Goal: Task Accomplishment & Management: Complete application form

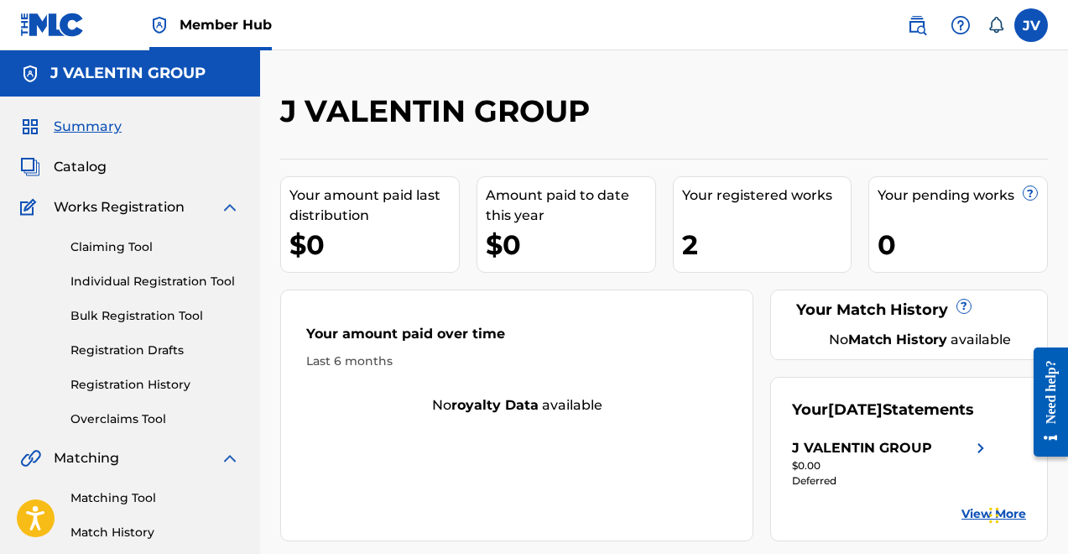
click at [690, 256] on div "2" at bounding box center [767, 245] width 170 height 38
click at [123, 241] on link "Claiming Tool" at bounding box center [156, 247] width 170 height 18
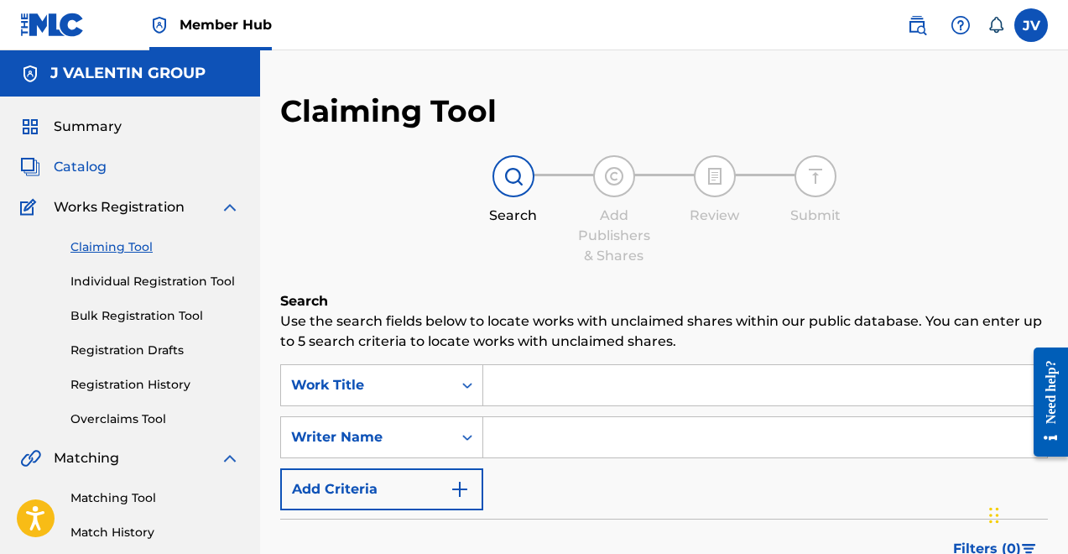
click at [92, 171] on span "Catalog" at bounding box center [80, 167] width 53 height 20
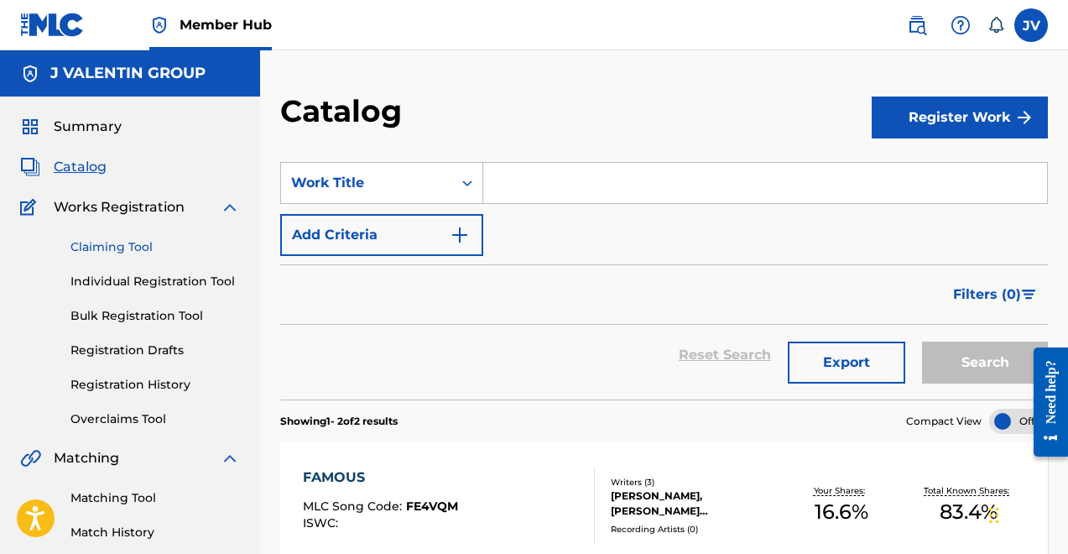
click at [131, 250] on link "Claiming Tool" at bounding box center [156, 247] width 170 height 18
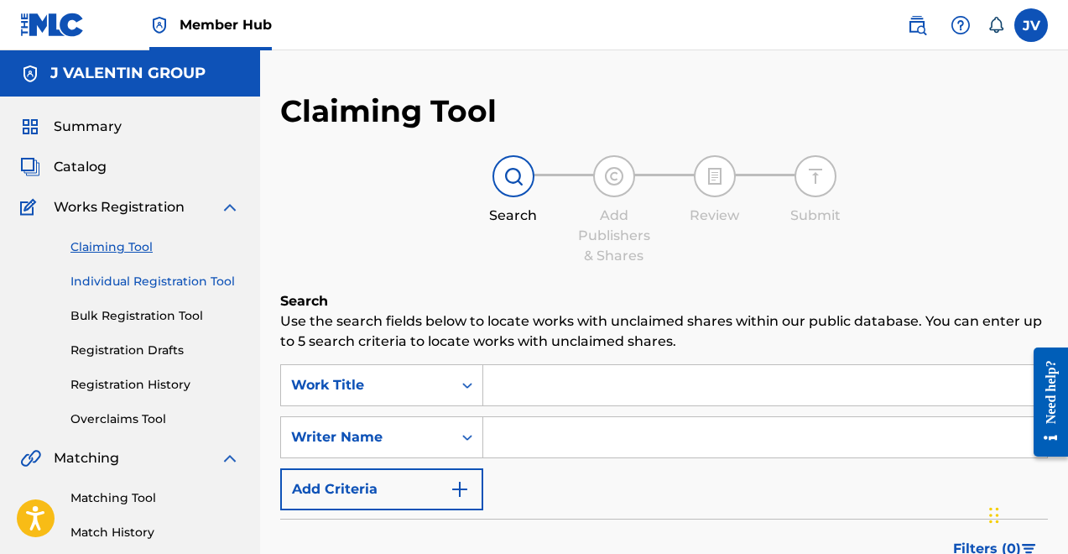
click at [140, 283] on link "Individual Registration Tool" at bounding box center [156, 282] width 170 height 18
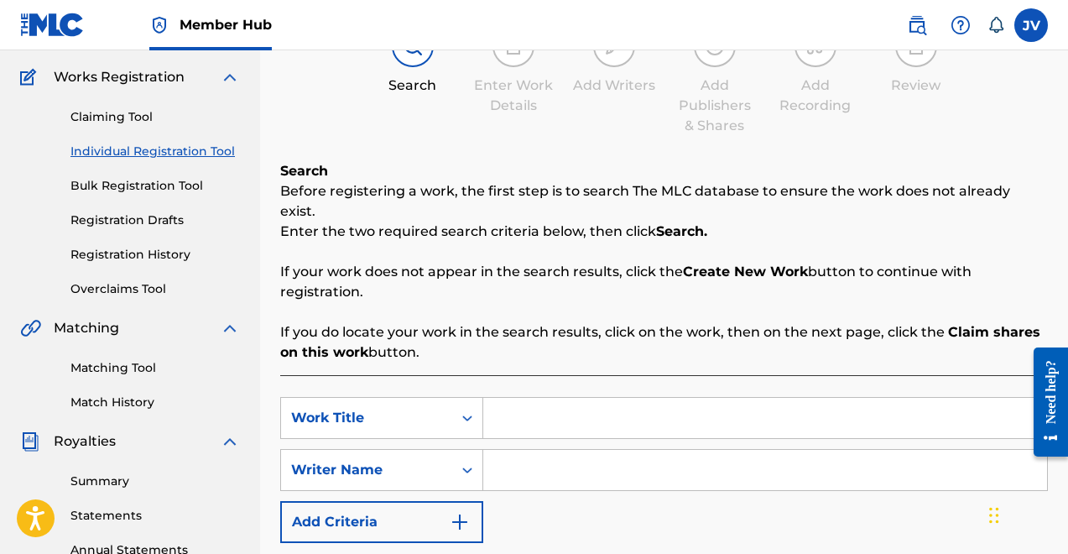
scroll to position [224, 0]
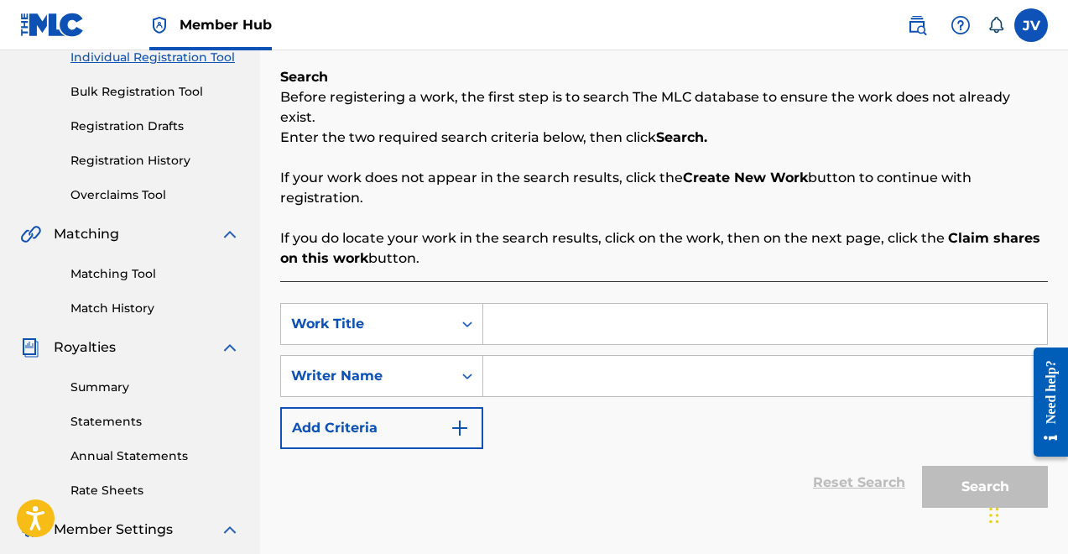
click at [535, 358] on input "Search Form" at bounding box center [765, 376] width 564 height 40
type input "[PERSON_NAME]"
click at [469, 316] on icon "Search Form" at bounding box center [467, 324] width 17 height 17
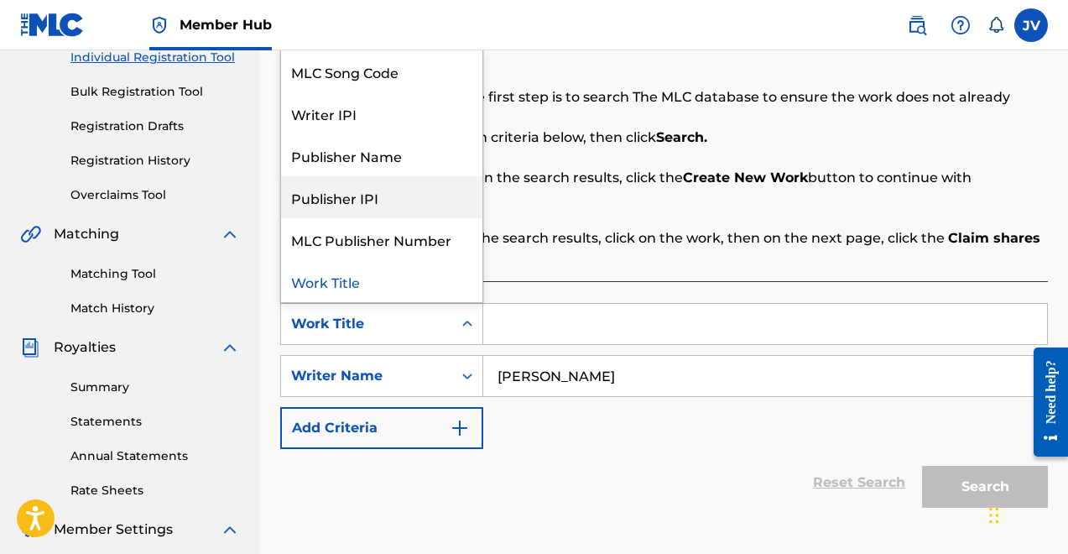
scroll to position [0, 0]
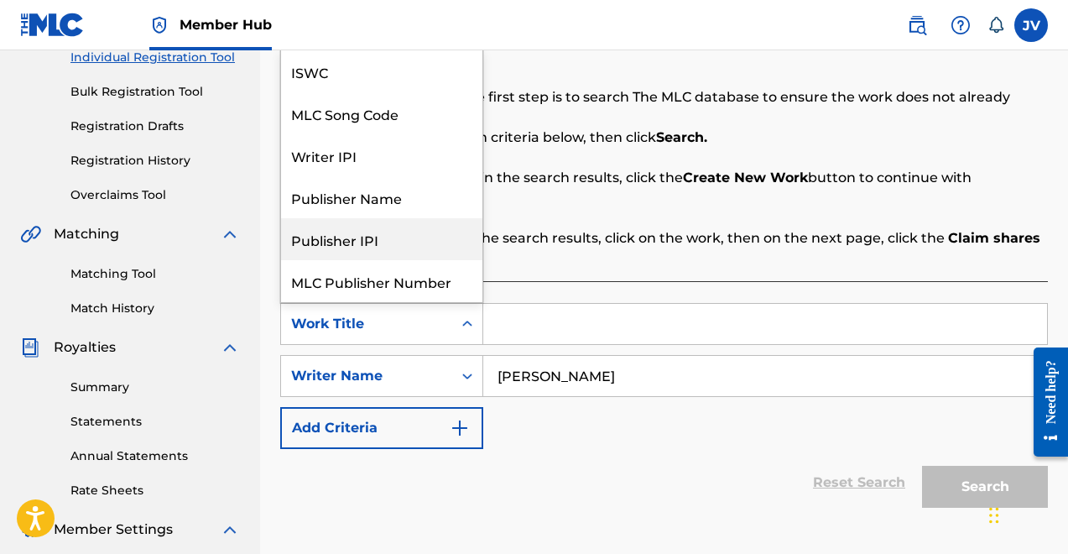
click at [410, 223] on div "Publisher IPI" at bounding box center [381, 239] width 201 height 42
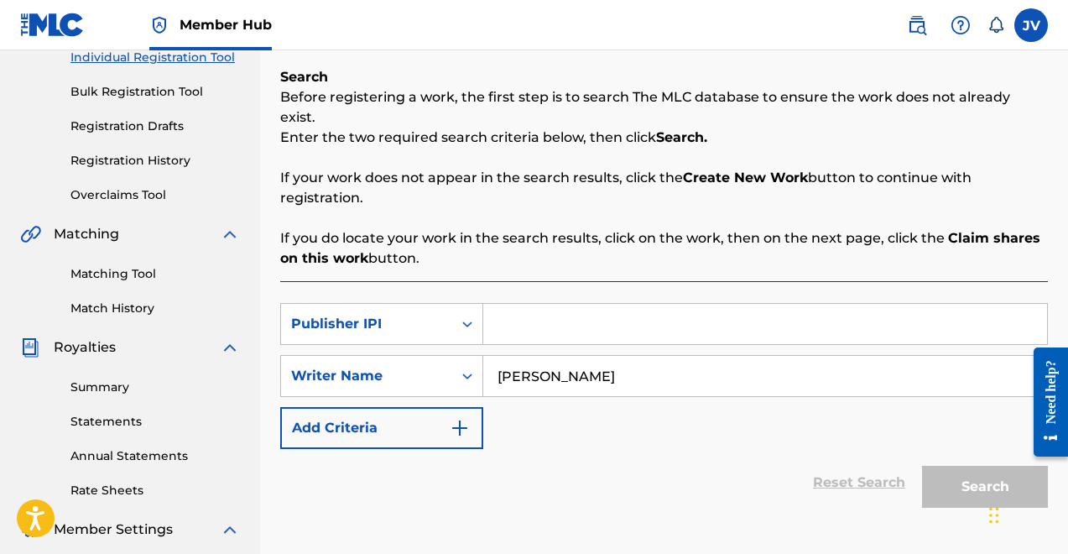
click at [679, 304] on input "Search Form" at bounding box center [765, 324] width 564 height 40
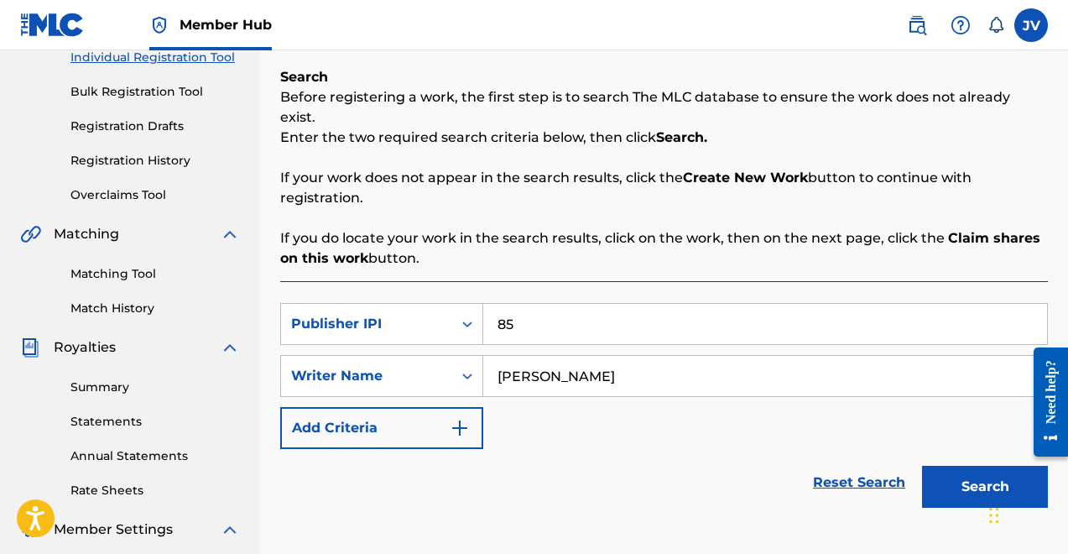
type input "8"
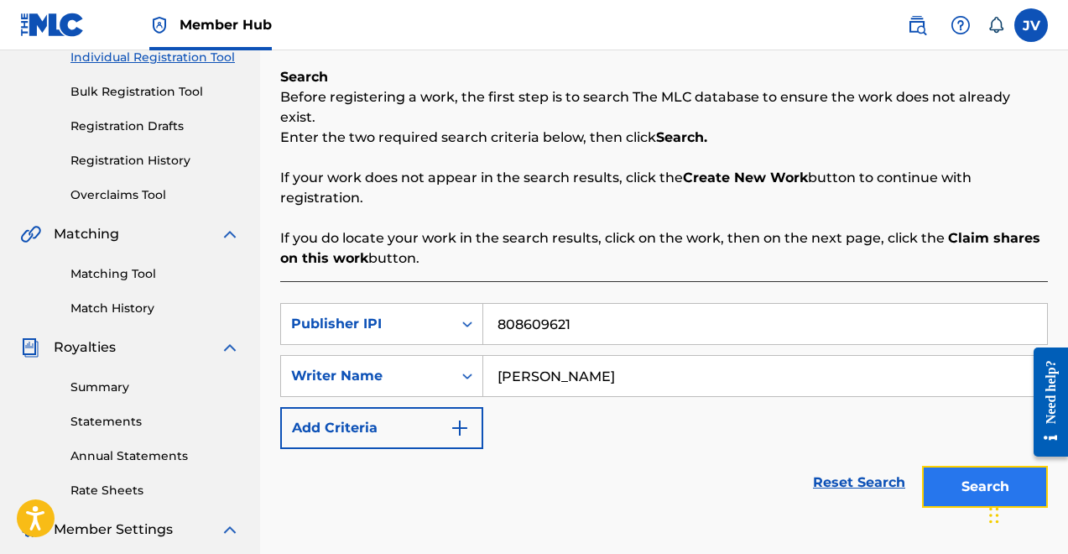
click at [1008, 466] on button "Search" at bounding box center [985, 487] width 126 height 42
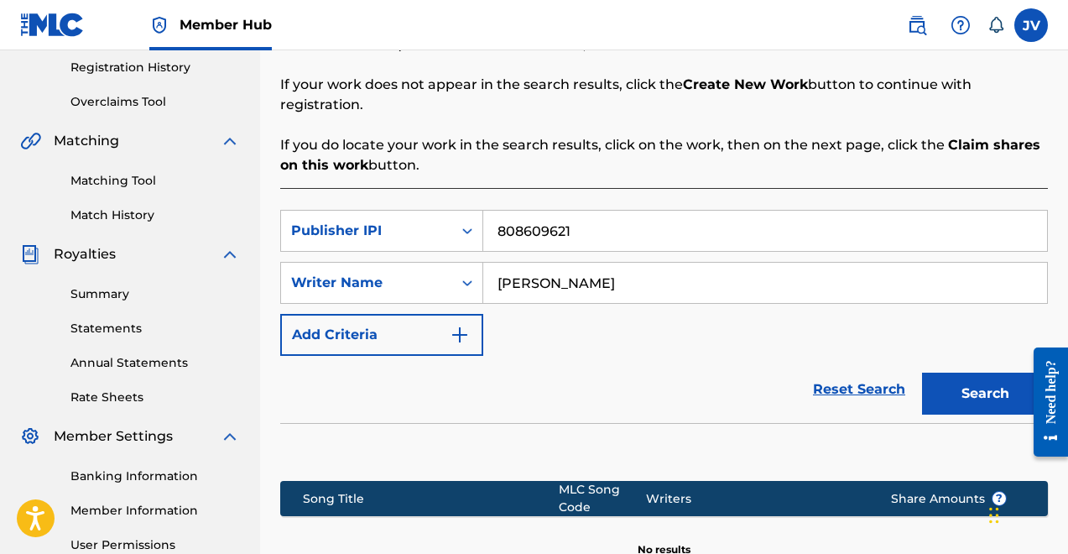
scroll to position [306, 0]
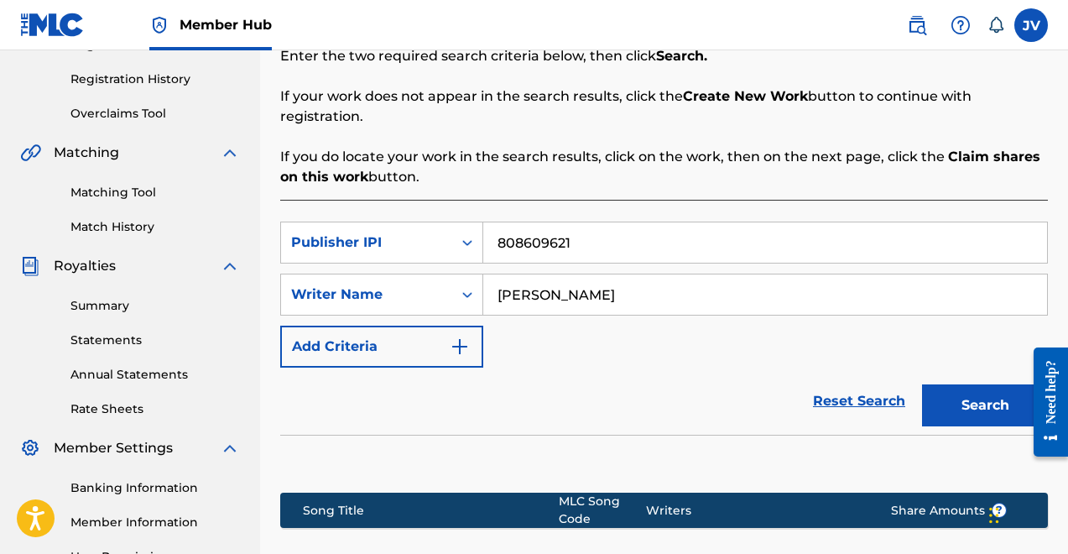
drag, startPoint x: 593, startPoint y: 230, endPoint x: 498, endPoint y: 214, distance: 96.2
click at [499, 222] on input "808609621" at bounding box center [765, 242] width 564 height 40
type input "852918312"
click at [962, 384] on button "Search" at bounding box center [985, 405] width 126 height 42
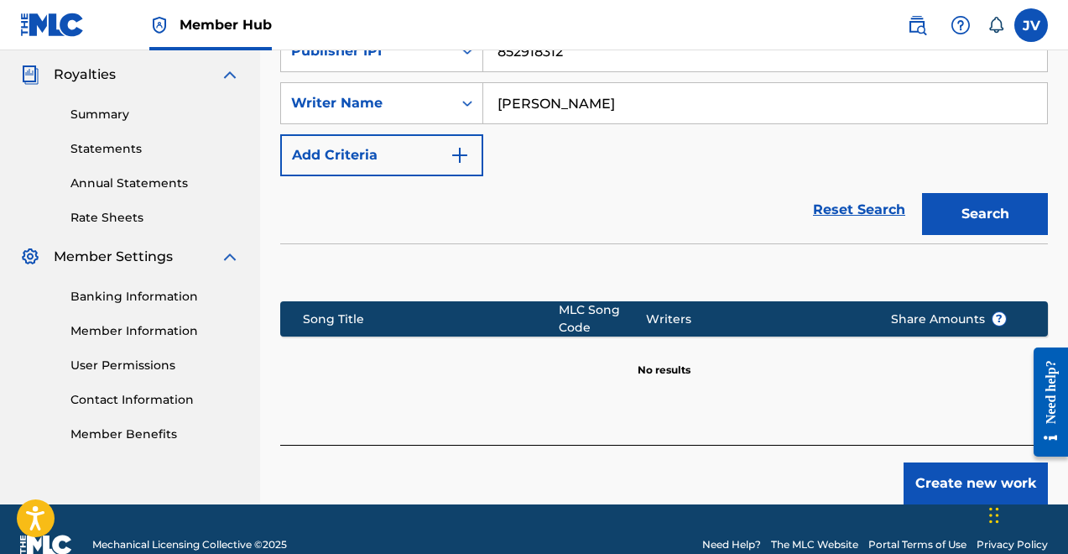
scroll to position [506, 0]
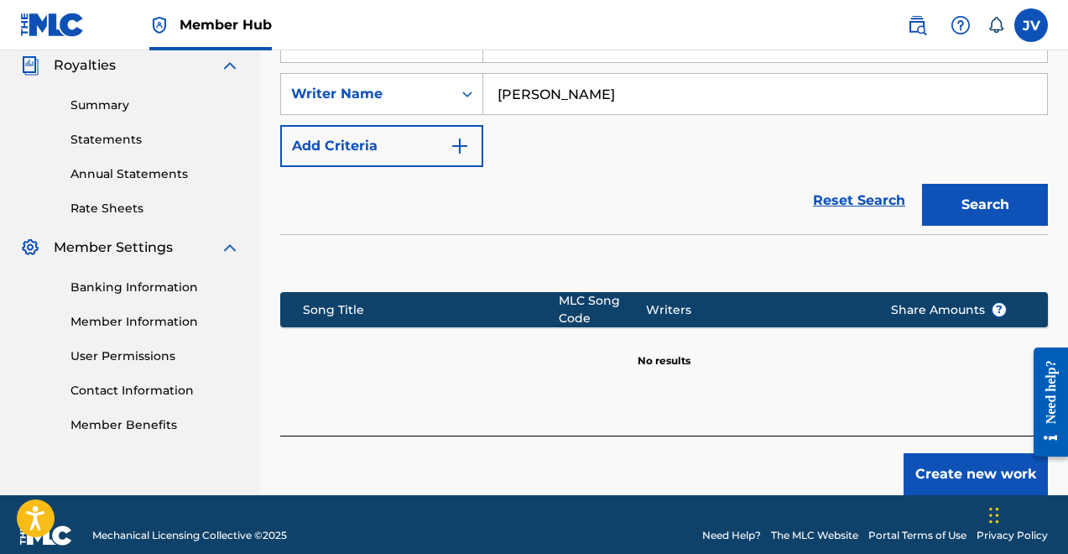
drag, startPoint x: 636, startPoint y: 69, endPoint x: 363, endPoint y: 49, distance: 273.5
click at [363, 49] on div "Member Hub JV JV [PERSON_NAME] [EMAIL_ADDRESS][DOMAIN_NAME] Notification Prefer…" at bounding box center [534, 35] width 1068 height 1082
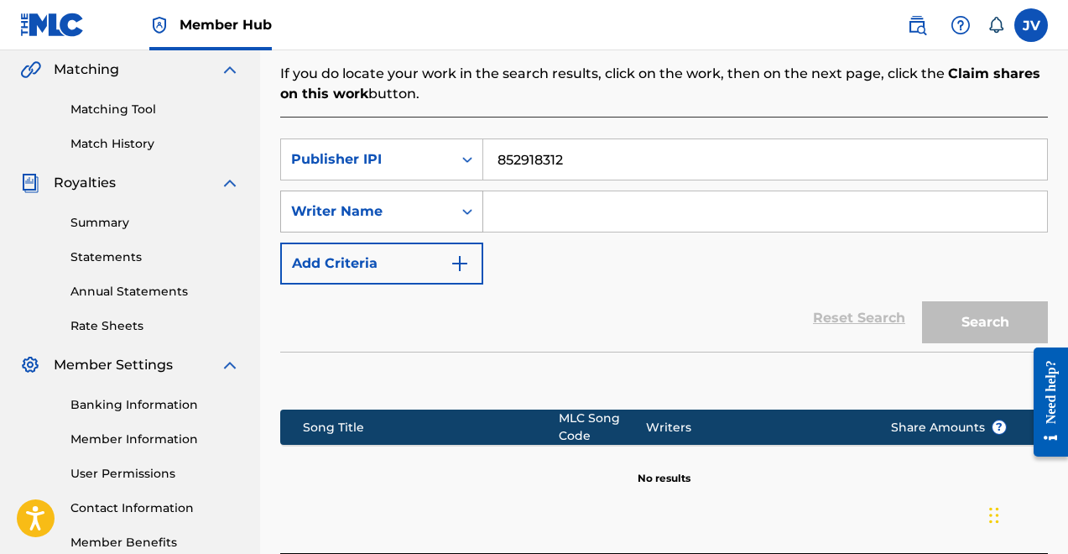
scroll to position [358, 0]
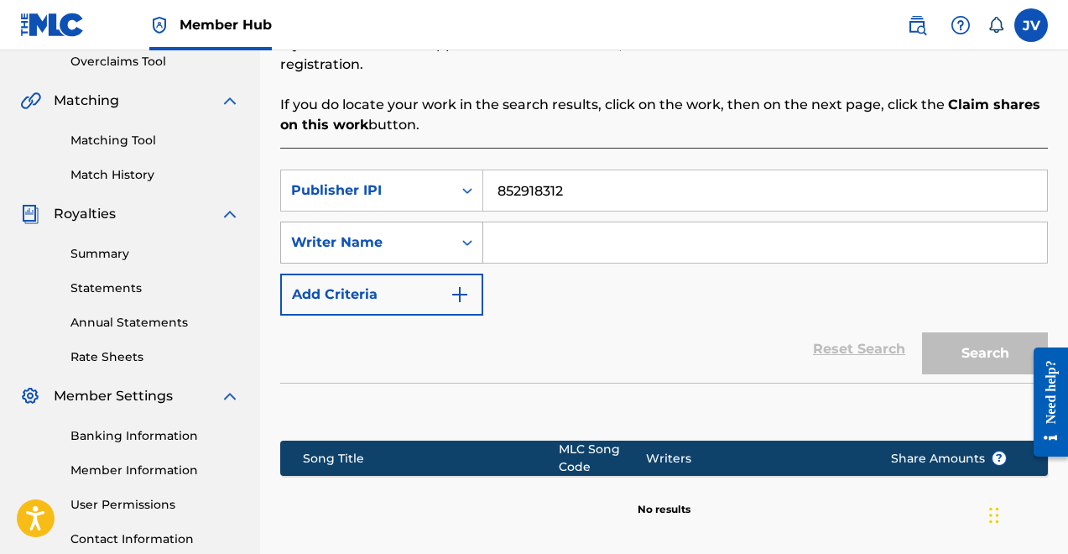
click at [465, 240] on icon "Search Form" at bounding box center [467, 243] width 10 height 6
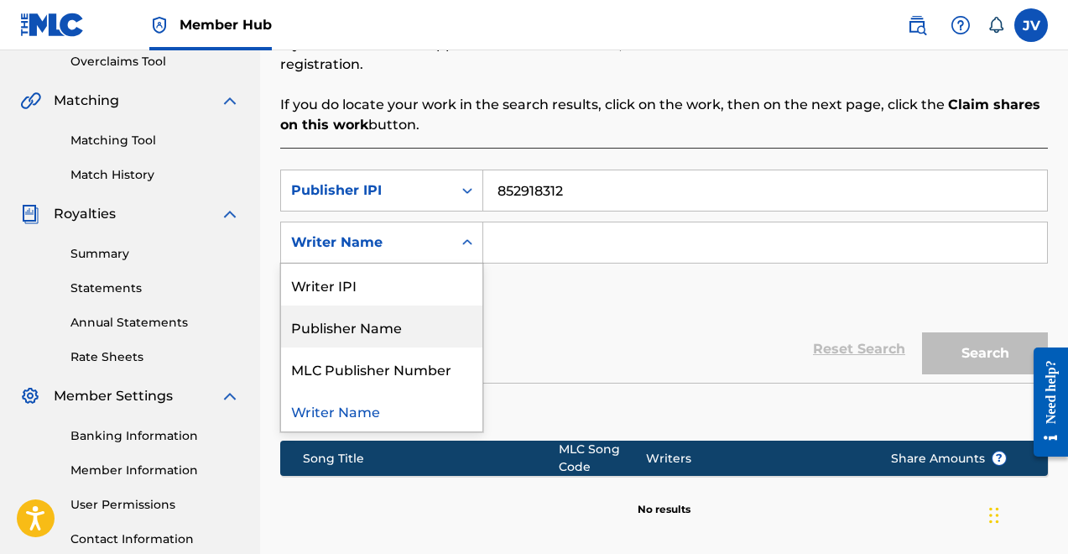
click at [425, 306] on div "Publisher Name" at bounding box center [381, 327] width 201 height 42
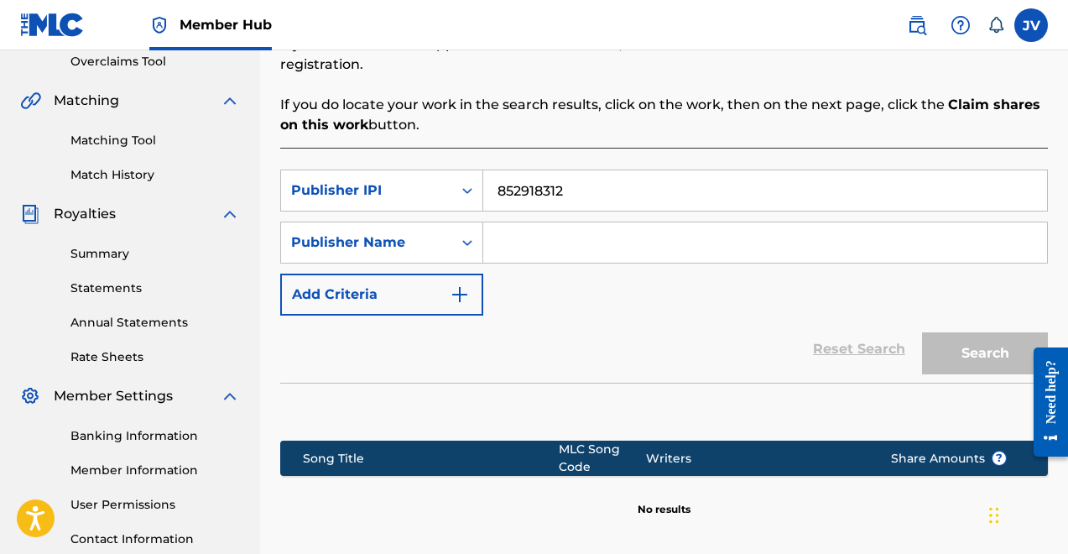
click at [525, 232] on input "Search Form" at bounding box center [765, 242] width 564 height 40
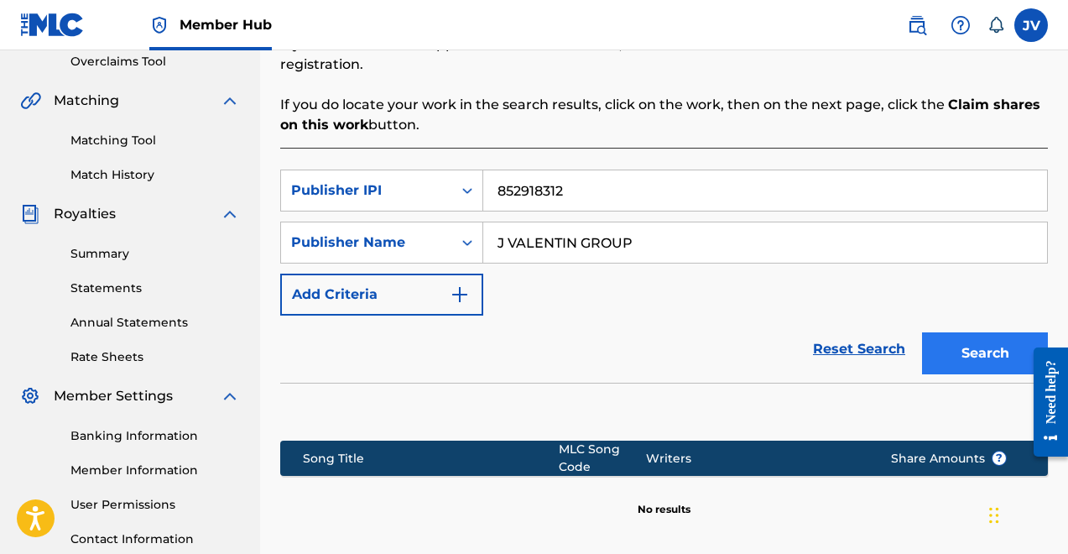
type input "J VALENTIN GROUP"
click at [1008, 332] on button "Search" at bounding box center [985, 353] width 126 height 42
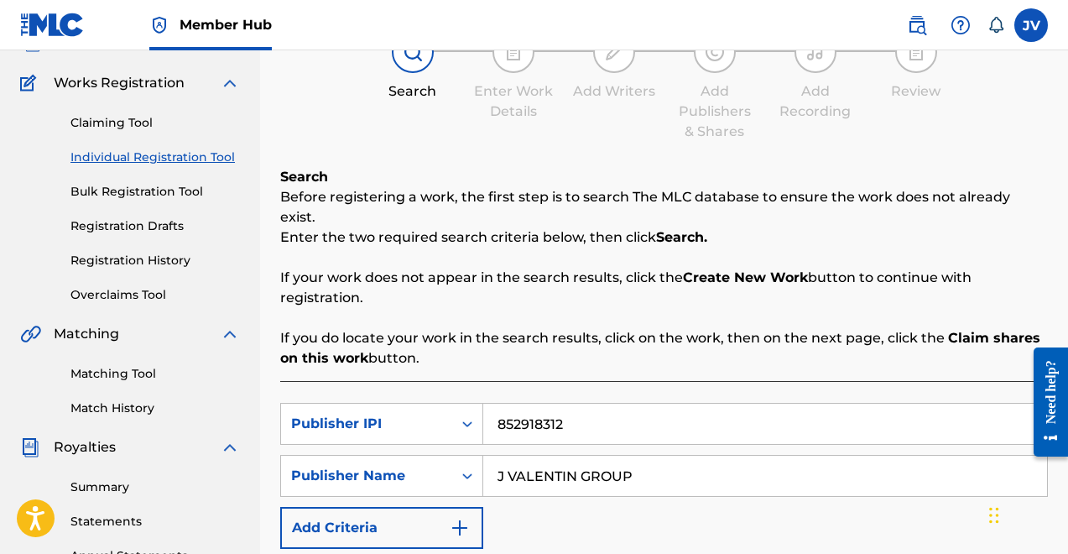
scroll to position [0, 0]
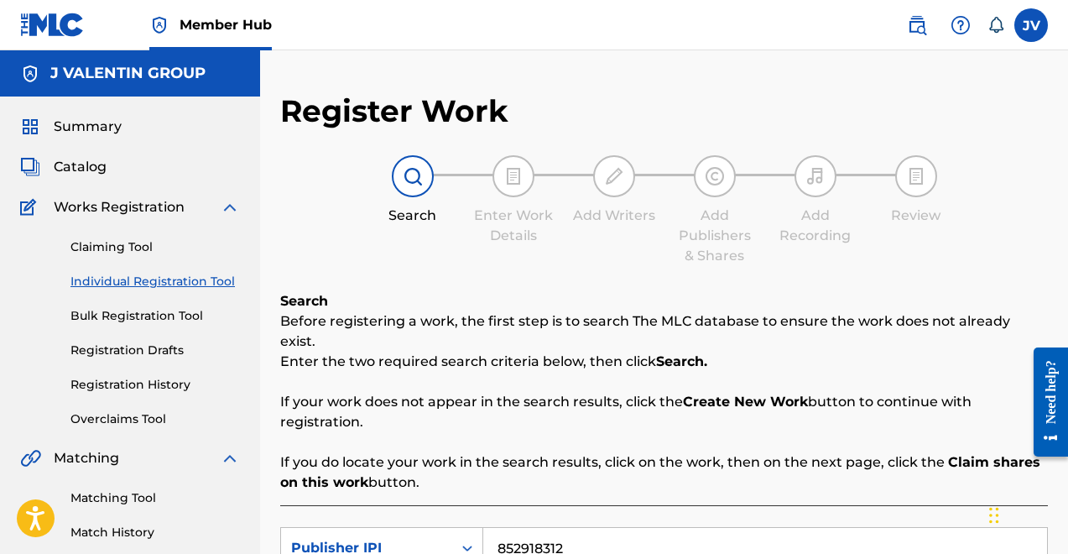
click at [124, 285] on link "Individual Registration Tool" at bounding box center [156, 282] width 170 height 18
click at [122, 251] on link "Claiming Tool" at bounding box center [156, 247] width 170 height 18
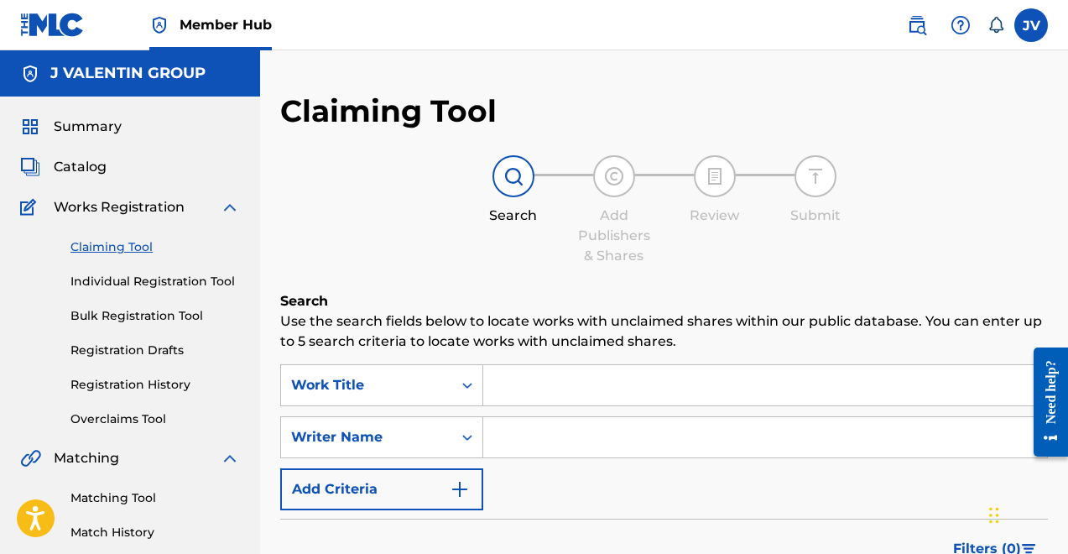
click at [544, 449] on input "Search Form" at bounding box center [765, 437] width 564 height 40
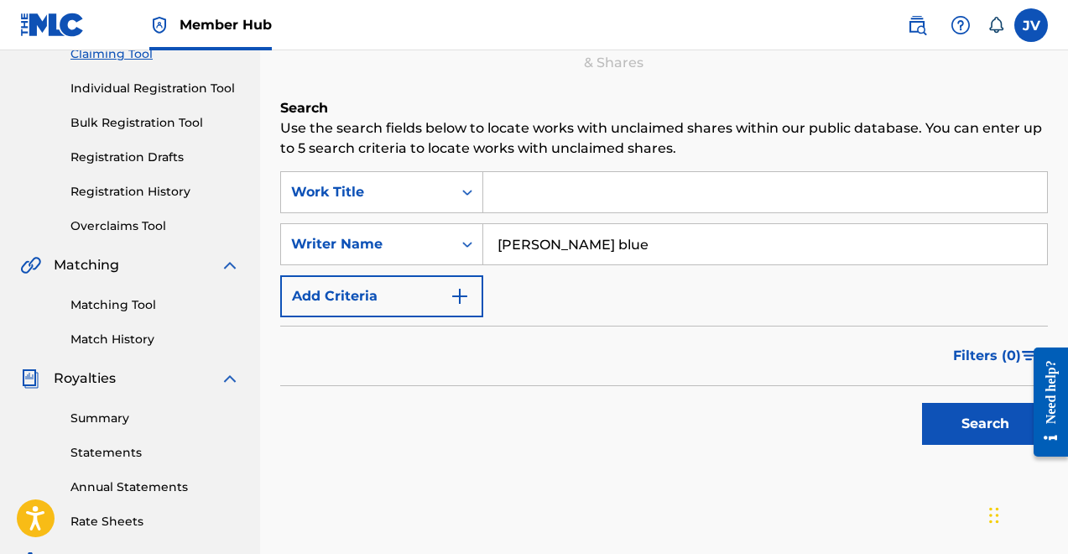
scroll to position [209, 0]
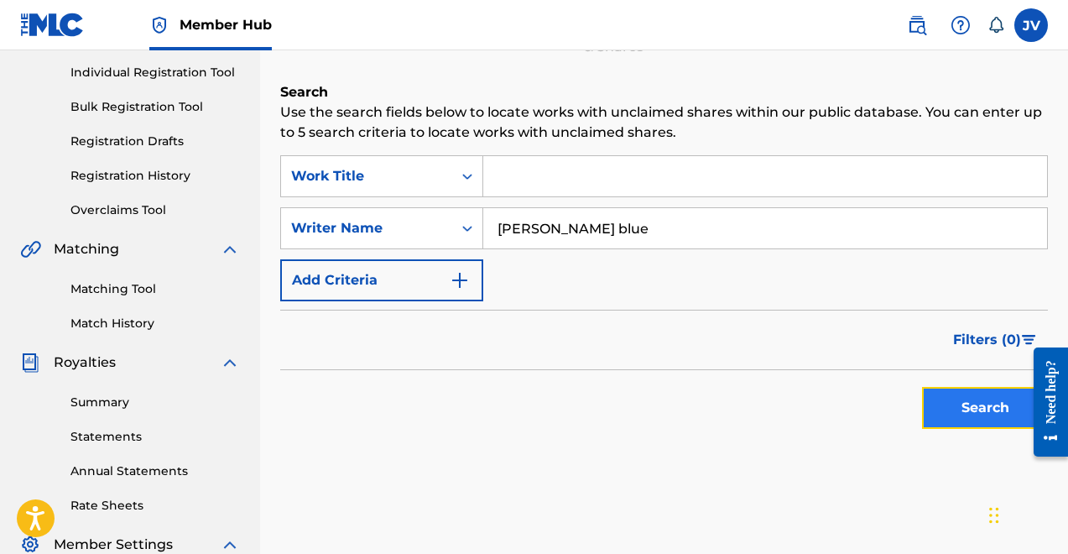
click at [992, 406] on button "Search" at bounding box center [985, 408] width 126 height 42
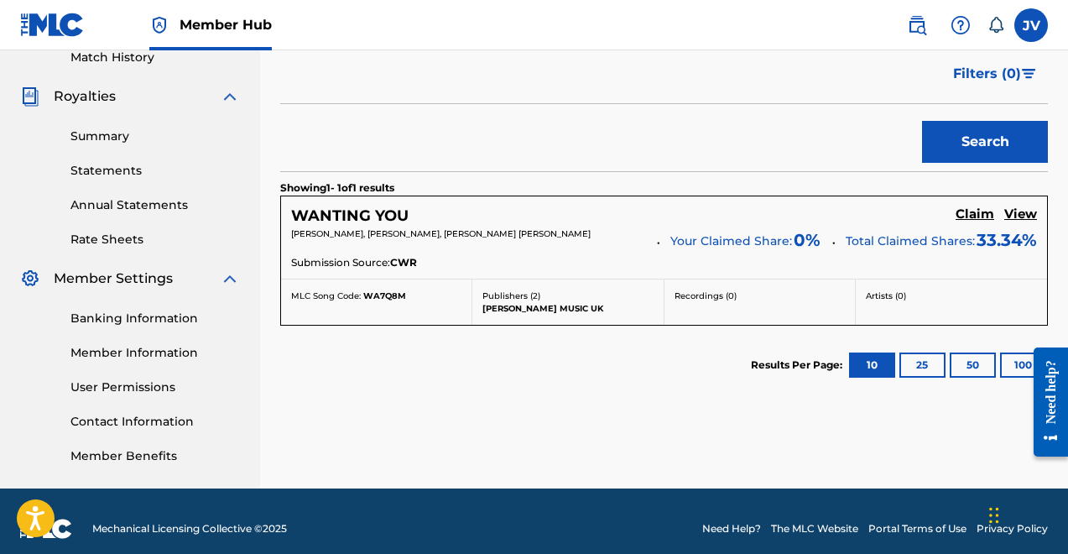
scroll to position [471, 0]
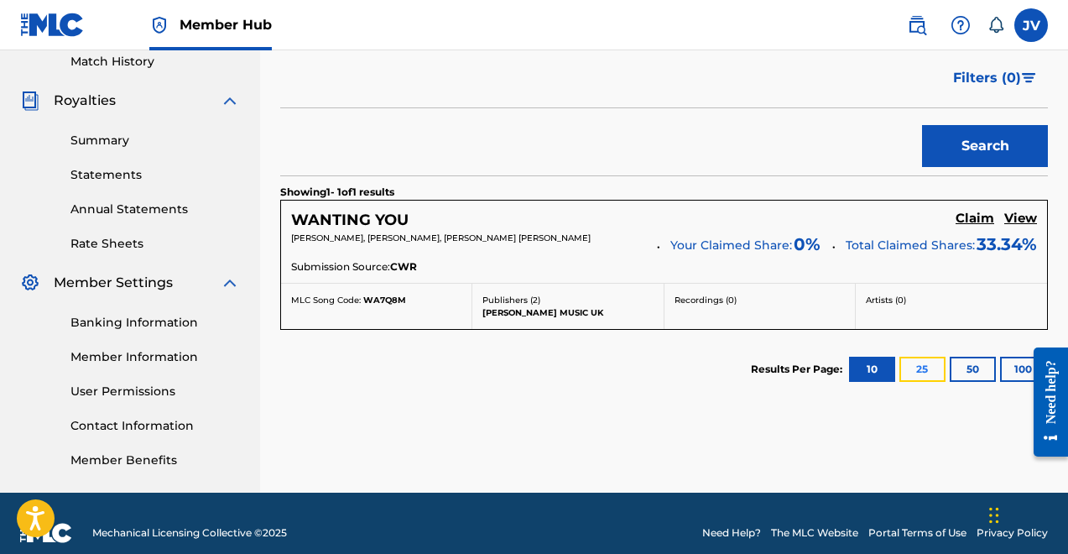
click at [922, 363] on button "25" at bounding box center [923, 369] width 46 height 25
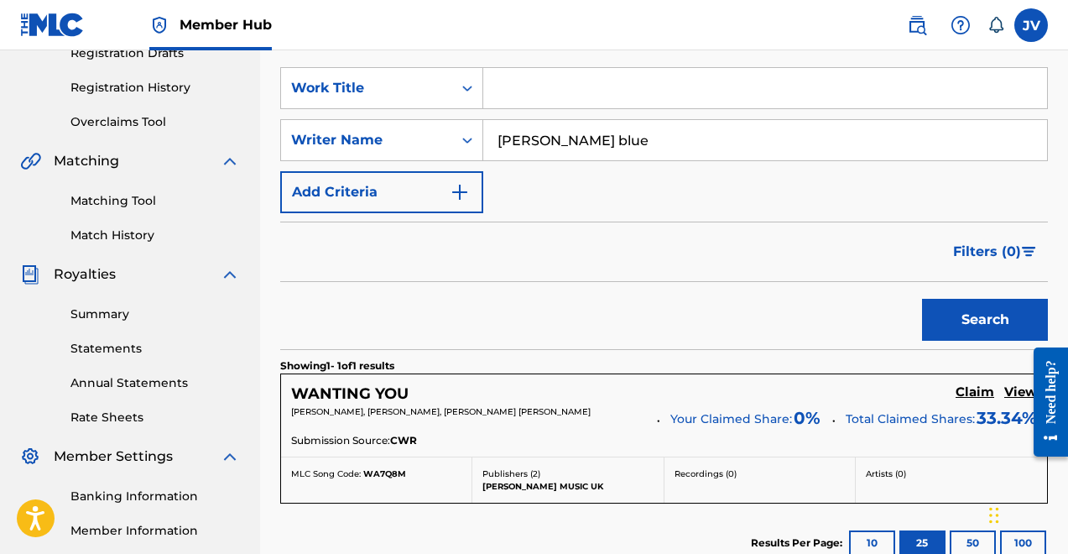
scroll to position [0, 0]
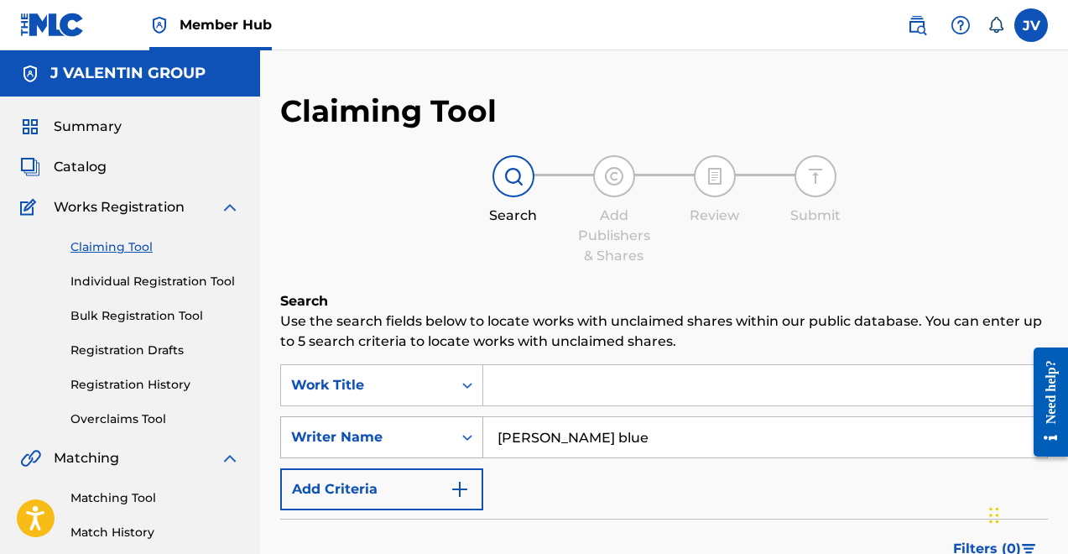
drag, startPoint x: 580, startPoint y: 434, endPoint x: 412, endPoint y: 432, distance: 167.9
click at [415, 433] on div "SearchWithCriteria869a7753-a8bc-4b49-bf96-74d3914d2838 Writer Name [PERSON_NAME]" at bounding box center [664, 437] width 768 height 42
type input "M"
click at [186, 277] on link "Individual Registration Tool" at bounding box center [156, 282] width 170 height 18
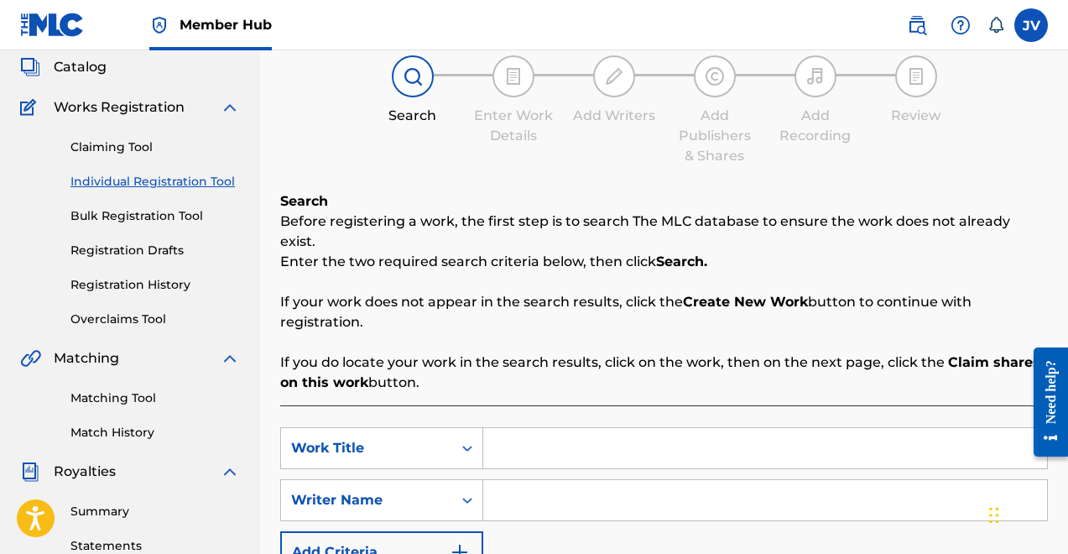
scroll to position [90, 0]
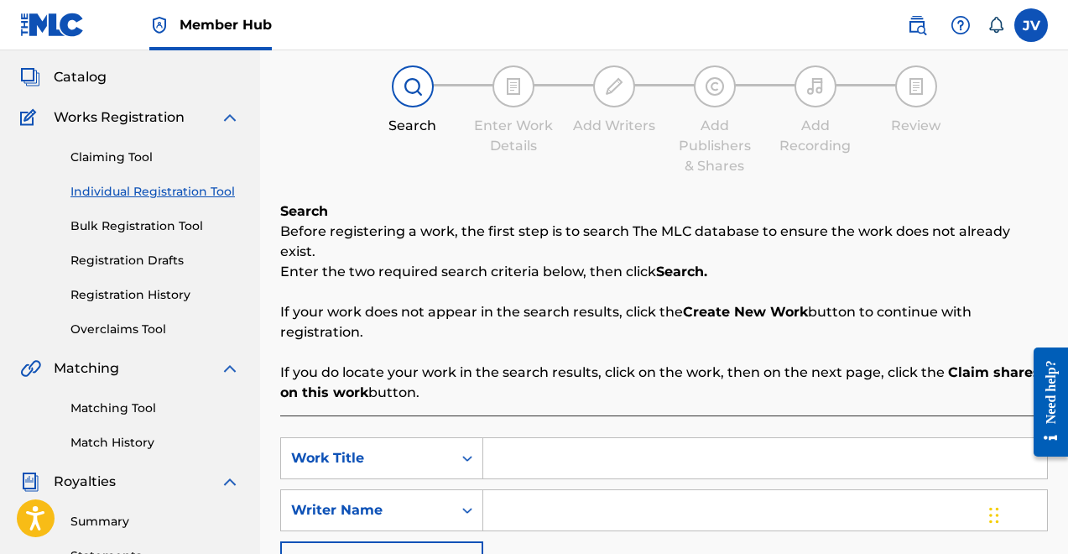
click at [160, 212] on div "Claiming Tool Individual Registration Tool Bulk Registration Tool Registration …" at bounding box center [130, 233] width 220 height 211
click at [159, 217] on div "Claiming Tool Individual Registration Tool Bulk Registration Tool Registration …" at bounding box center [130, 233] width 220 height 211
click at [154, 286] on link "Registration History" at bounding box center [156, 295] width 170 height 18
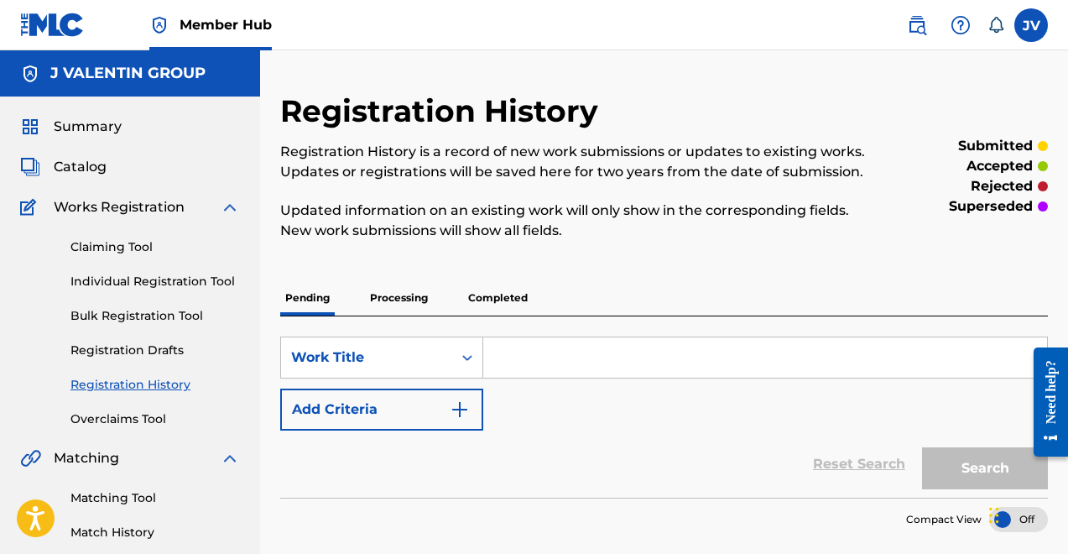
scroll to position [24, 0]
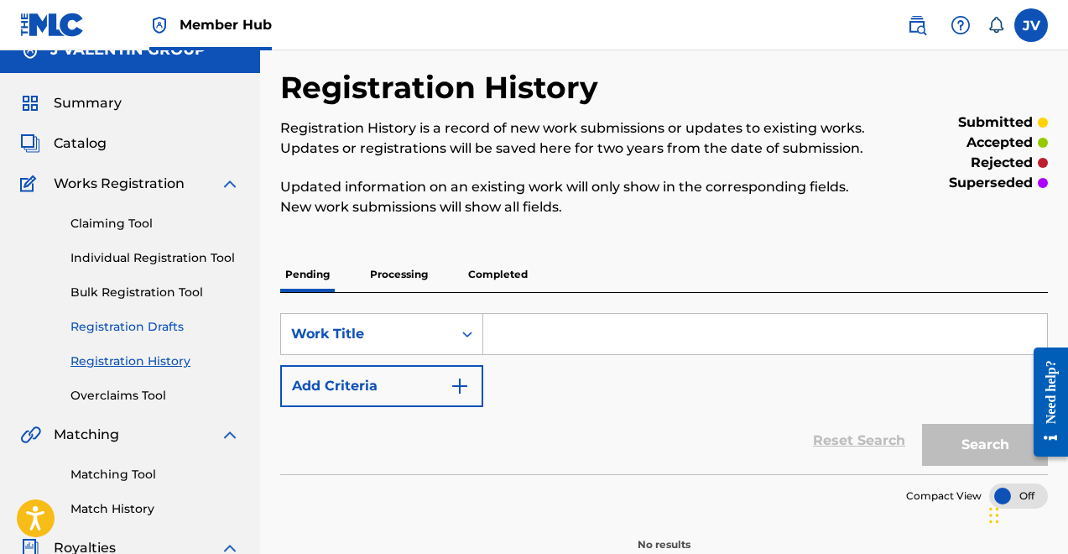
click at [154, 332] on link "Registration Drafts" at bounding box center [156, 327] width 170 height 18
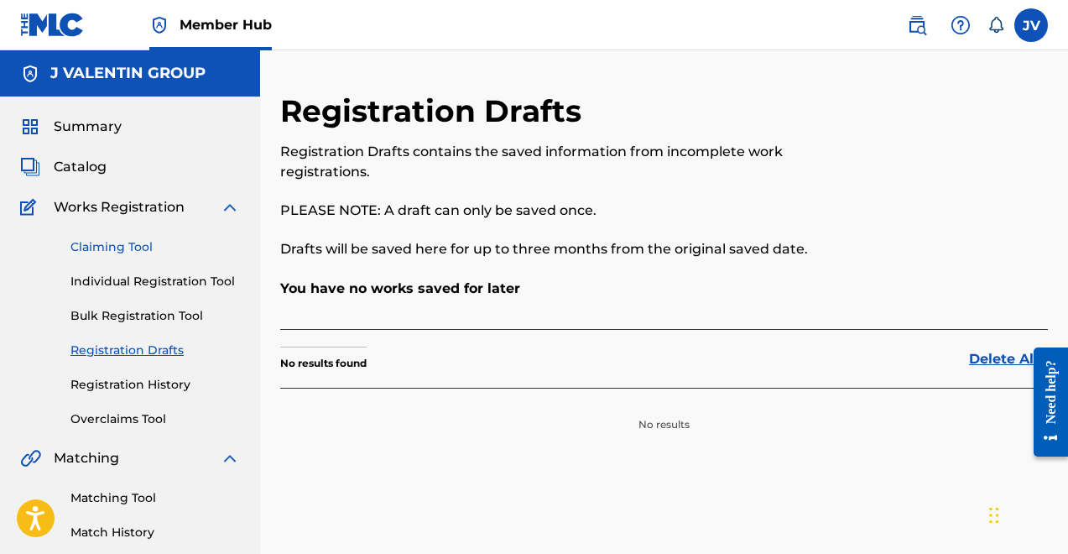
click at [118, 242] on link "Claiming Tool" at bounding box center [156, 247] width 170 height 18
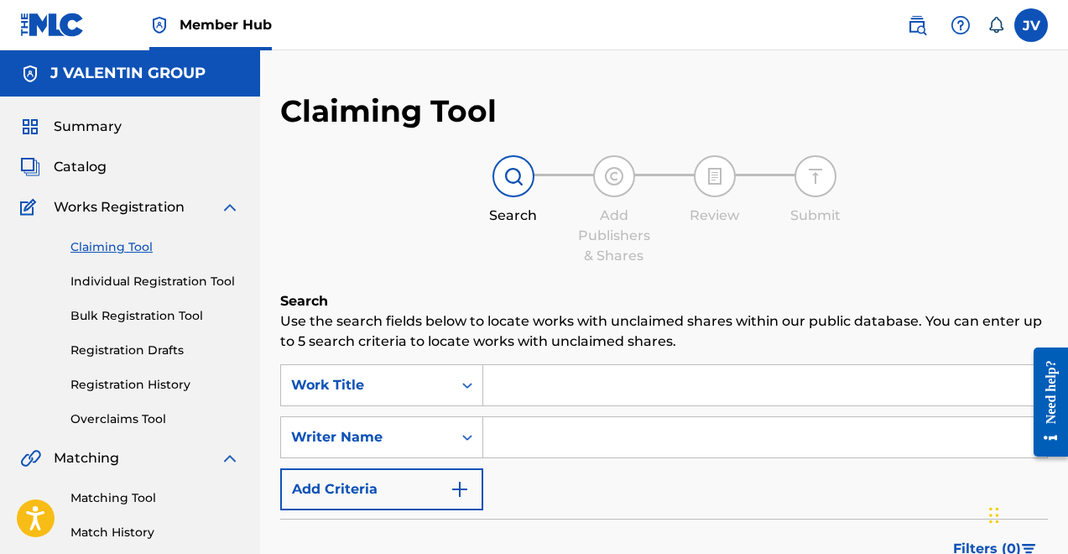
click at [532, 398] on input "Search Form" at bounding box center [765, 385] width 564 height 40
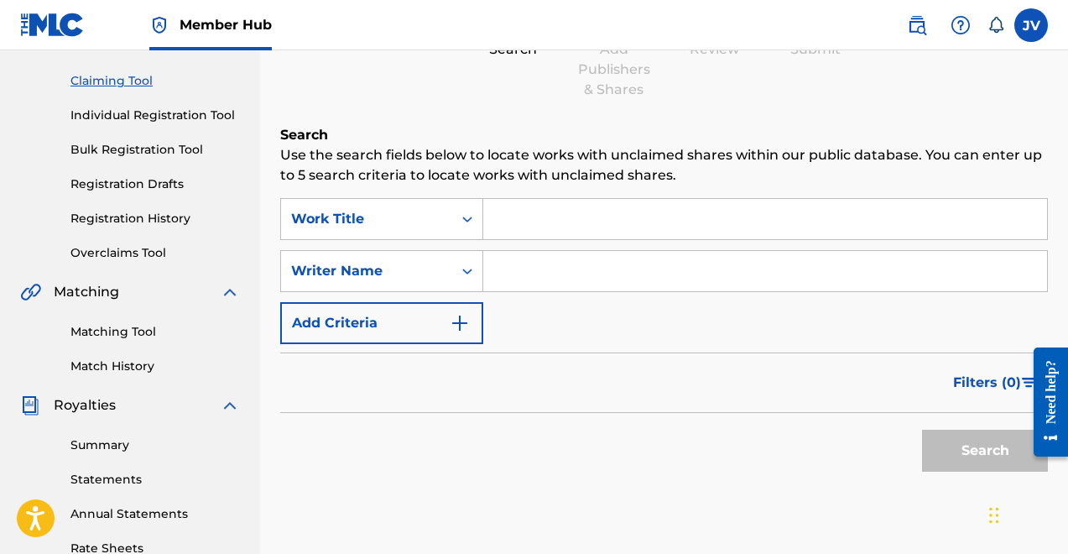
scroll to position [178, 0]
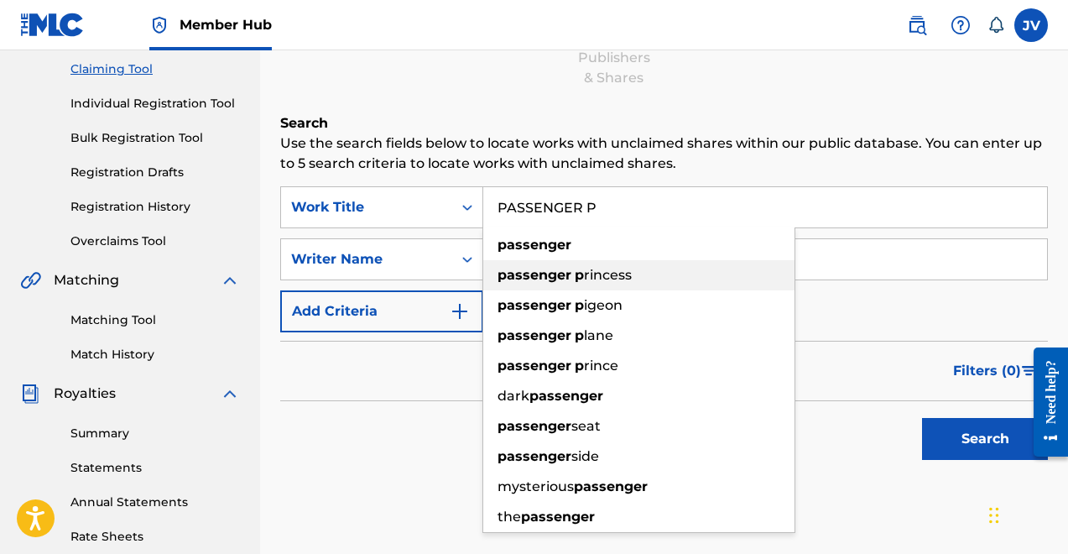
click at [618, 277] on span "rincess" at bounding box center [608, 275] width 48 height 16
type input "passenger princess"
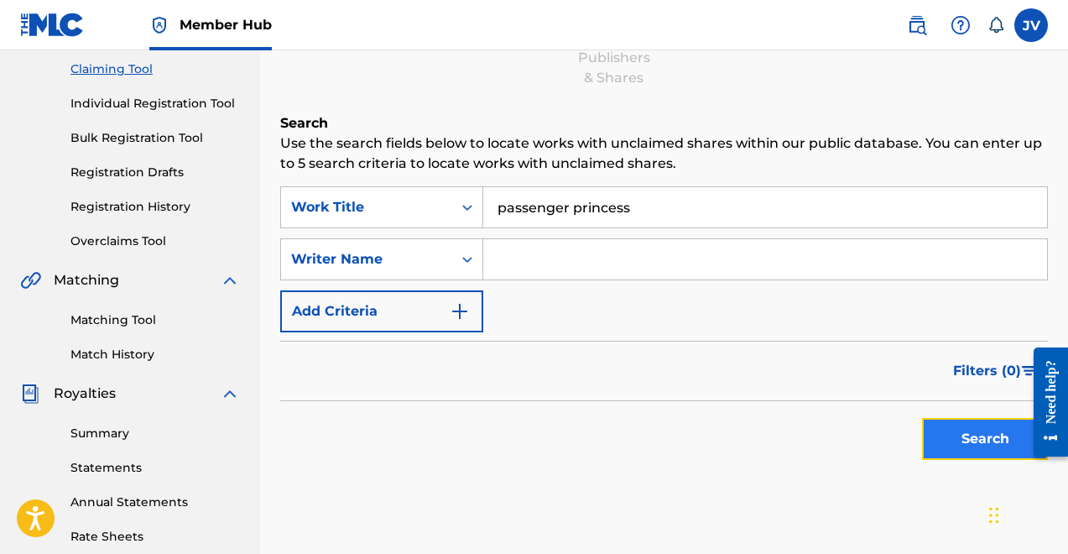
click at [1005, 427] on button "Search" at bounding box center [985, 439] width 126 height 42
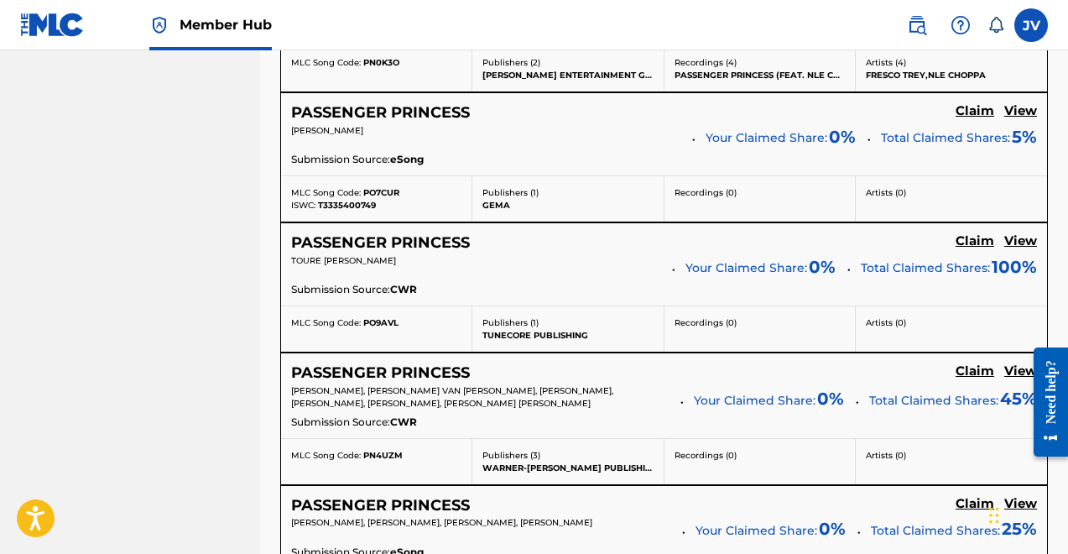
scroll to position [2021, 0]
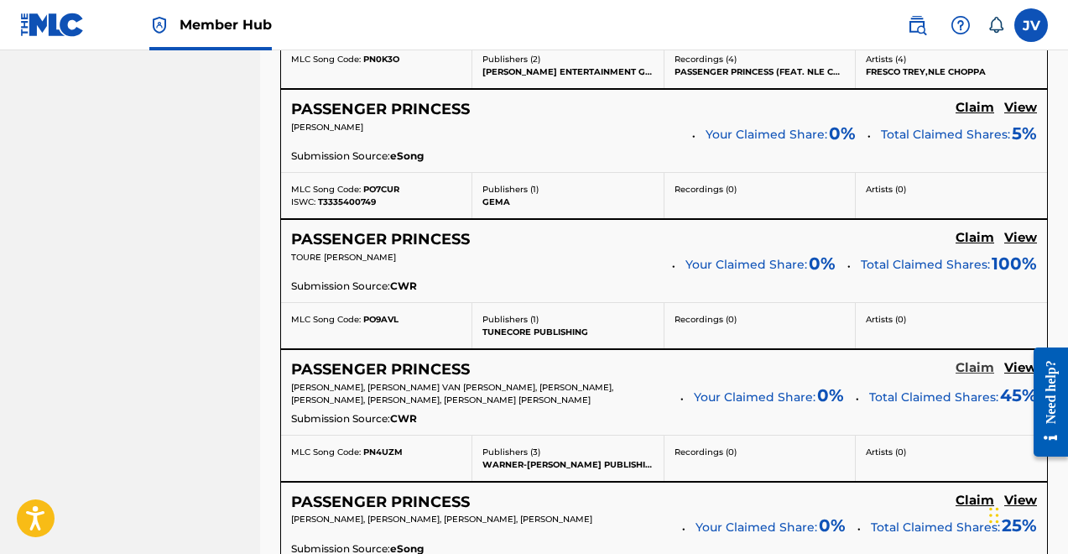
click at [973, 366] on h5 "Claim" at bounding box center [975, 368] width 39 height 16
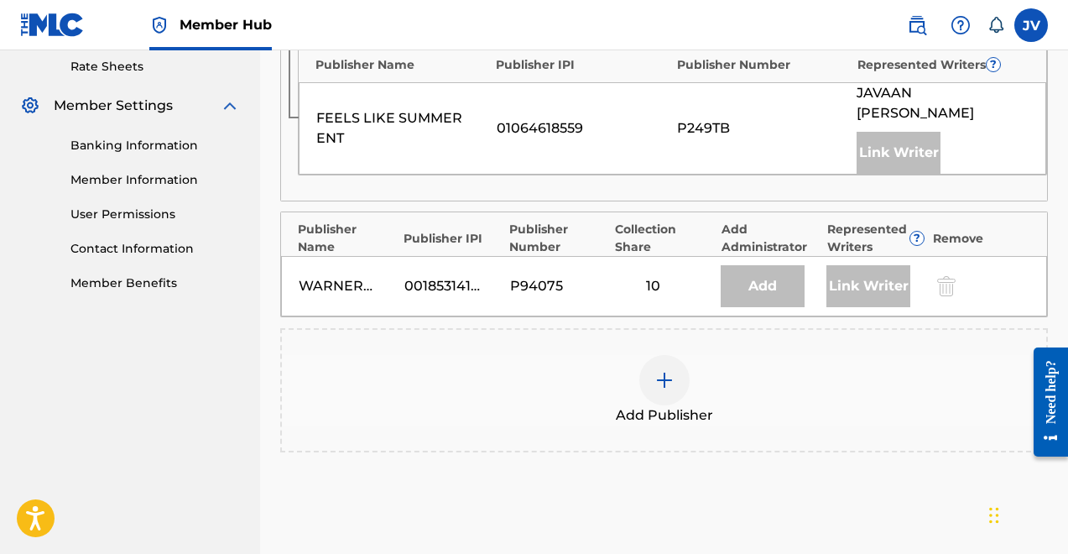
scroll to position [649, 0]
click at [663, 369] on img at bounding box center [665, 379] width 20 height 20
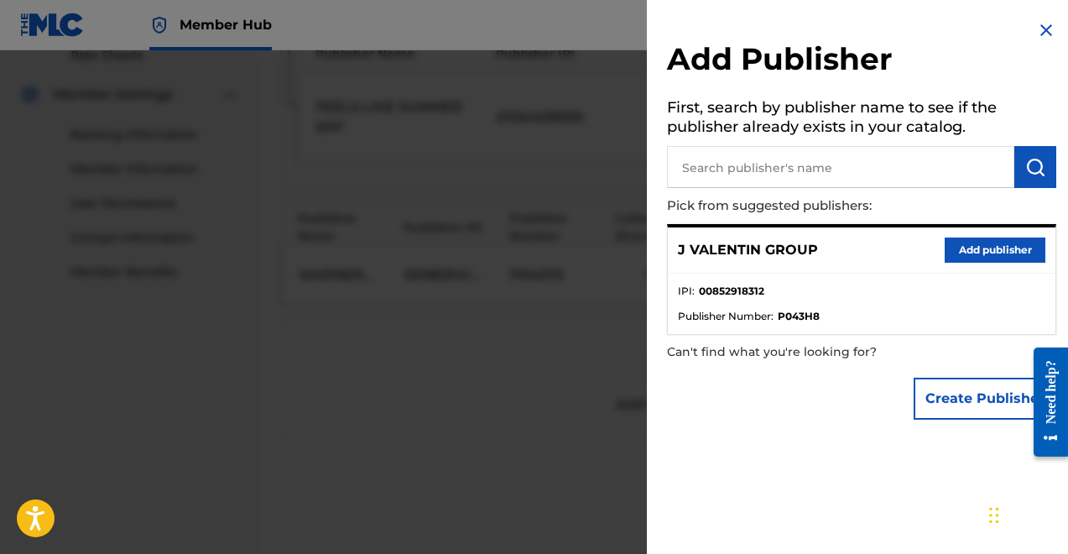
scroll to position [657, 0]
click at [977, 241] on button "Add publisher" at bounding box center [995, 250] width 101 height 25
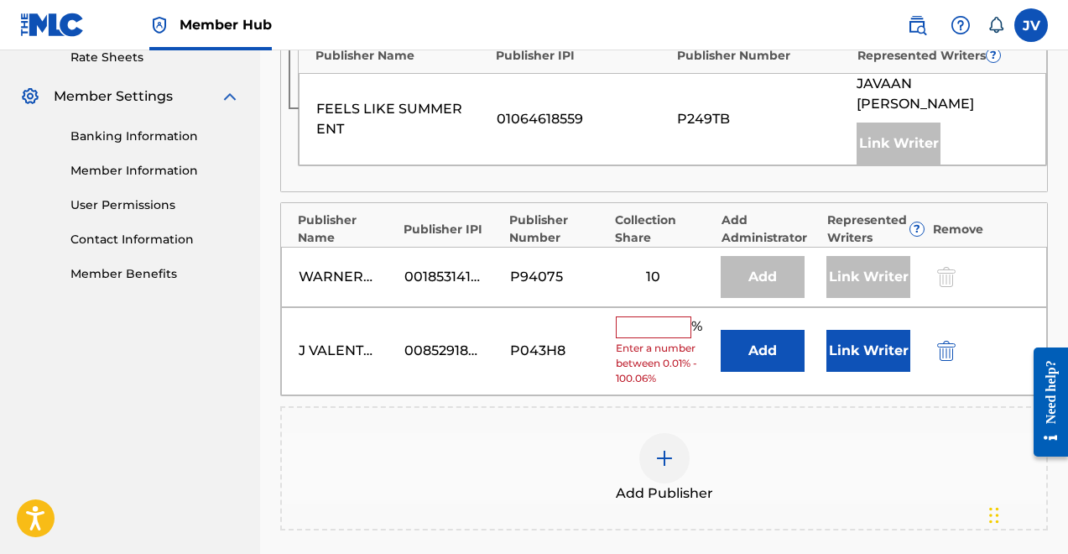
click at [669, 316] on input "text" at bounding box center [654, 327] width 76 height 22
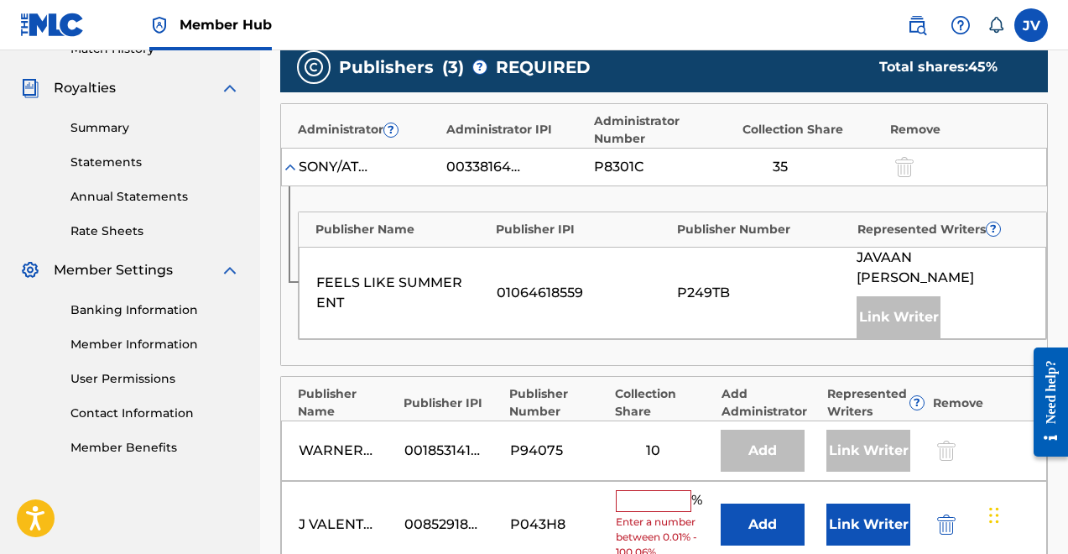
scroll to position [479, 0]
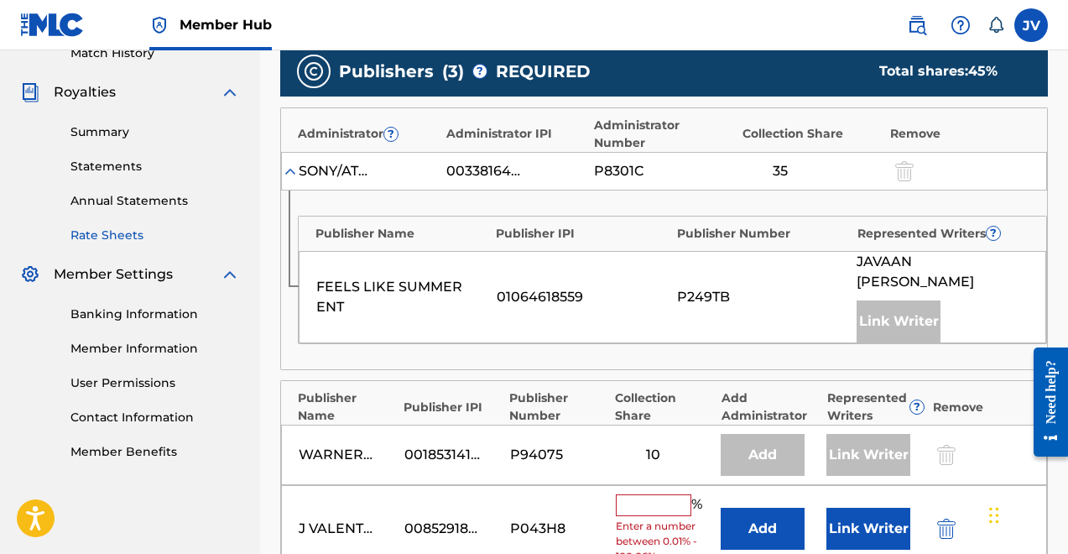
click at [147, 232] on link "Rate Sheets" at bounding box center [156, 236] width 170 height 18
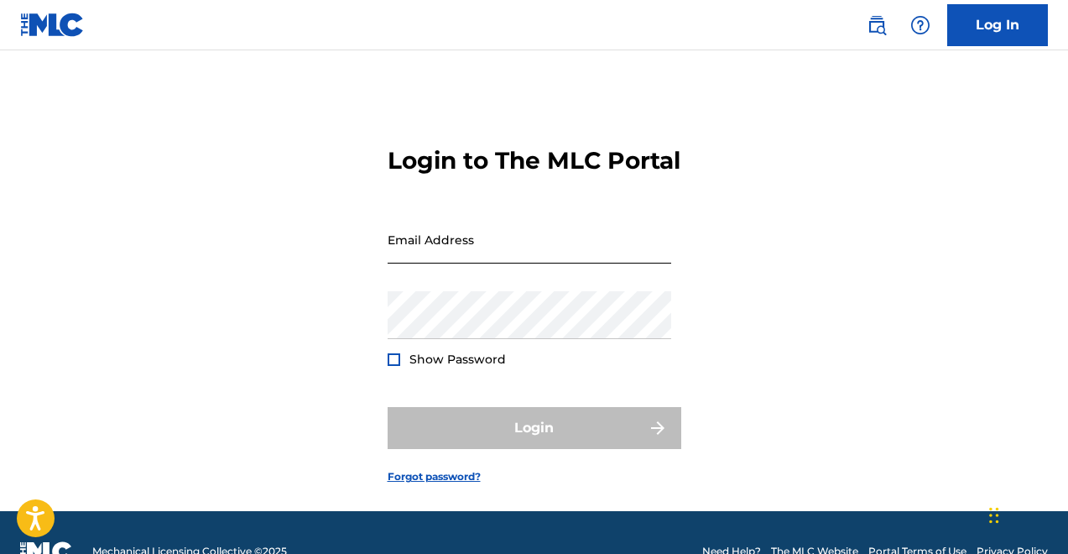
click at [530, 261] on input "Email Address" at bounding box center [530, 240] width 284 height 48
type input "[EMAIL_ADDRESS][DOMAIN_NAME]"
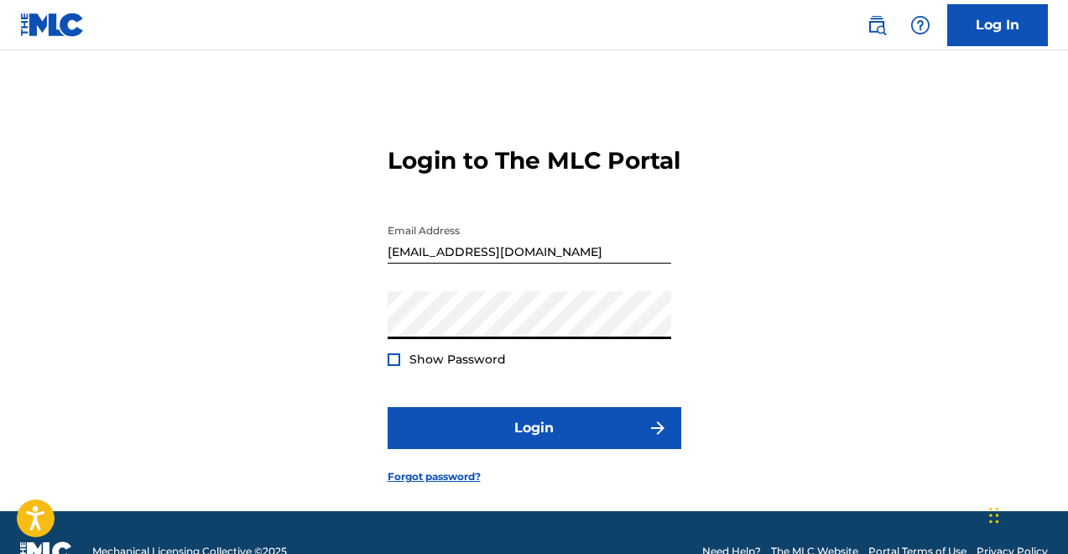
click at [388, 407] on button "Login" at bounding box center [535, 428] width 294 height 42
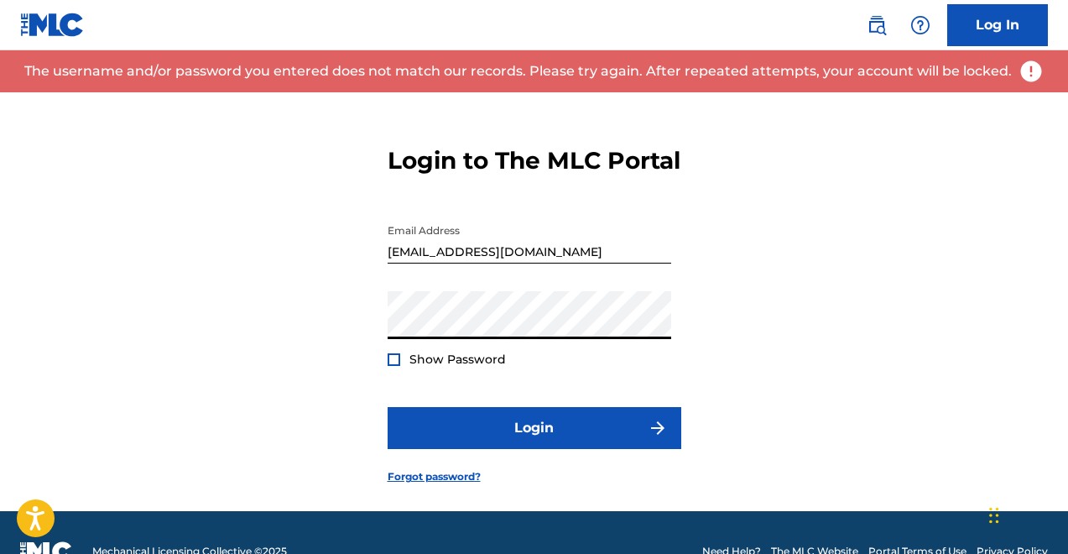
click at [388, 366] on div at bounding box center [394, 359] width 13 height 13
click at [328, 334] on div "Login to The MLC Portal Email Address jvalentingroup@gmail.com Password Show Pa…" at bounding box center [534, 301] width 1068 height 419
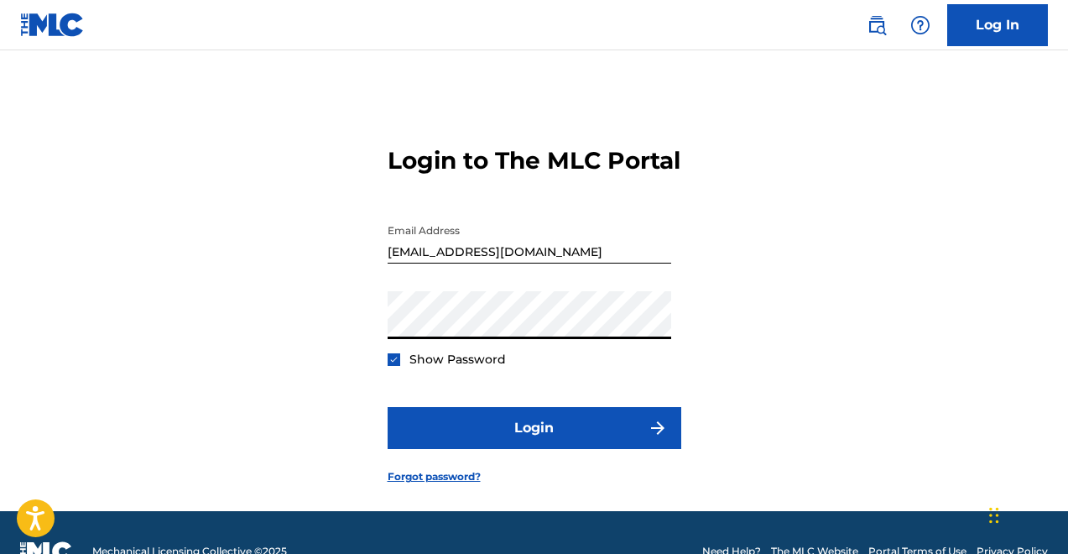
click at [388, 407] on button "Login" at bounding box center [535, 428] width 294 height 42
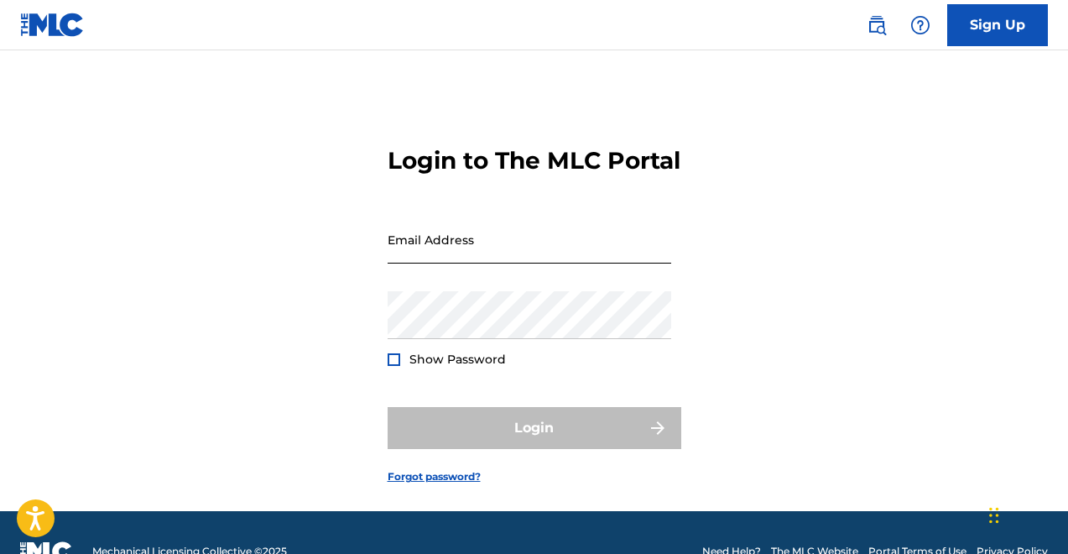
click at [591, 264] on input "Email Address" at bounding box center [530, 240] width 284 height 48
type input "[EMAIL_ADDRESS][DOMAIN_NAME]"
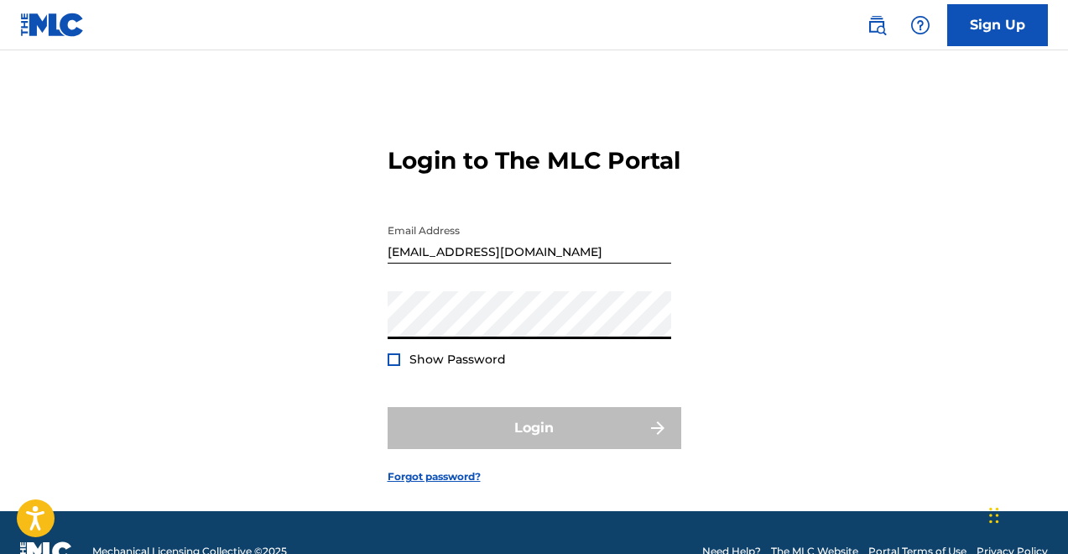
scroll to position [67, 0]
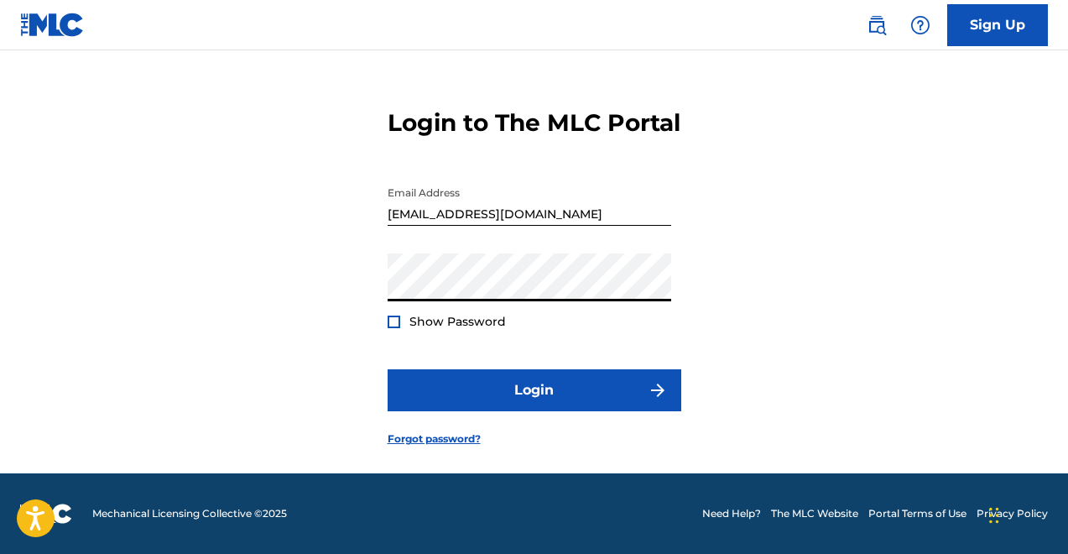
click at [388, 369] on button "Login" at bounding box center [535, 390] width 294 height 42
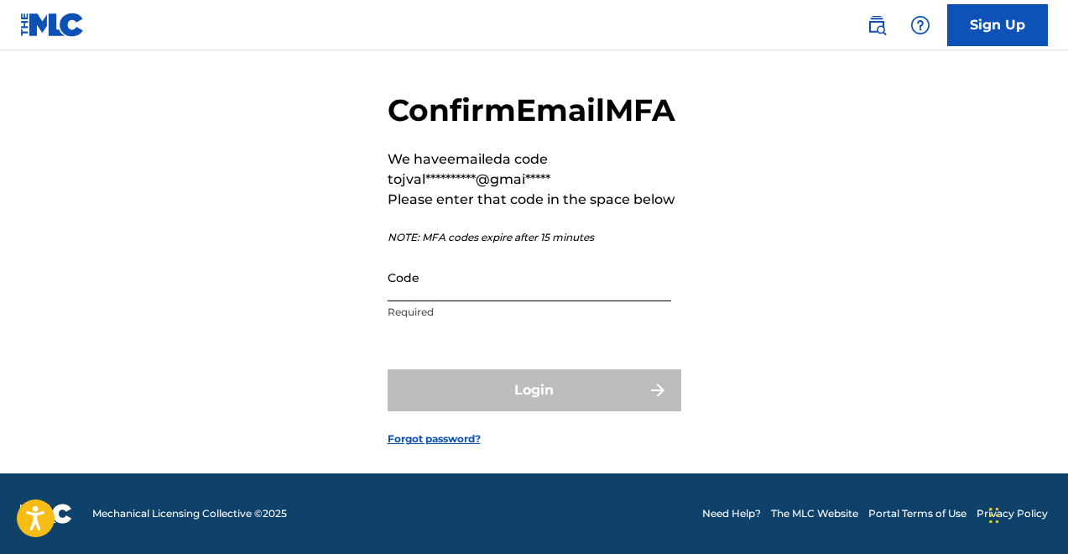
click at [440, 297] on input "Code" at bounding box center [530, 277] width 284 height 48
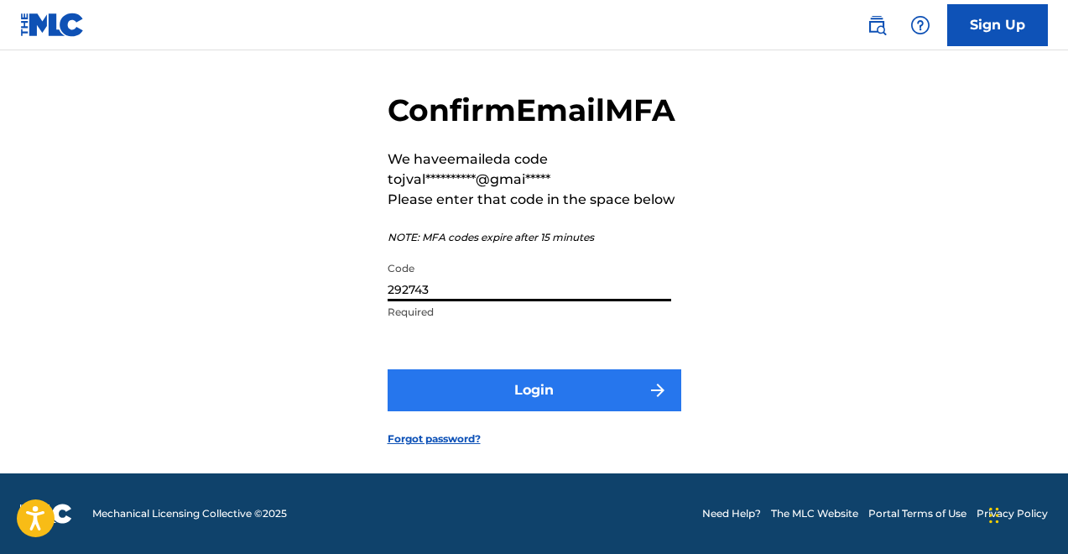
type input "292743"
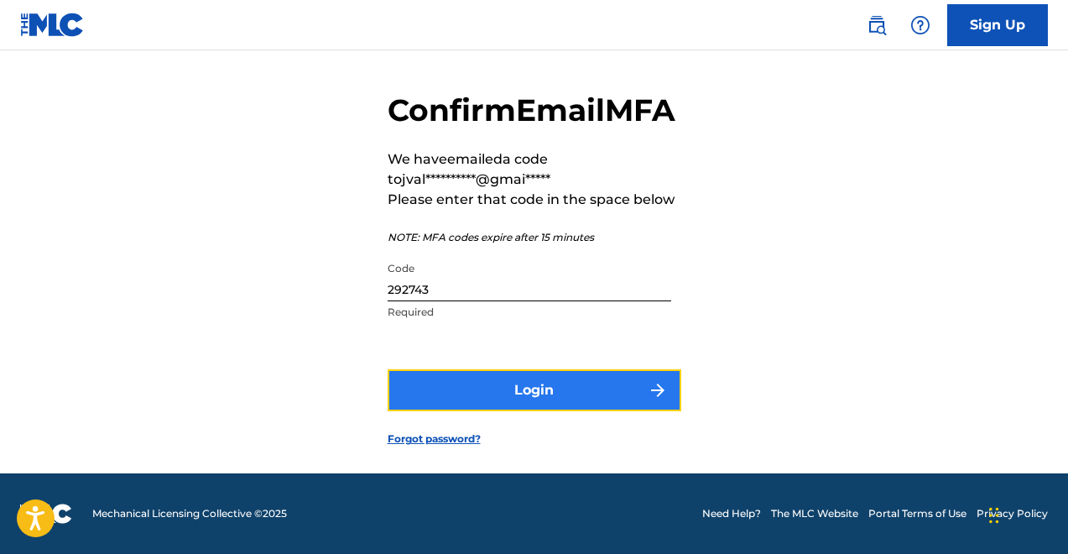
click at [506, 405] on button "Login" at bounding box center [535, 390] width 294 height 42
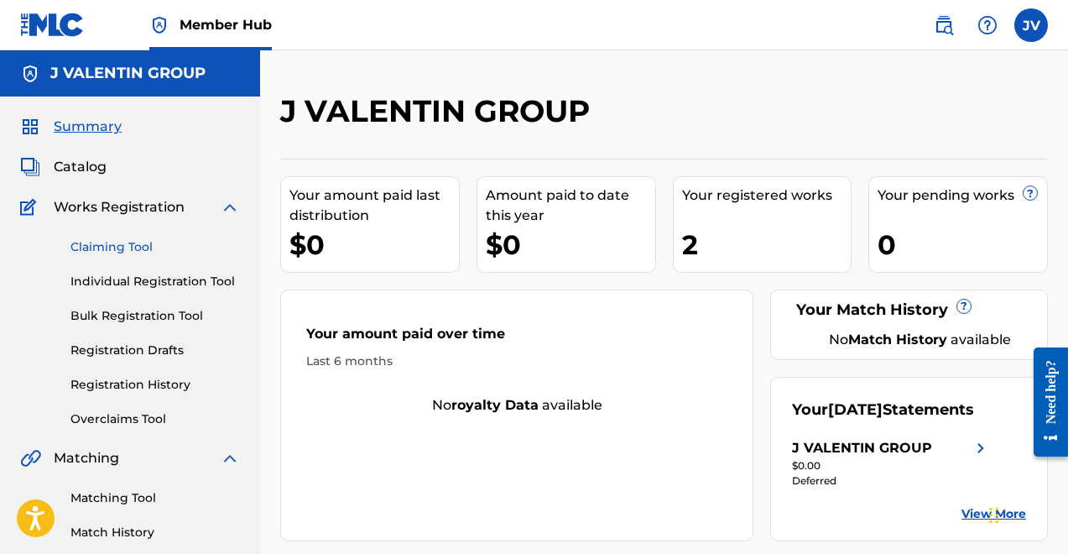
click at [109, 249] on link "Claiming Tool" at bounding box center [156, 247] width 170 height 18
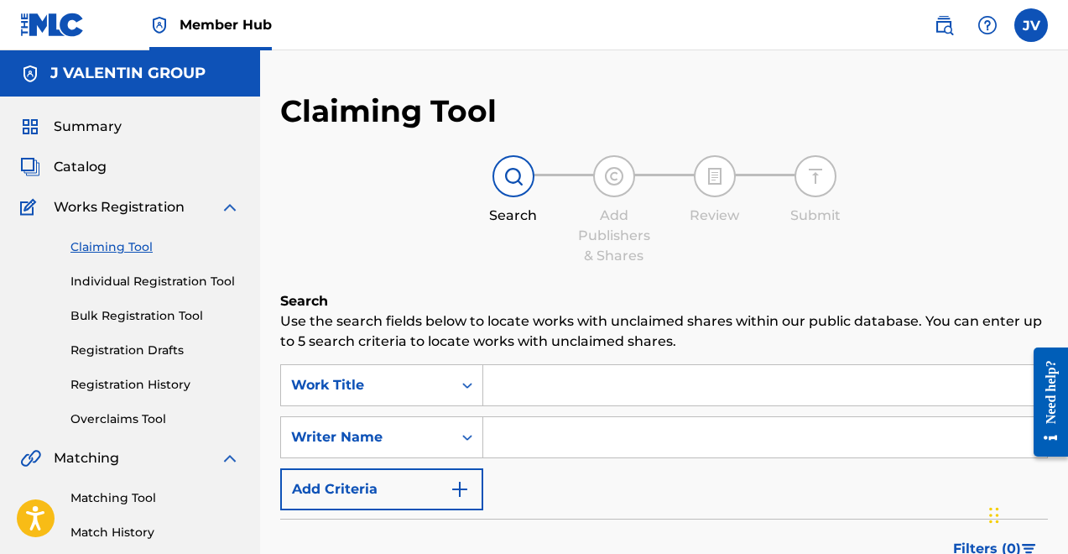
click at [517, 436] on input "Search Form" at bounding box center [765, 437] width 564 height 40
click at [509, 397] on input "Search Form" at bounding box center [765, 385] width 564 height 40
click at [537, 426] on input "Search Form" at bounding box center [765, 437] width 564 height 40
click at [536, 441] on input "Search Form" at bounding box center [765, 437] width 564 height 40
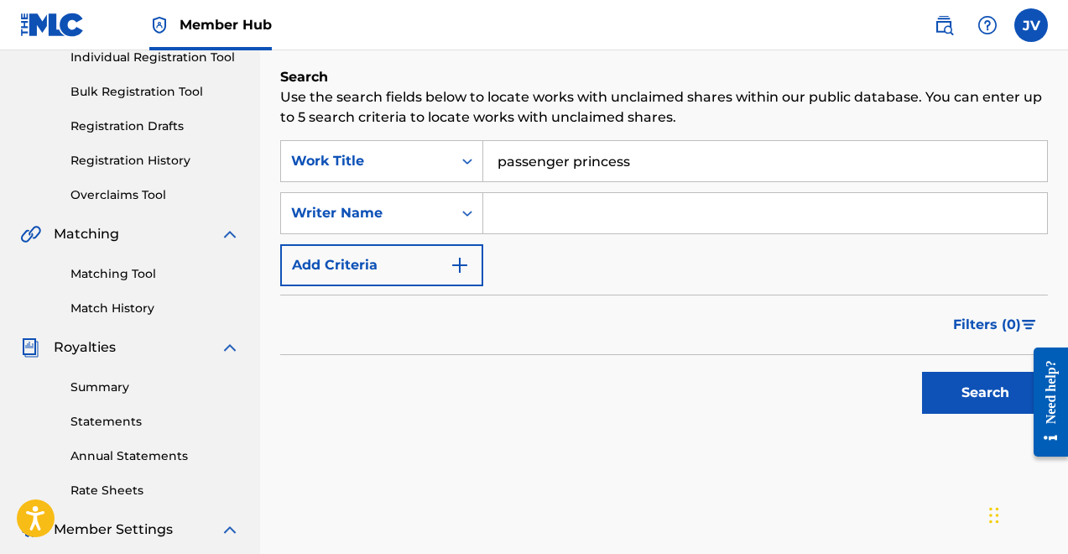
scroll to position [244, 0]
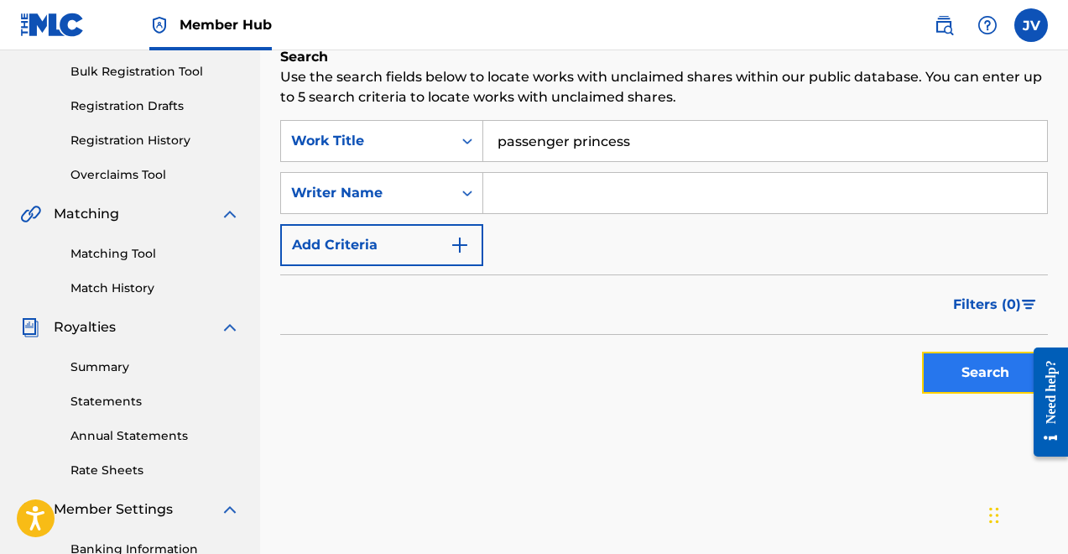
click at [978, 385] on button "Search" at bounding box center [985, 373] width 126 height 42
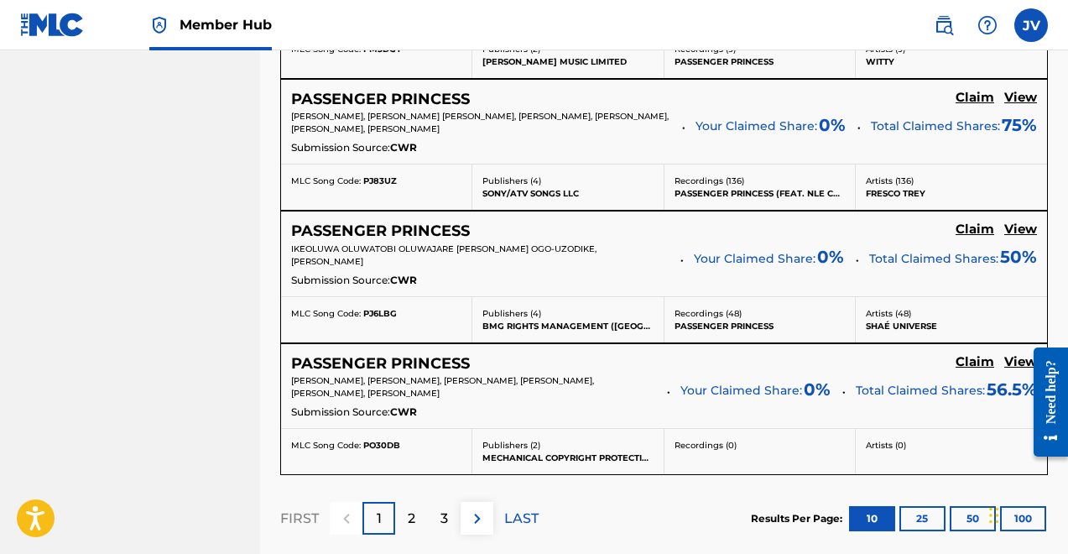
scroll to position [1559, 0]
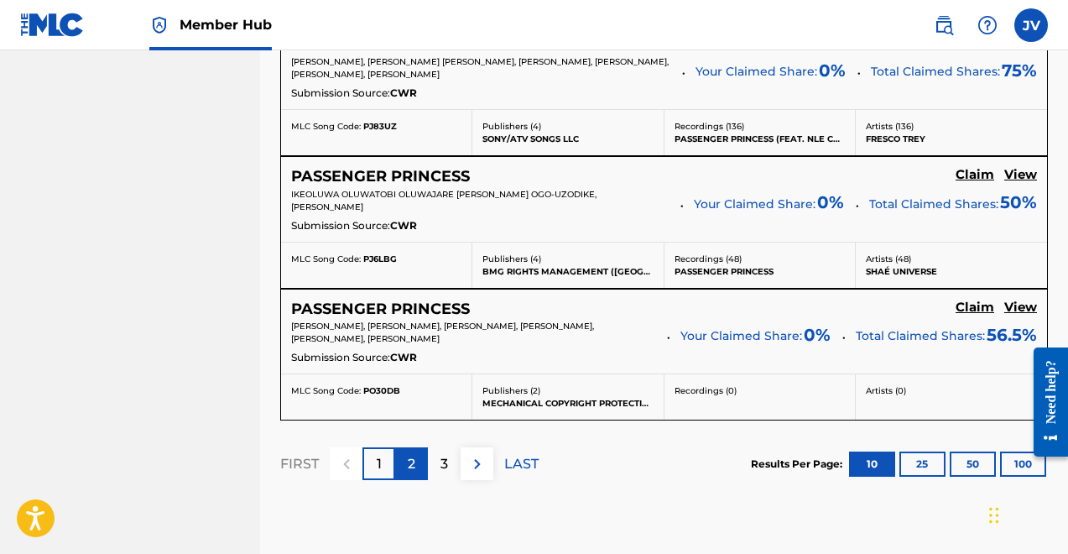
click at [405, 459] on div "2" at bounding box center [411, 463] width 33 height 33
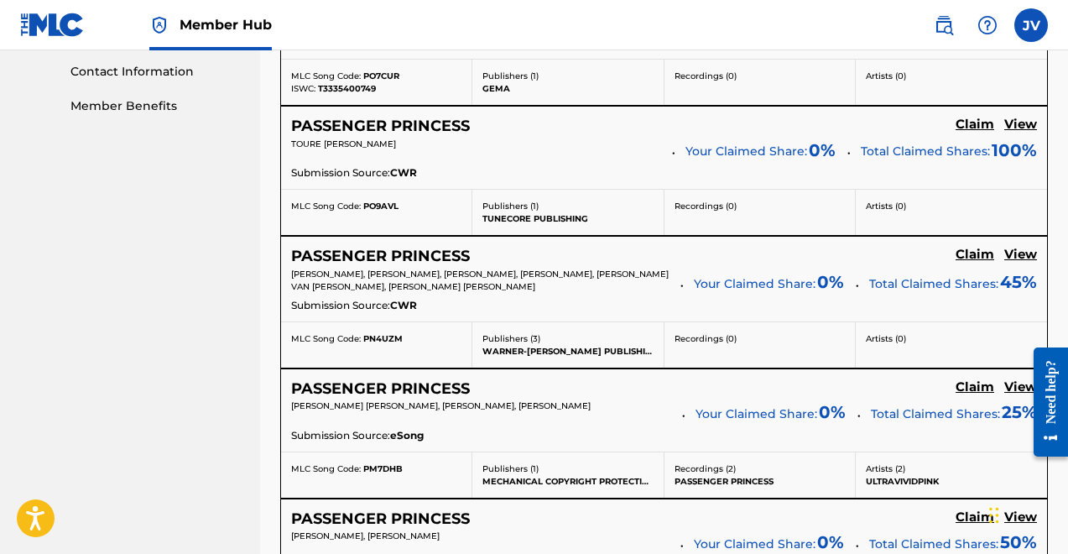
scroll to position [1670, 0]
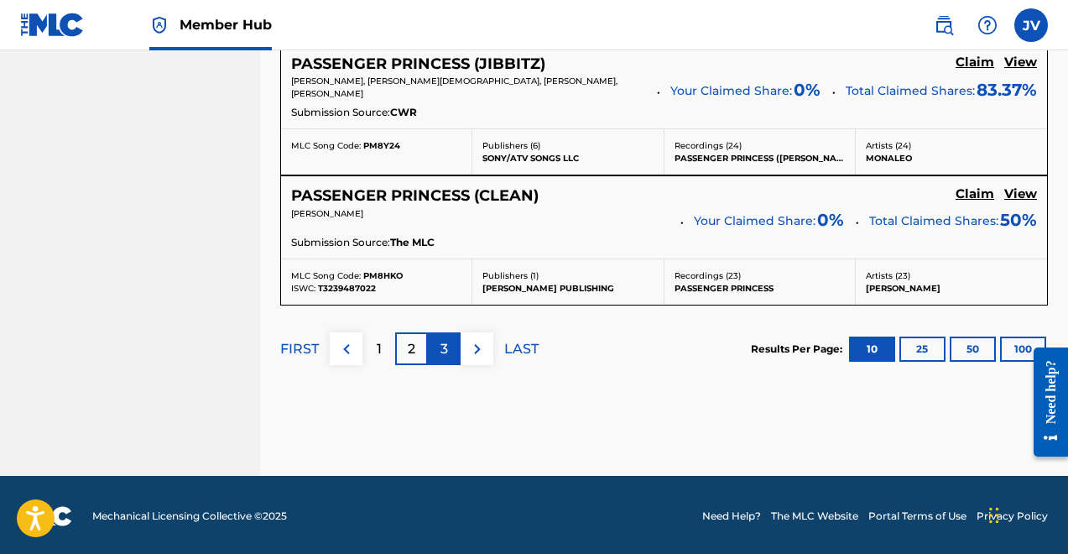
click at [453, 343] on div "3" at bounding box center [444, 348] width 33 height 33
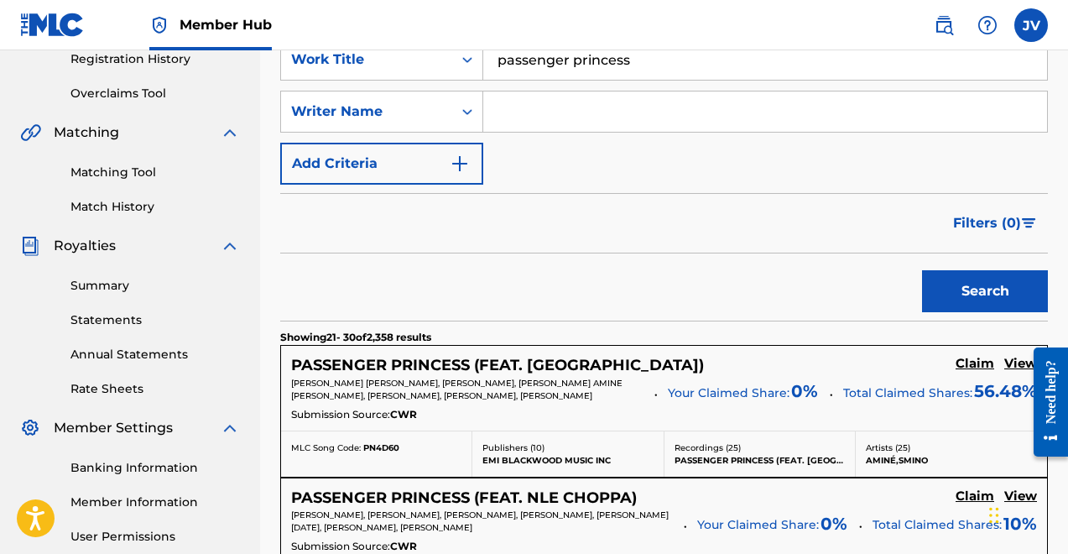
scroll to position [0, 0]
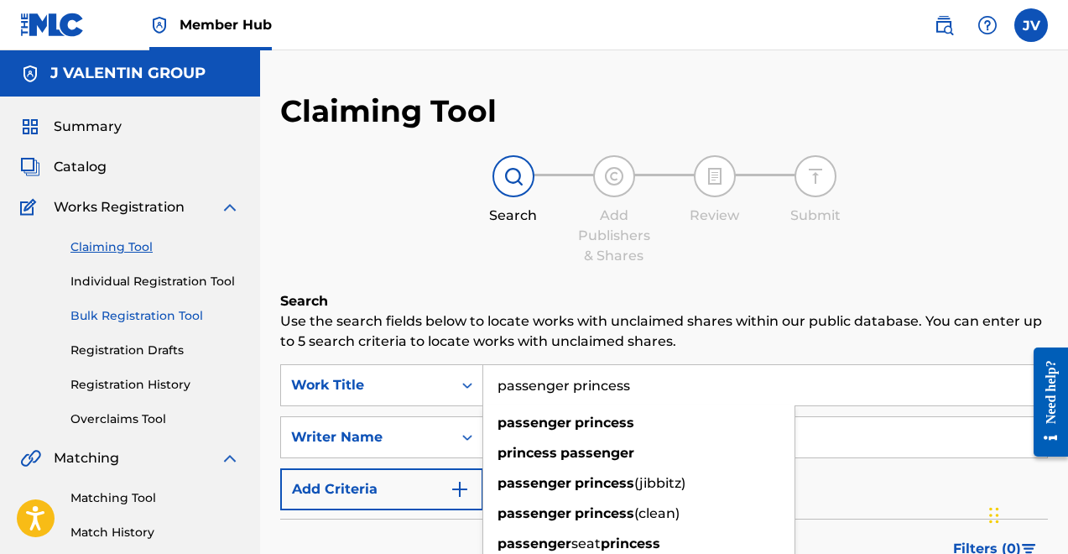
drag, startPoint x: 666, startPoint y: 382, endPoint x: 223, endPoint y: 312, distance: 447.8
type input "PASSENGER PRINCESS"
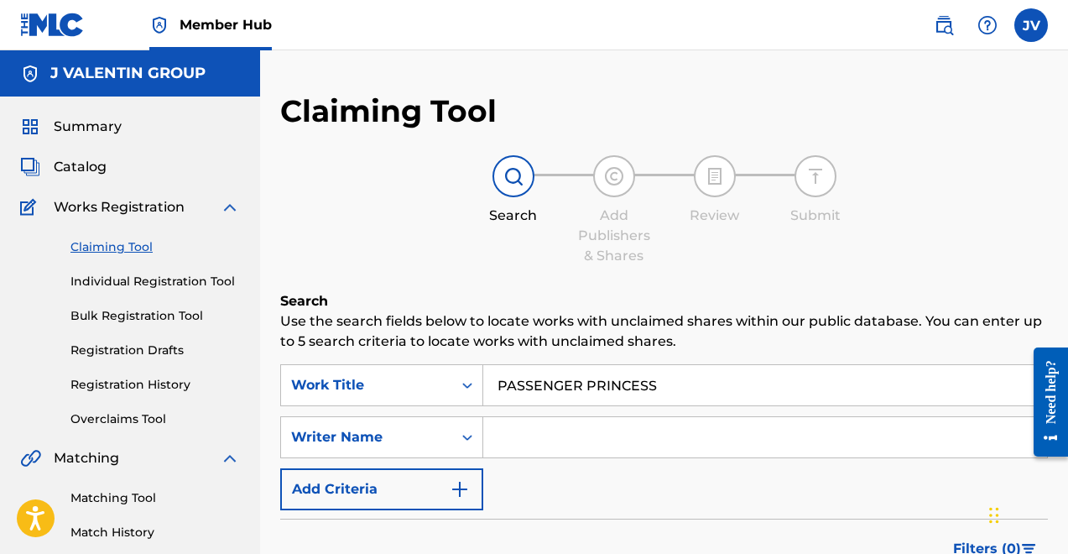
click at [521, 442] on input "Search Form" at bounding box center [765, 437] width 564 height 40
type input "MALE"
click at [157, 283] on link "Individual Registration Tool" at bounding box center [156, 282] width 170 height 18
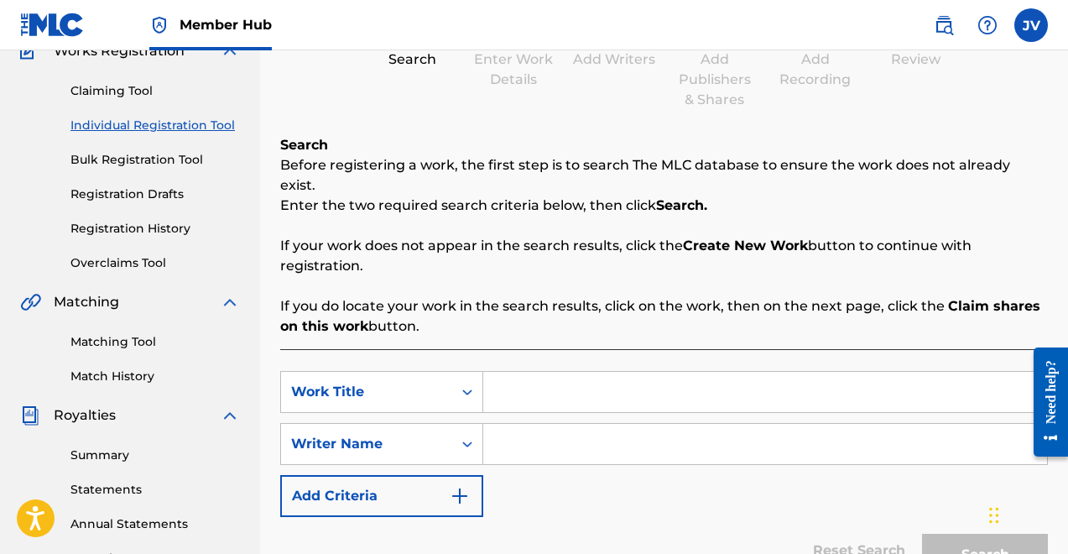
scroll to position [227, 0]
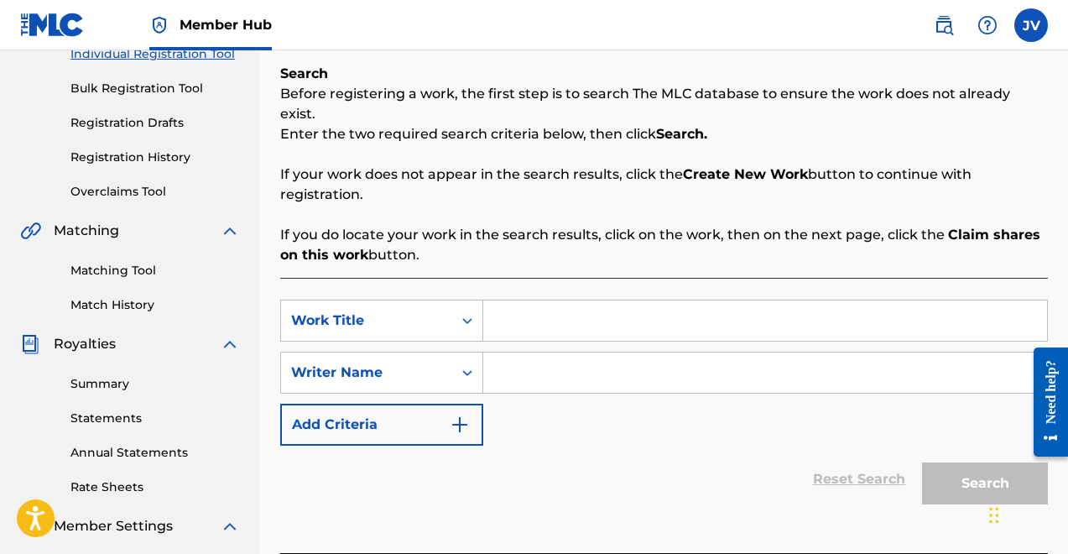
click at [504, 358] on input "Search Form" at bounding box center [765, 373] width 564 height 40
click at [508, 309] on input "Search Form" at bounding box center [765, 320] width 564 height 40
type input "PASSENGER PRINCESS"
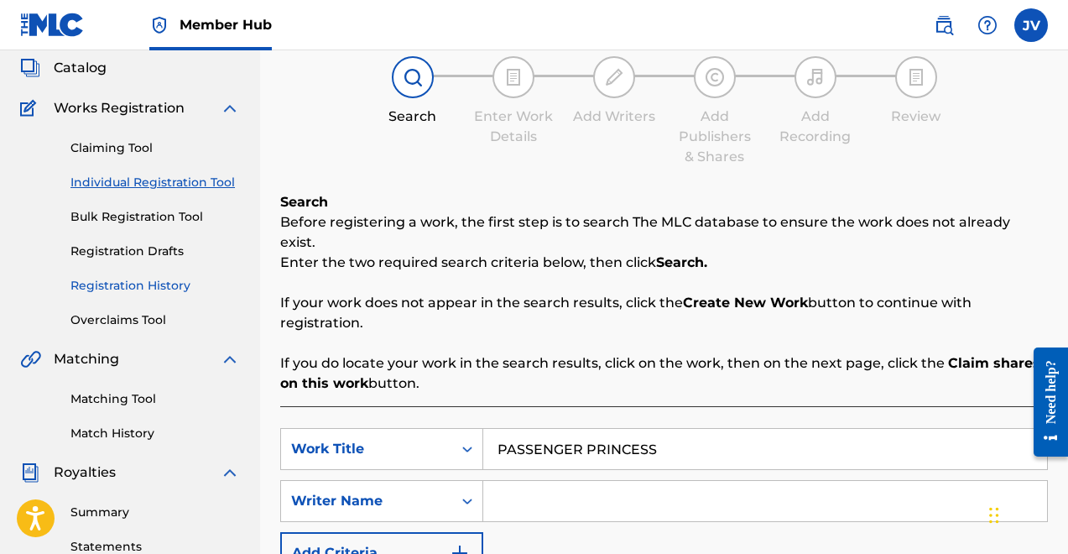
scroll to position [98, 0]
click at [118, 151] on link "Claiming Tool" at bounding box center [156, 149] width 170 height 18
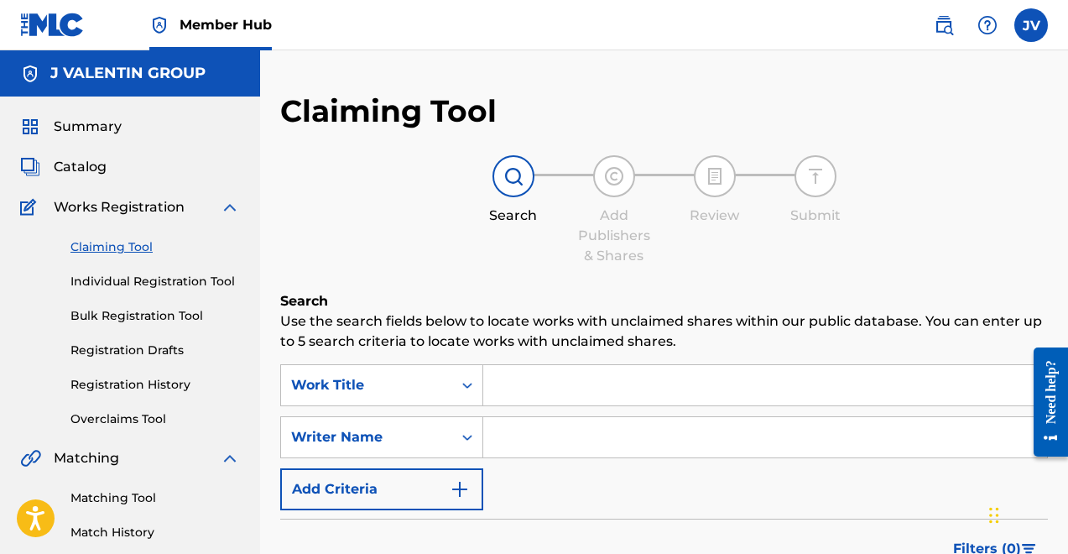
click at [552, 437] on input "Search Form" at bounding box center [765, 437] width 564 height 40
click at [502, 376] on input "Search Form" at bounding box center [765, 385] width 564 height 40
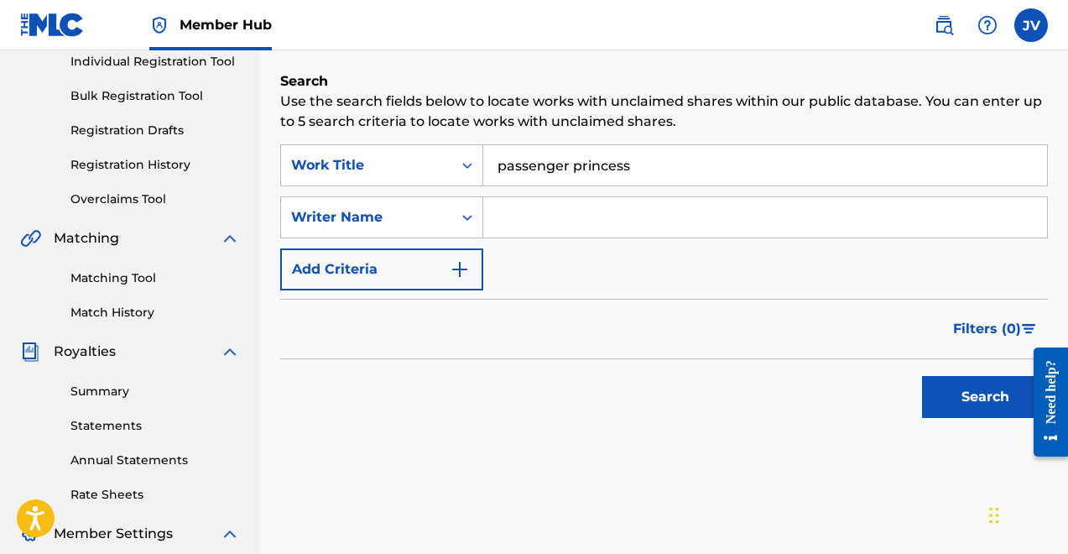
scroll to position [290, 0]
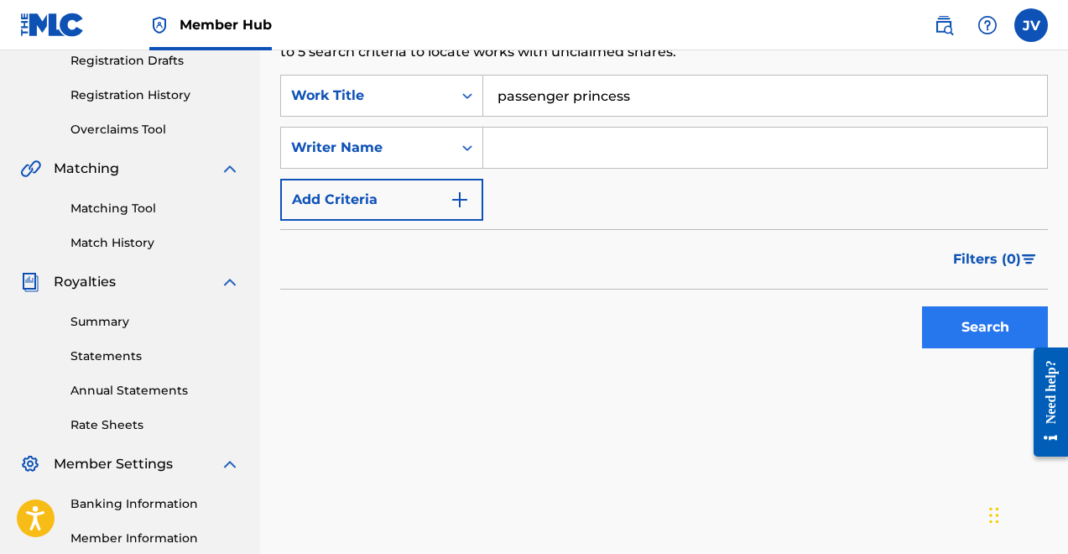
type input "passenger princess"
click at [990, 326] on button "Search" at bounding box center [985, 327] width 126 height 42
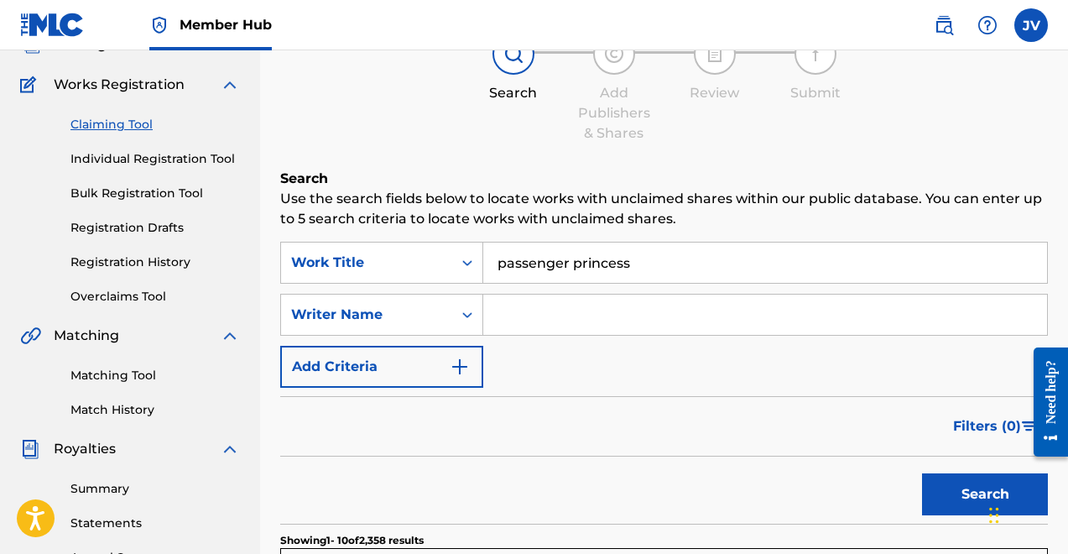
scroll to position [118, 0]
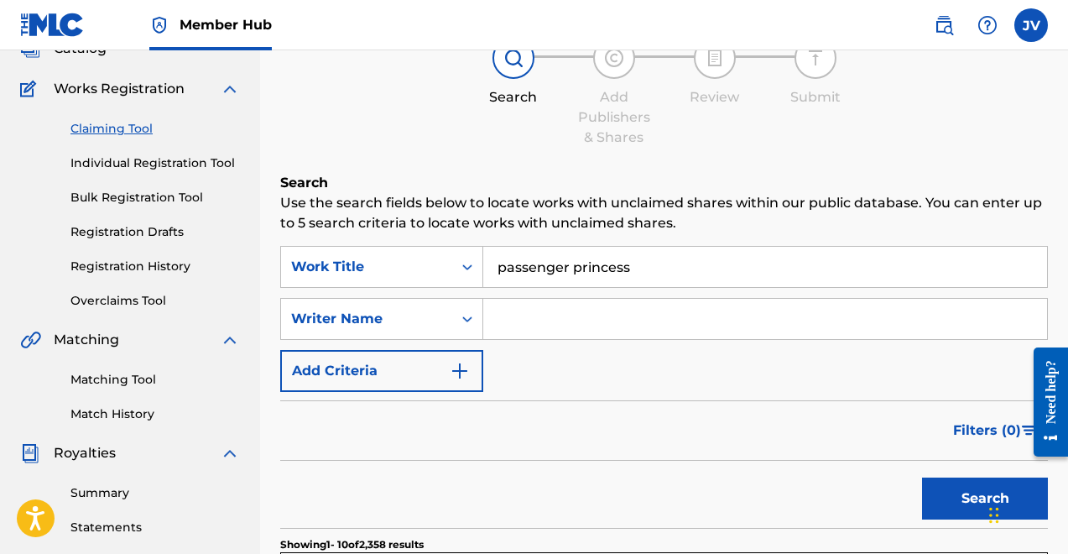
click at [577, 322] on input "Search Form" at bounding box center [765, 319] width 564 height 40
type input "MALEIGH ZAN"
click at [922, 478] on button "Search" at bounding box center [985, 499] width 126 height 42
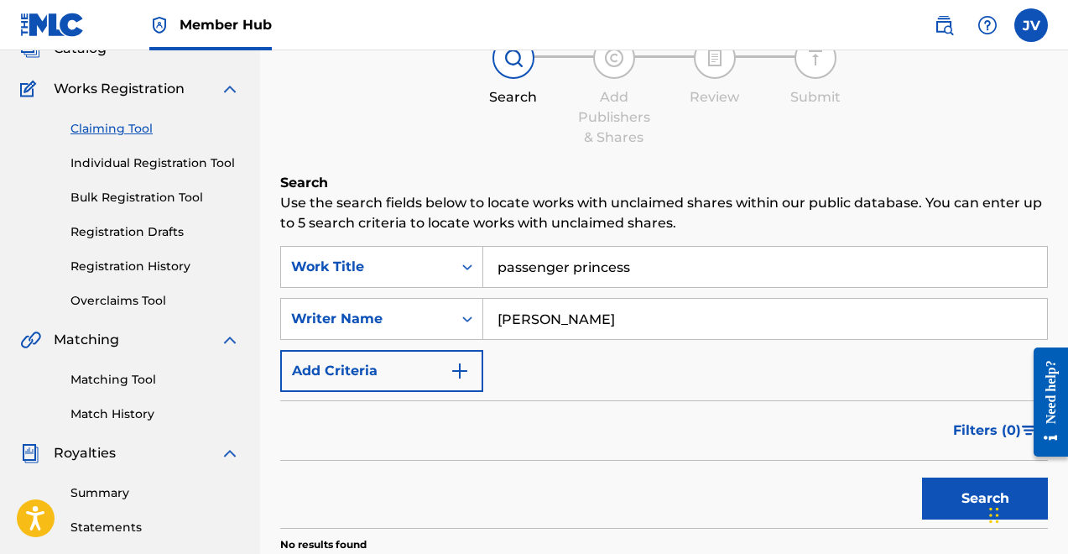
scroll to position [178, 0]
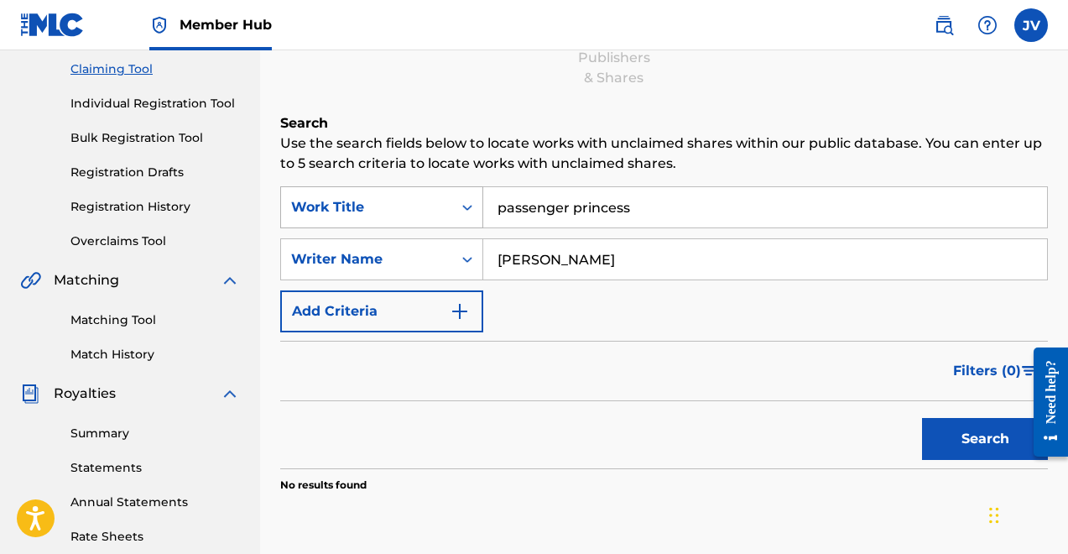
click at [460, 215] on icon "Search Form" at bounding box center [467, 207] width 17 height 17
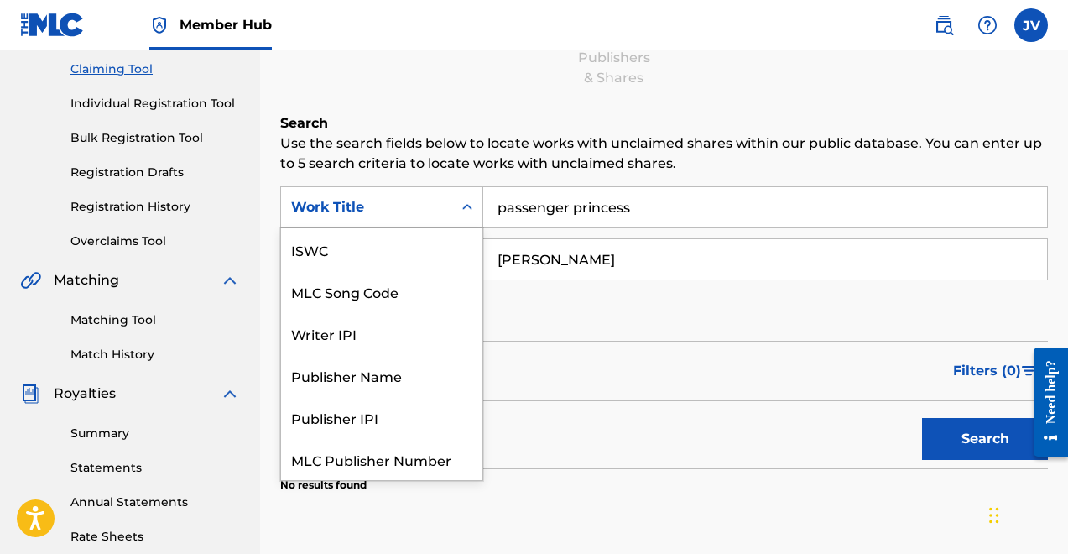
scroll to position [42, 0]
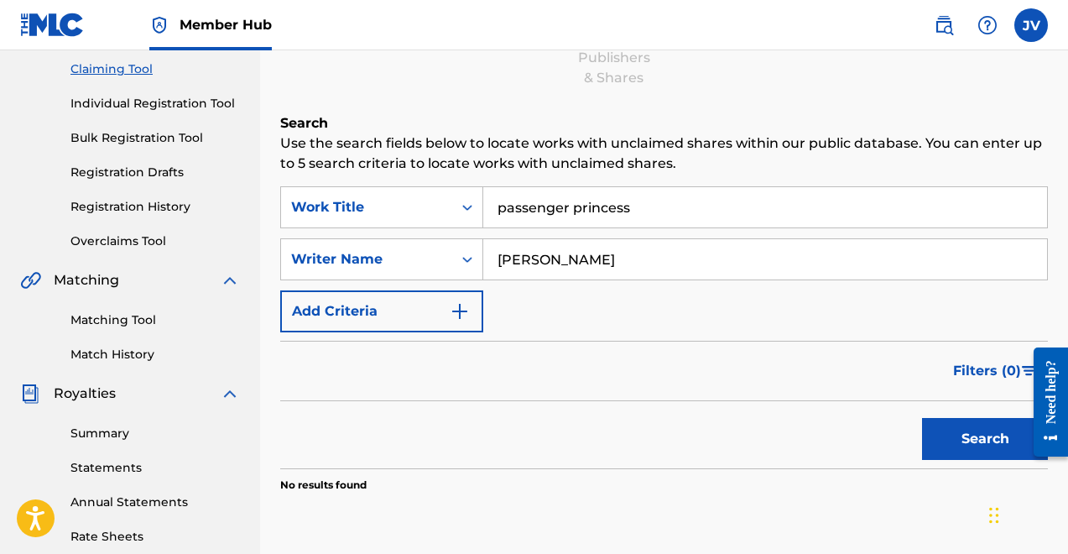
click at [460, 215] on icon "Search Form" at bounding box center [467, 207] width 17 height 17
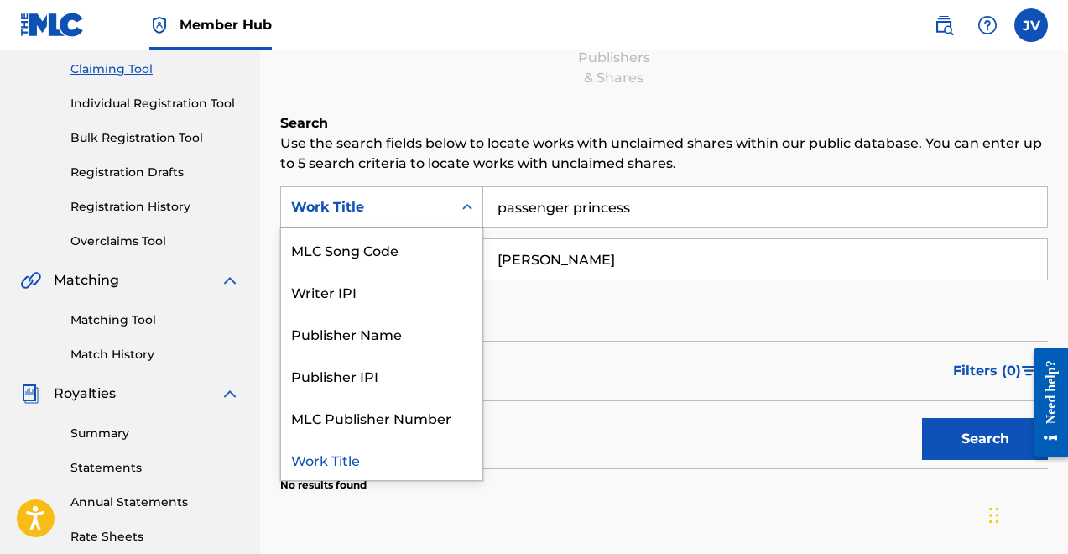
click at [460, 215] on icon "Search Form" at bounding box center [467, 207] width 17 height 17
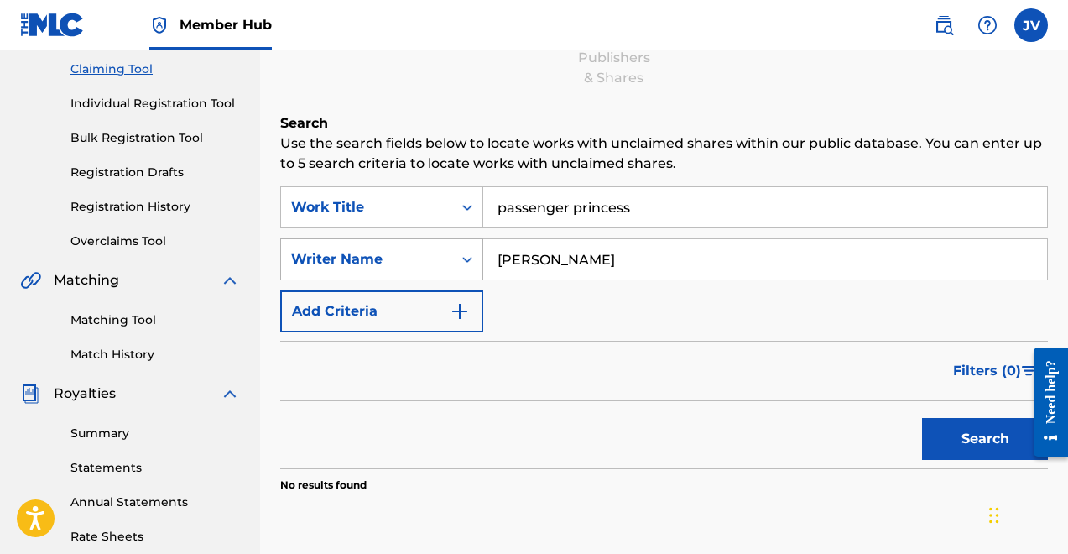
drag, startPoint x: 661, startPoint y: 264, endPoint x: 311, endPoint y: 239, distance: 351.7
click at [311, 239] on div "SearchWithCriteriace8a139f-2e75-40d5-926b-9d2e6b463083 Writer Name MALEIGH ZAN" at bounding box center [664, 259] width 768 height 42
click at [922, 418] on button "Search" at bounding box center [985, 439] width 126 height 42
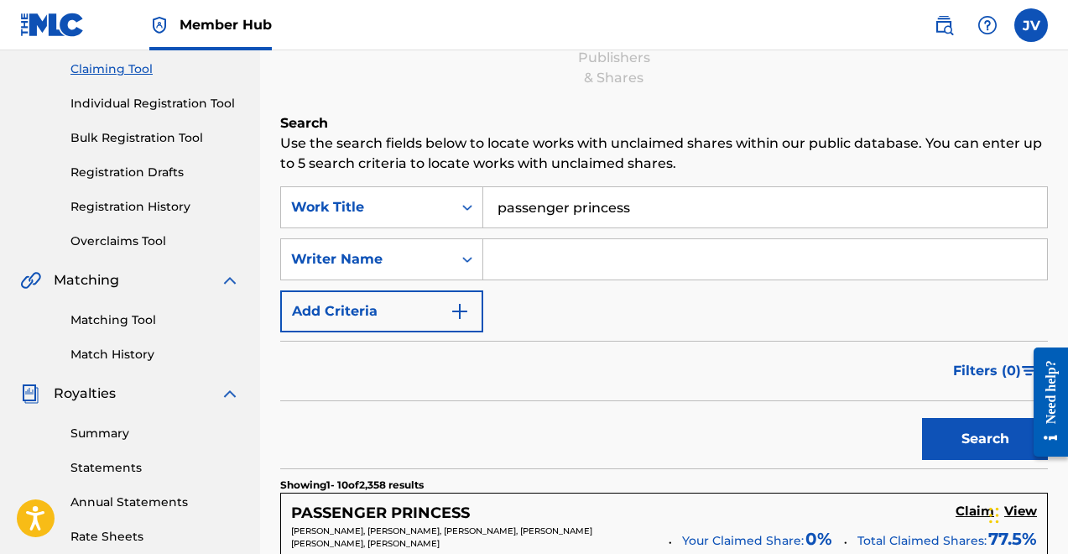
click at [749, 217] on input "passenger princess" at bounding box center [765, 207] width 564 height 40
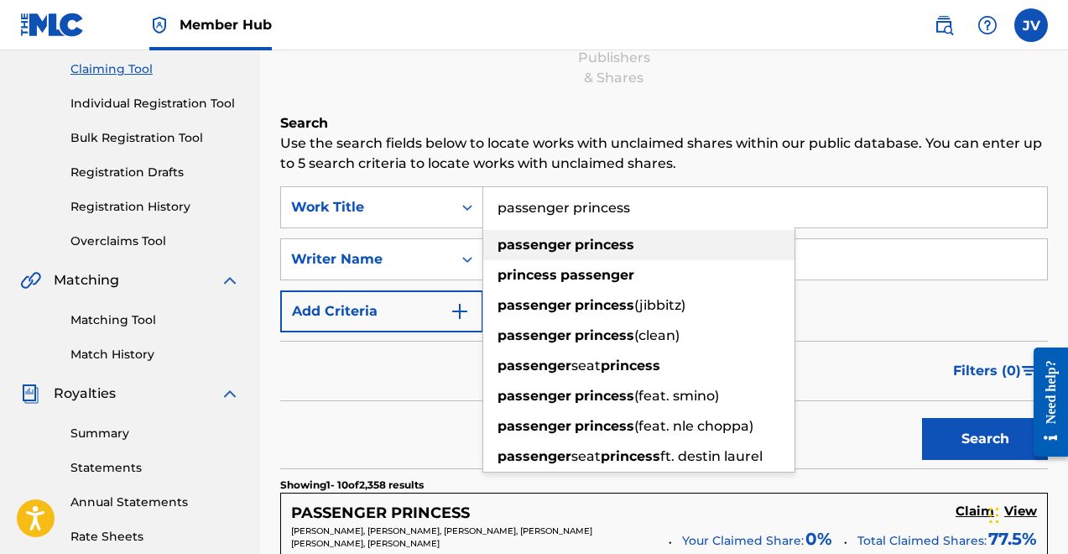
click at [703, 240] on div "passenger princess" at bounding box center [638, 245] width 311 height 30
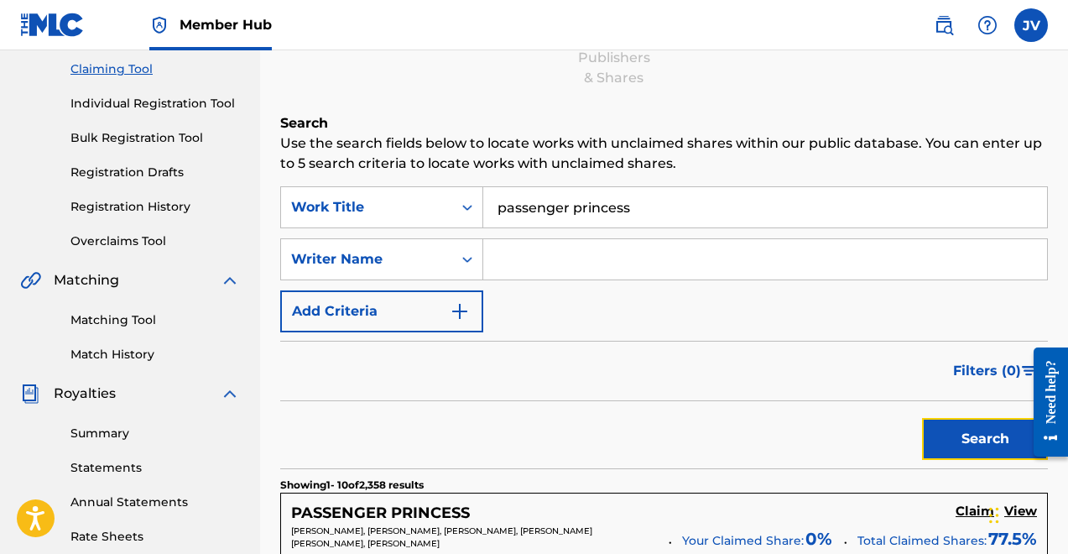
click at [970, 430] on button "Search" at bounding box center [985, 439] width 126 height 42
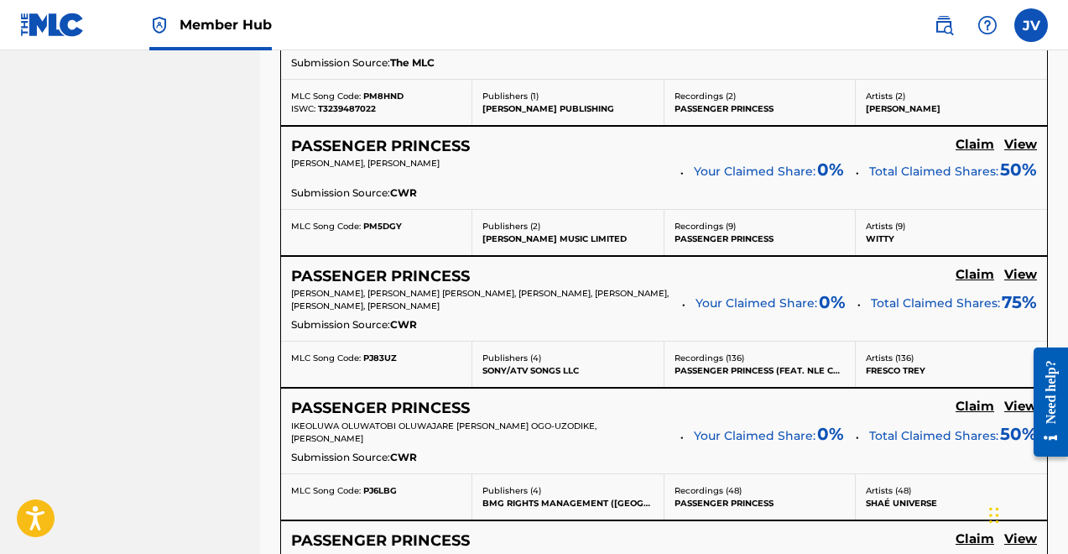
scroll to position [1677, 0]
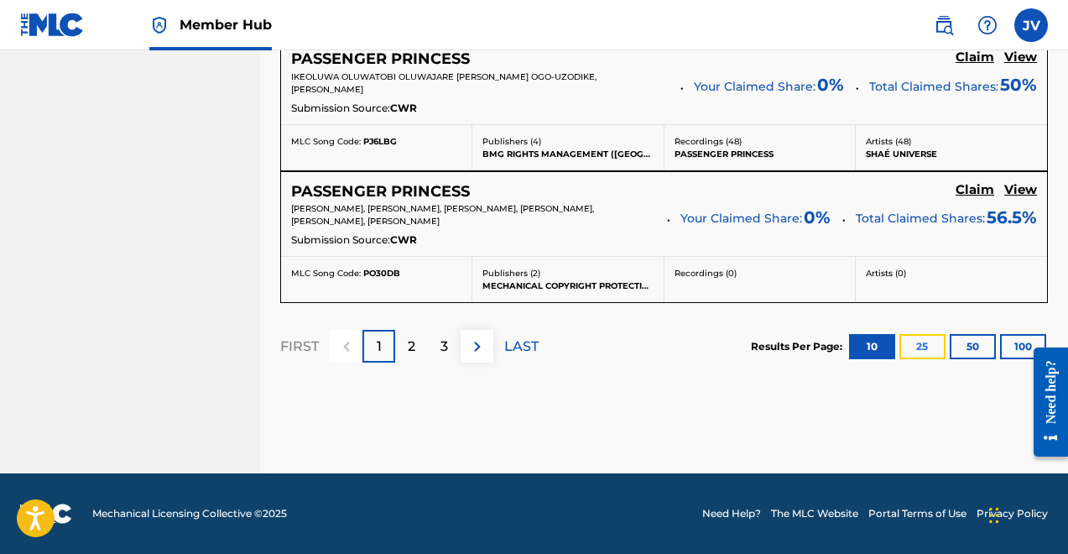
click at [916, 348] on button "25" at bounding box center [923, 346] width 46 height 25
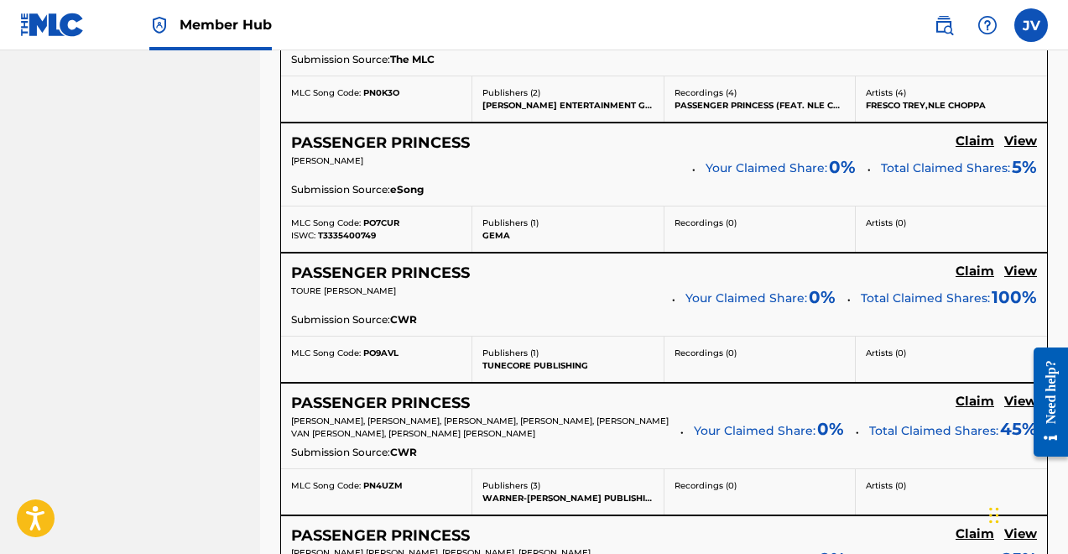
scroll to position [2034, 0]
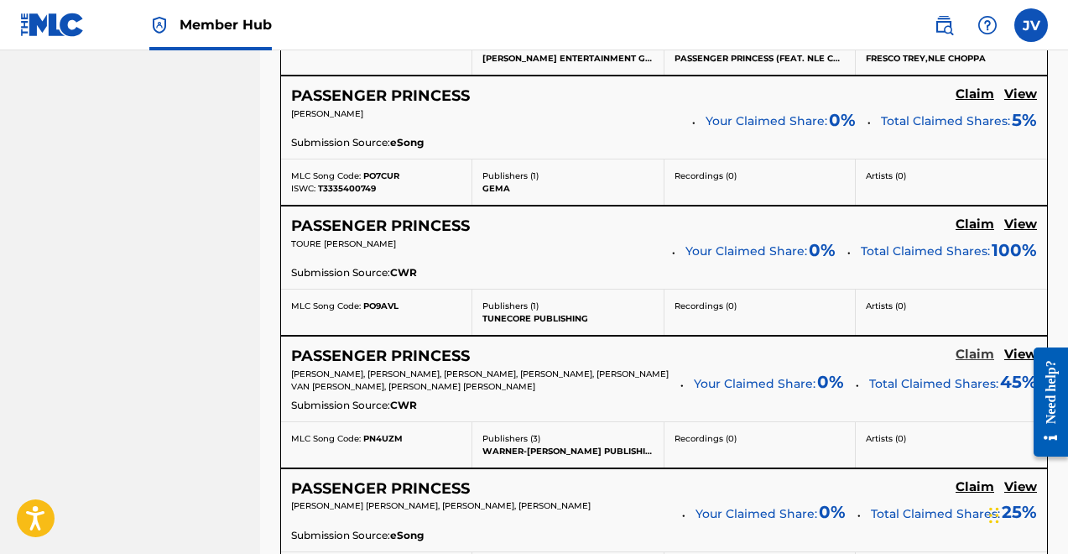
click at [975, 354] on h5 "Claim" at bounding box center [975, 355] width 39 height 16
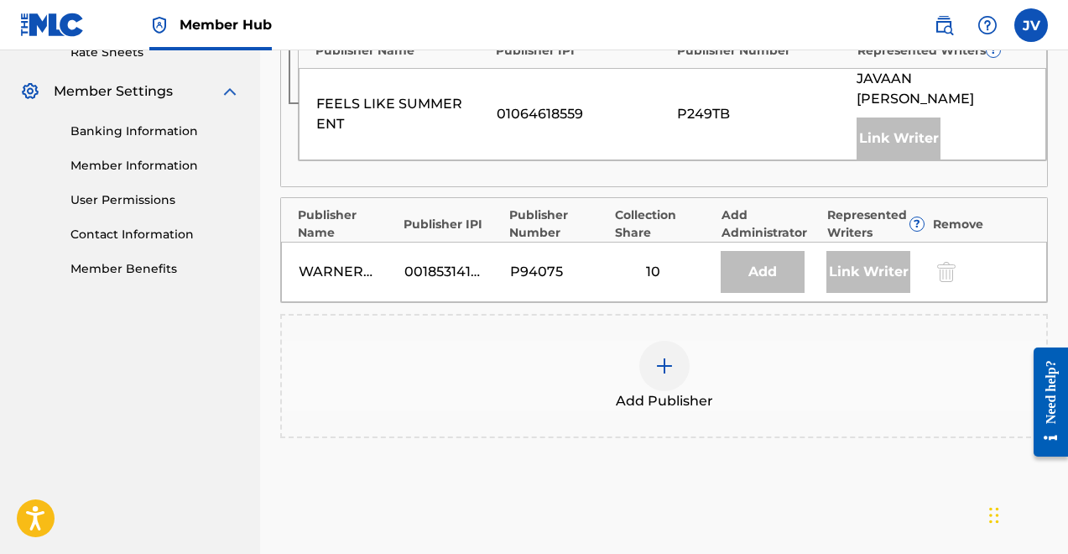
scroll to position [658, 0]
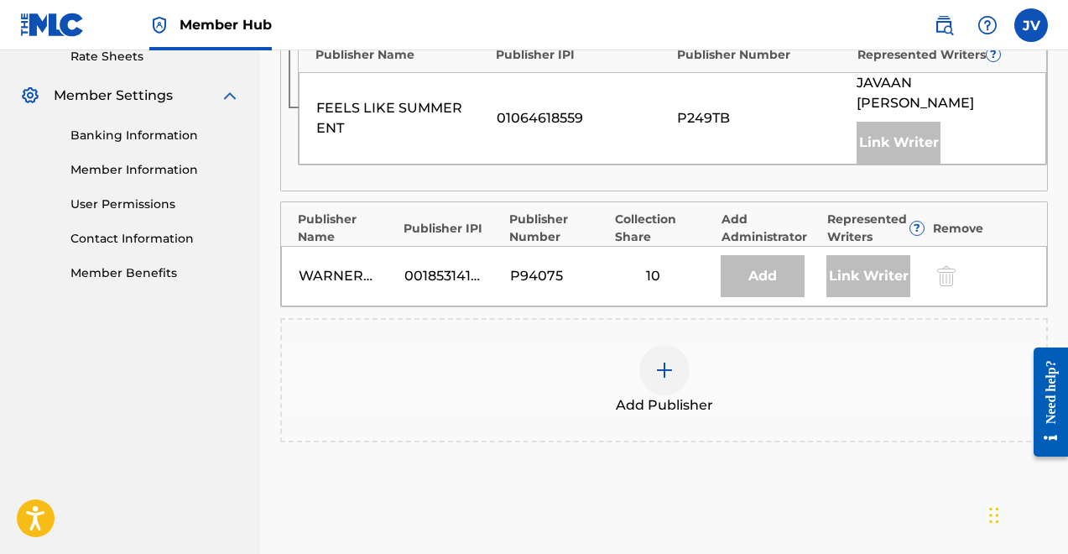
click at [655, 360] on img at bounding box center [665, 370] width 20 height 20
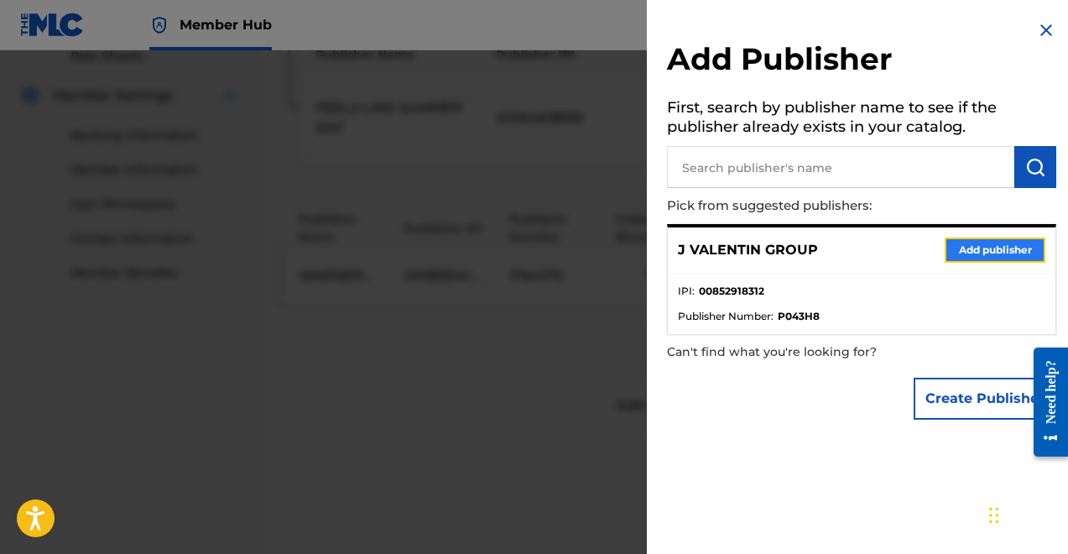
click at [958, 250] on button "Add publisher" at bounding box center [995, 250] width 101 height 25
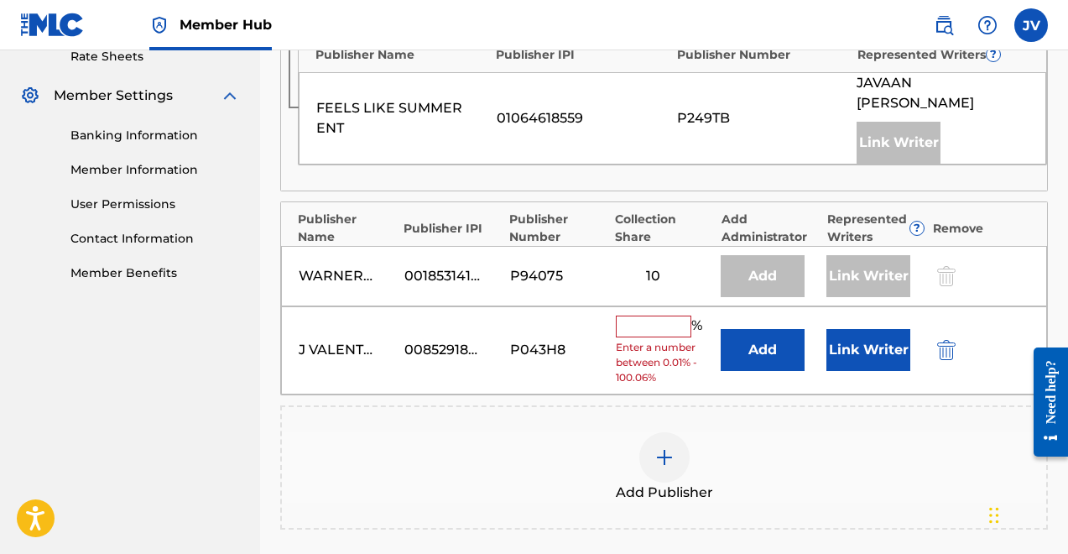
click at [665, 316] on input "text" at bounding box center [654, 327] width 76 height 22
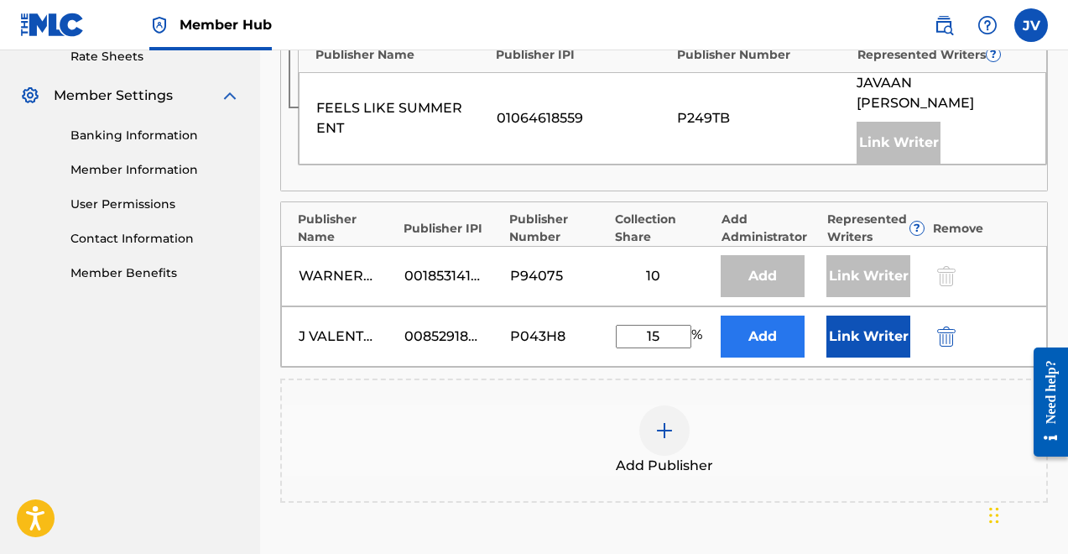
type input "15"
click at [749, 316] on button "Add" at bounding box center [763, 337] width 84 height 42
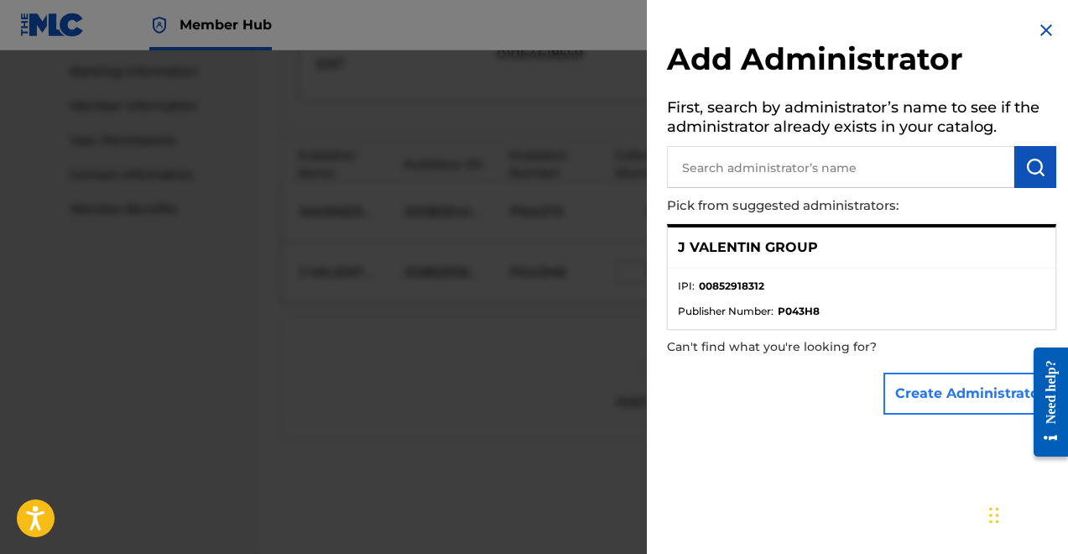
scroll to position [725, 0]
click at [1028, 159] on img "submit" at bounding box center [1036, 167] width 20 height 20
click at [956, 404] on button "Create Administrator" at bounding box center [970, 394] width 173 height 42
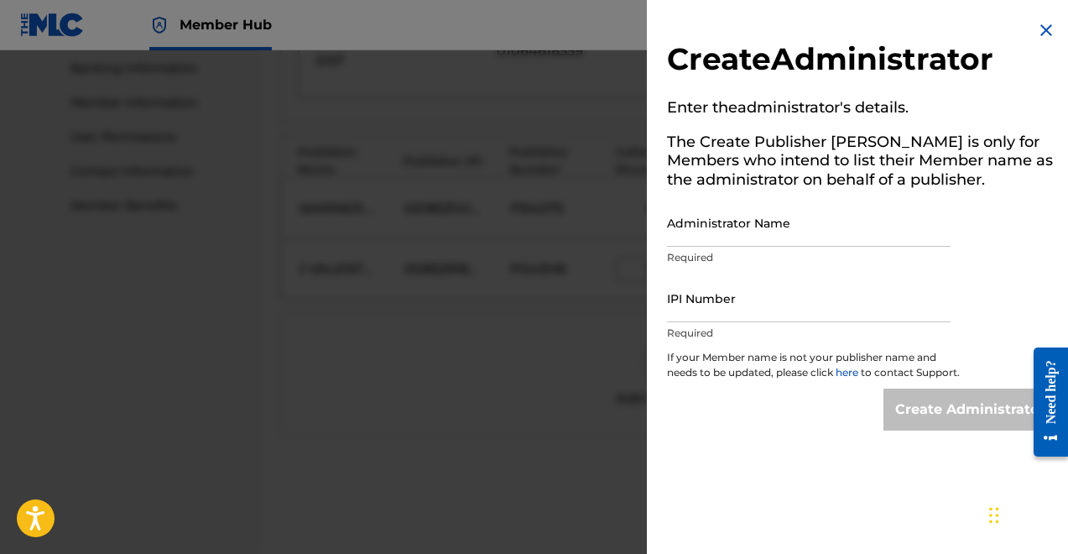
click at [1037, 24] on img at bounding box center [1047, 30] width 20 height 20
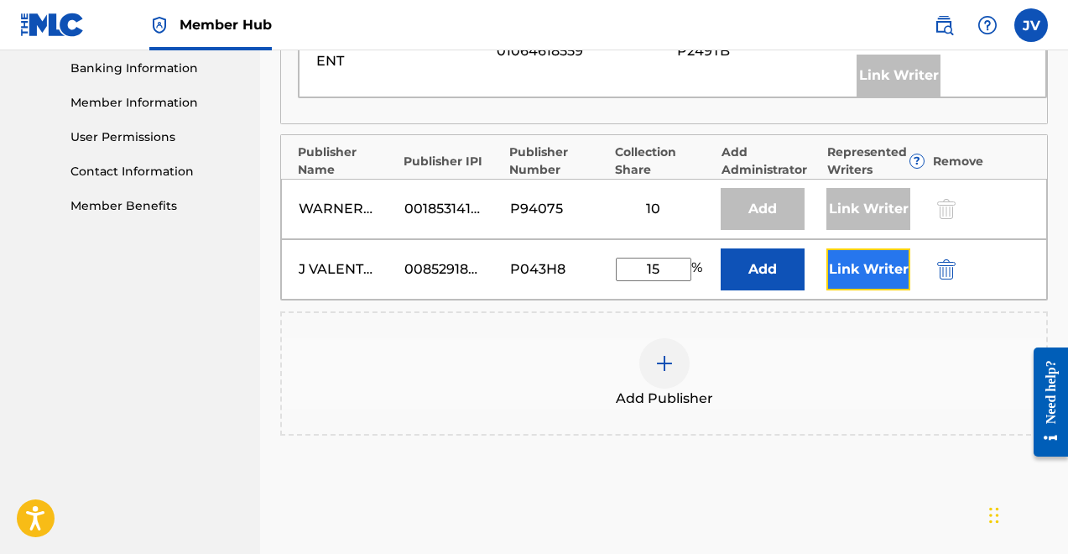
click at [858, 248] on button "Link Writer" at bounding box center [869, 269] width 84 height 42
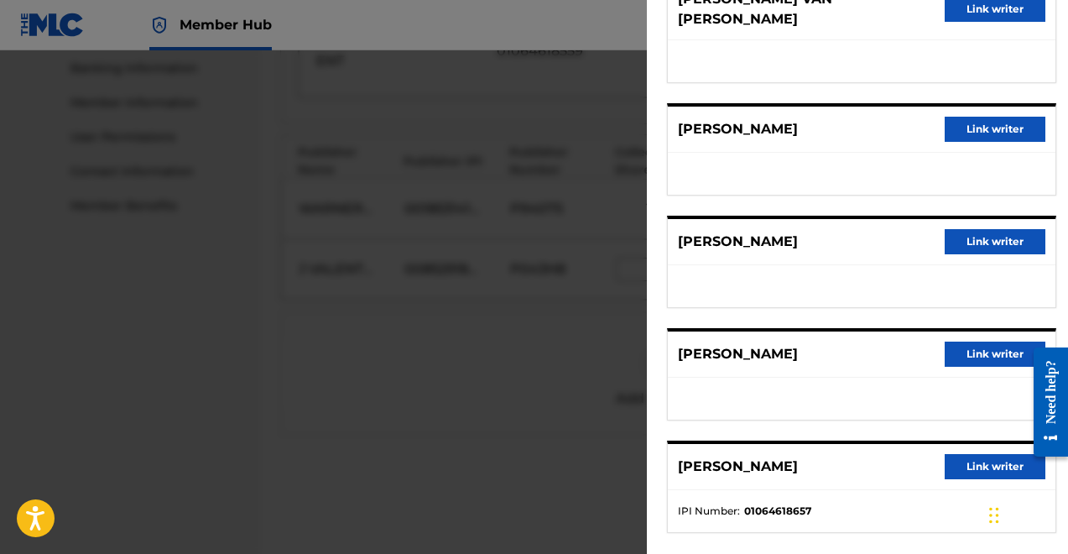
scroll to position [295, 0]
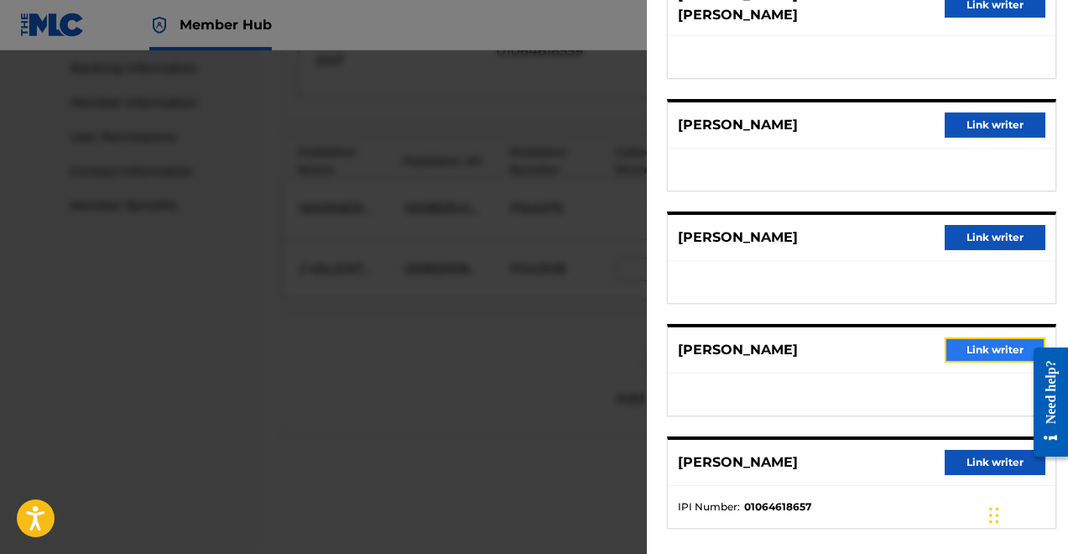
click at [965, 337] on button "Link writer" at bounding box center [995, 349] width 101 height 25
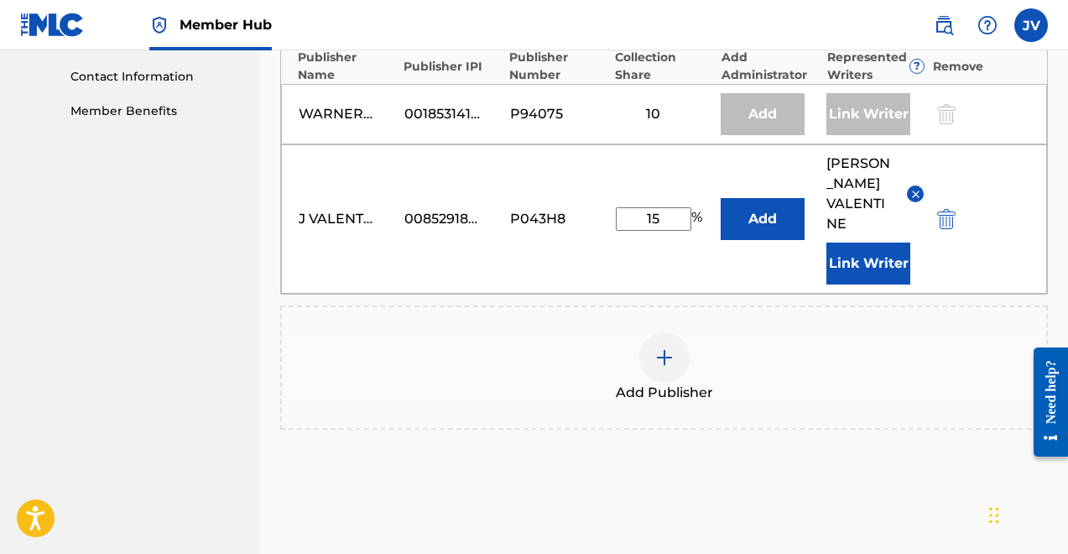
scroll to position [818, 0]
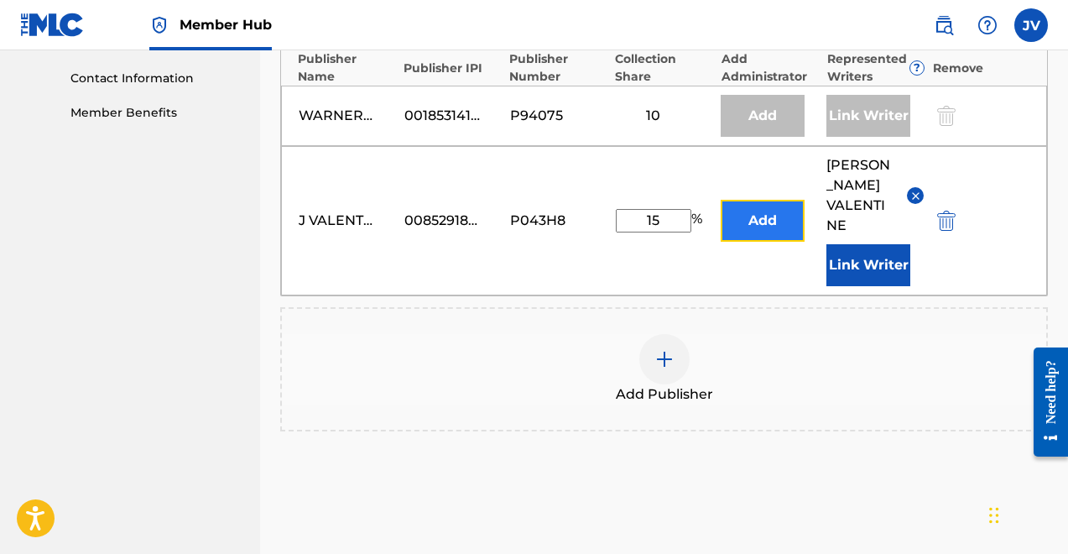
click at [759, 200] on button "Add" at bounding box center [763, 221] width 84 height 42
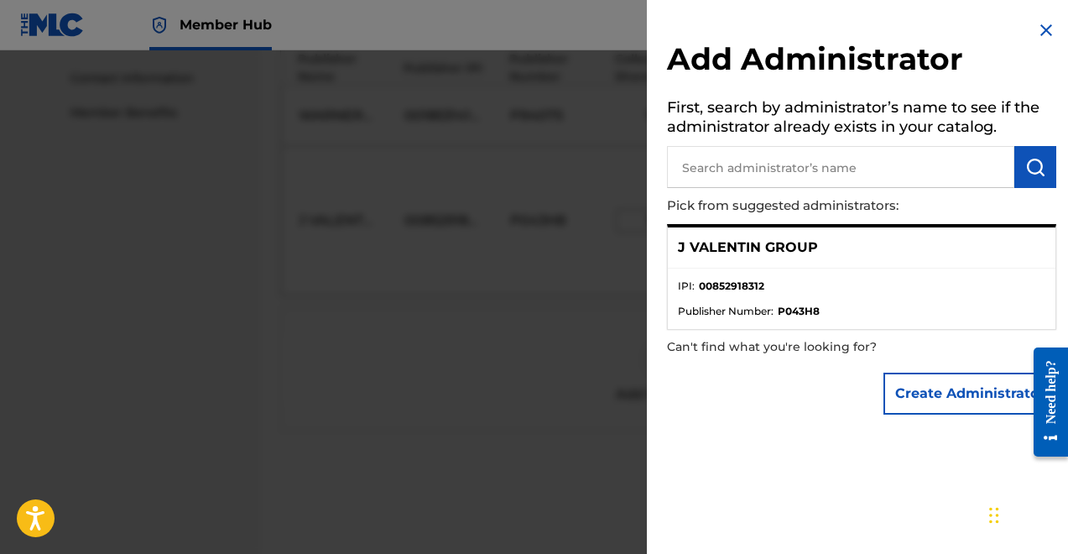
click at [1038, 26] on img at bounding box center [1047, 30] width 20 height 20
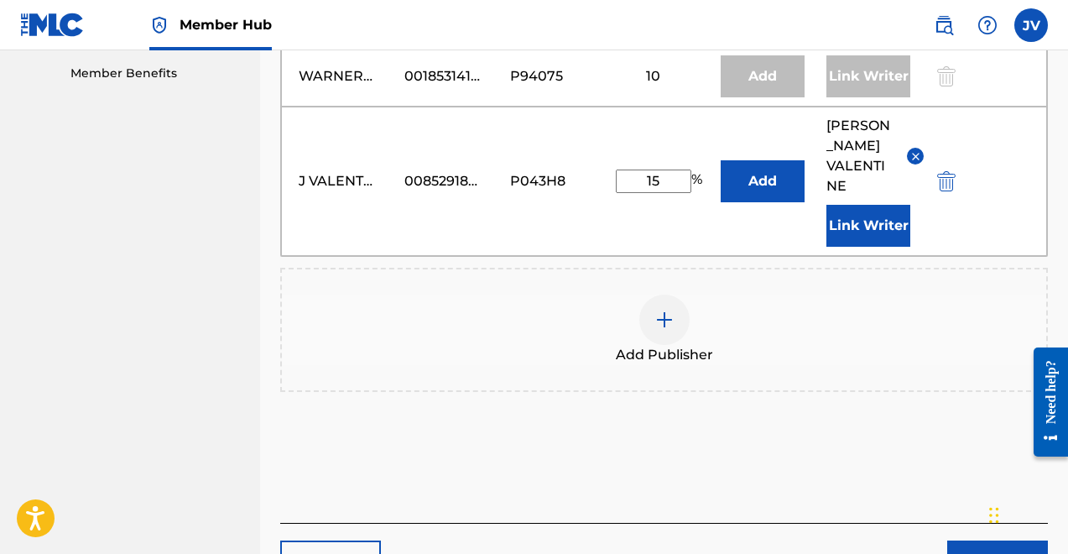
scroll to position [908, 0]
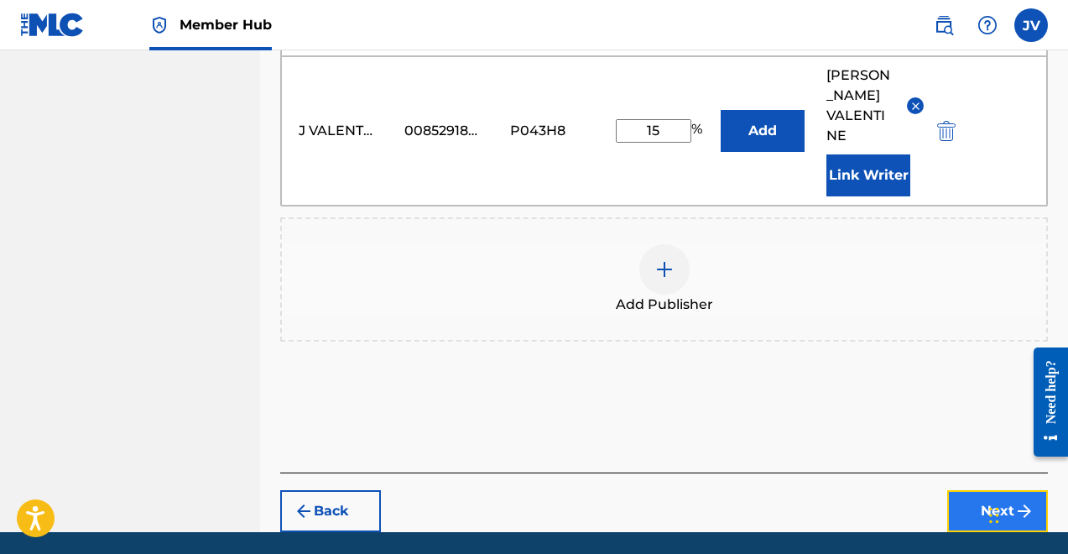
click at [1007, 490] on button "Next" at bounding box center [998, 511] width 101 height 42
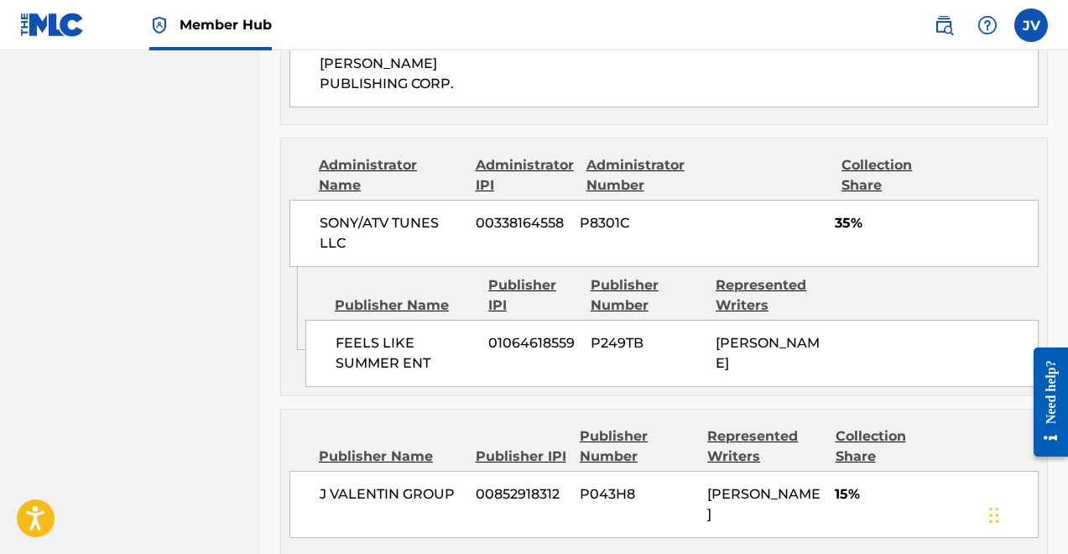
scroll to position [1037, 0]
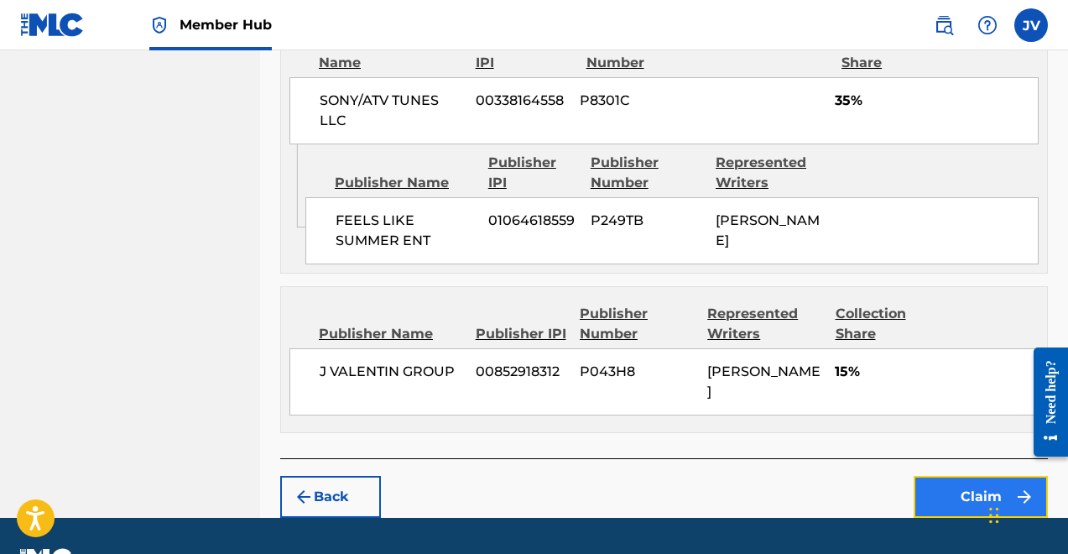
click at [949, 476] on button "Claim" at bounding box center [981, 497] width 134 height 42
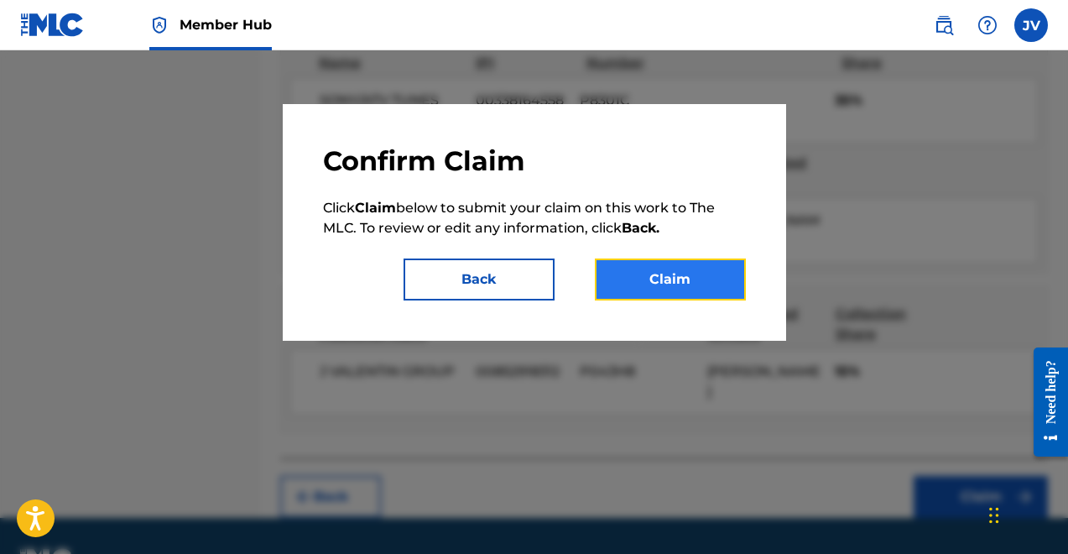
click at [680, 280] on button "Claim" at bounding box center [670, 280] width 151 height 42
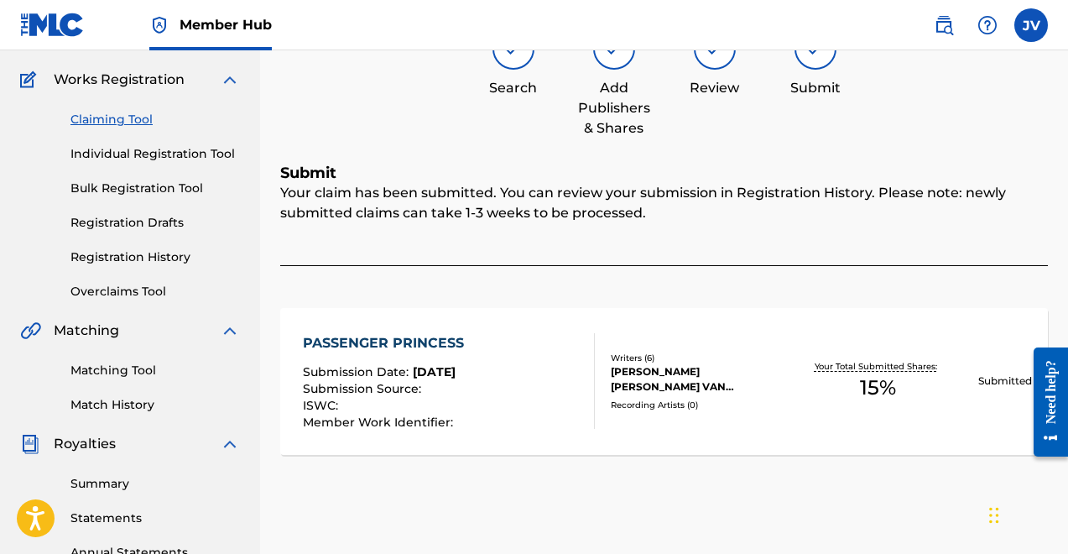
scroll to position [0, 0]
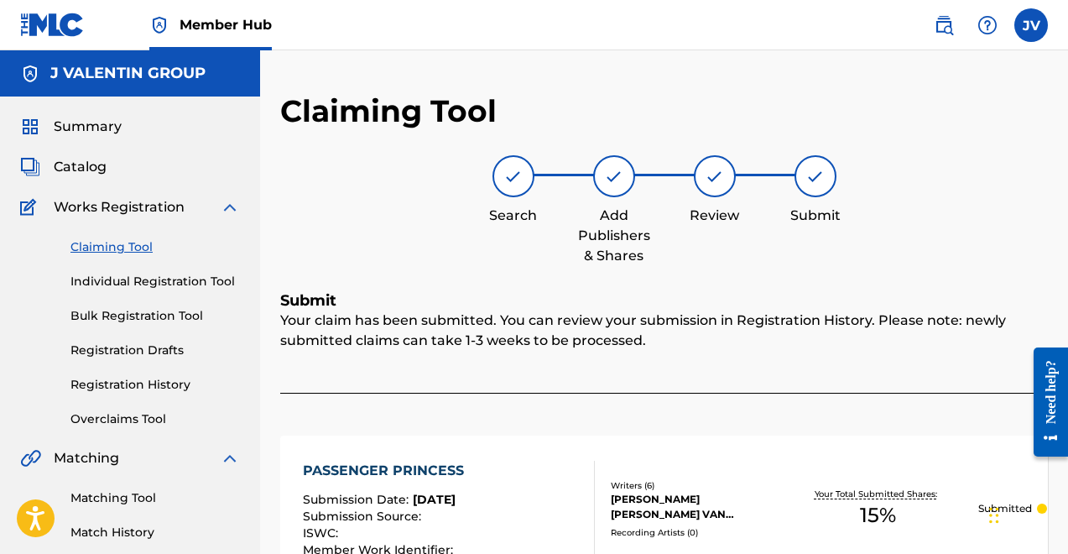
click at [131, 250] on link "Claiming Tool" at bounding box center [156, 247] width 170 height 18
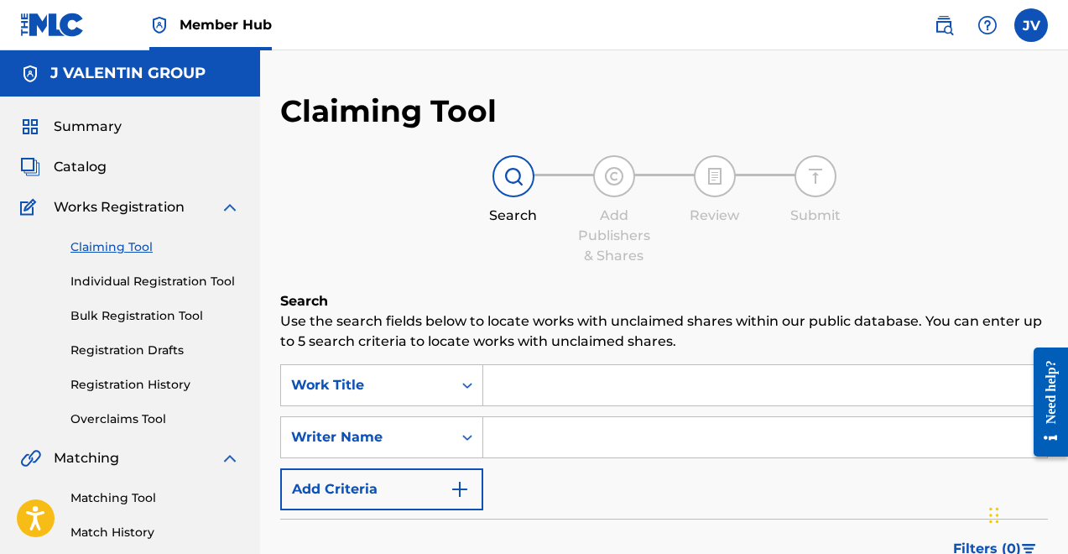
click at [593, 387] on input "Search Form" at bounding box center [765, 385] width 564 height 40
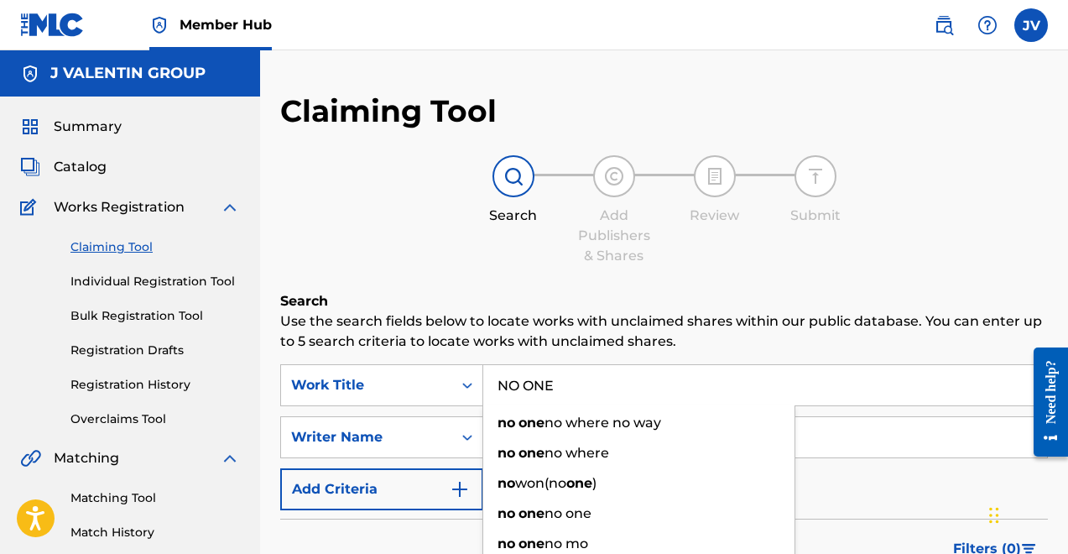
type input "NO ONE"
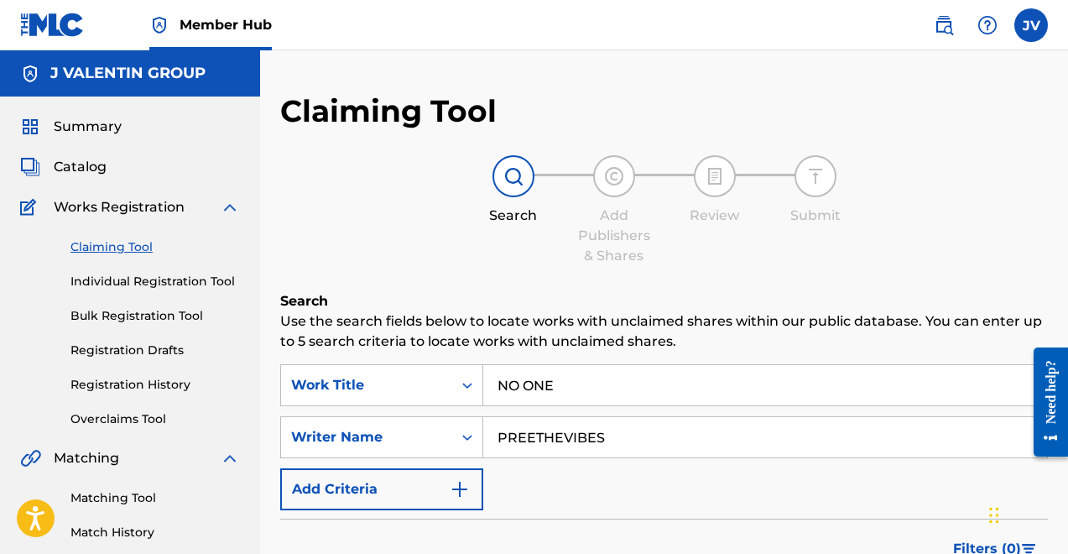
type input "PREETHEVIBES"
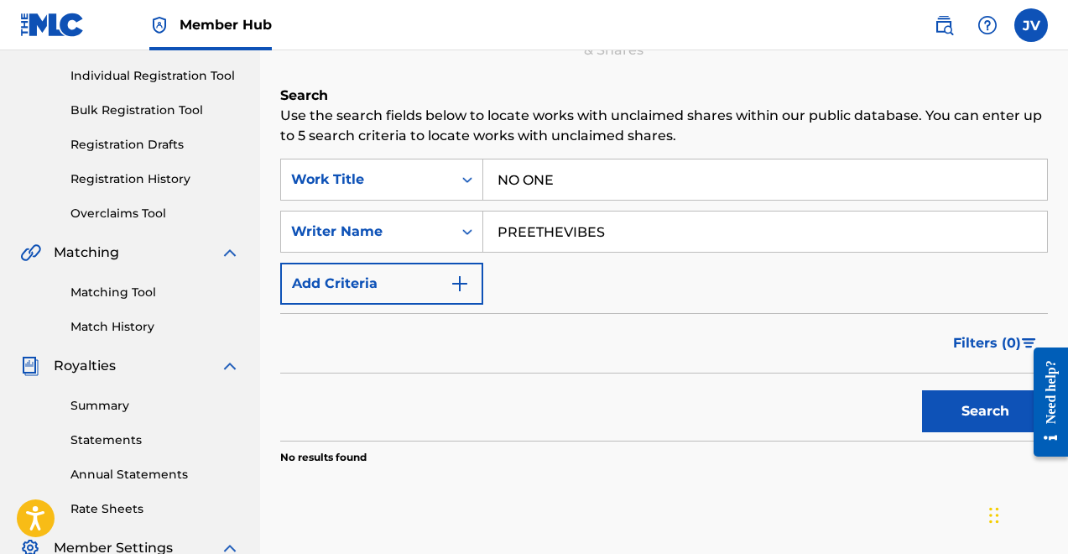
scroll to position [328, 0]
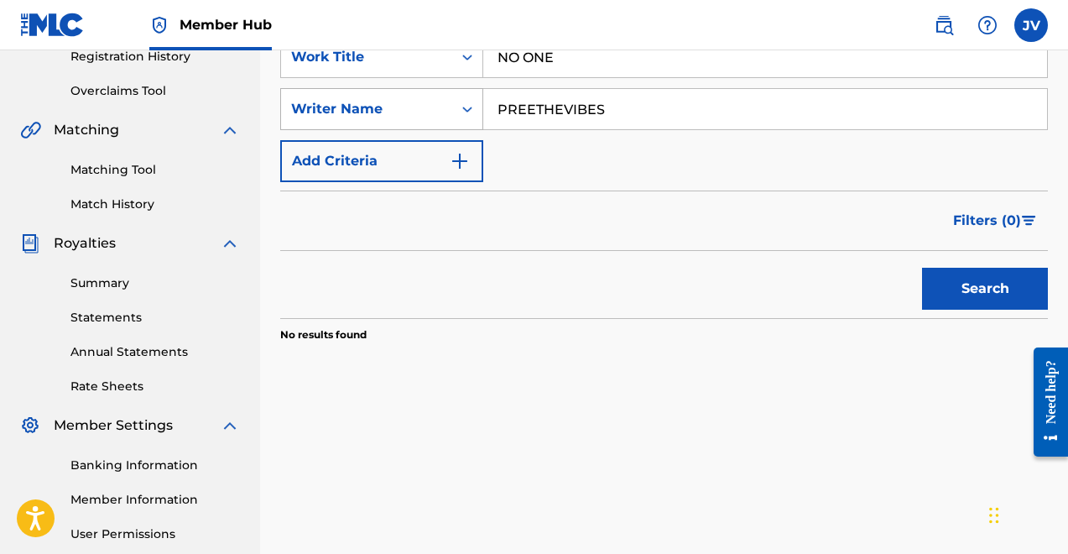
drag, startPoint x: 660, startPoint y: 124, endPoint x: 478, endPoint y: 117, distance: 182.3
click at [483, 118] on input "PREETHEVIBES" at bounding box center [765, 109] width 564 height 40
drag, startPoint x: 636, startPoint y: 103, endPoint x: 410, endPoint y: 97, distance: 226.7
click at [410, 97] on div "SearchWithCriteriace8a139f-2e75-40d5-926b-9d2e6b463083 Writer Name PREETHEVIBES" at bounding box center [664, 109] width 768 height 42
click at [922, 268] on button "Search" at bounding box center [985, 289] width 126 height 42
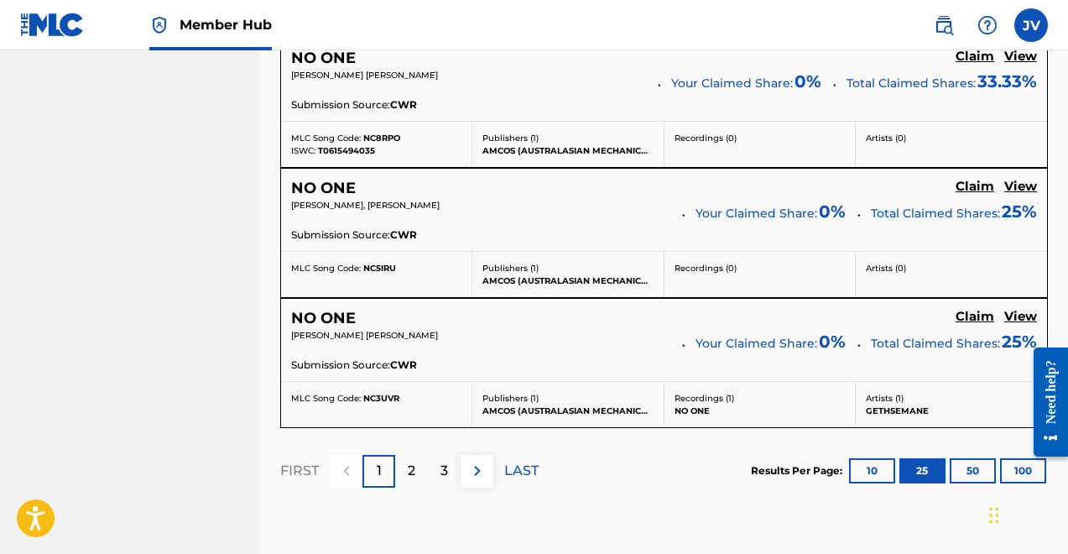
scroll to position [3499, 0]
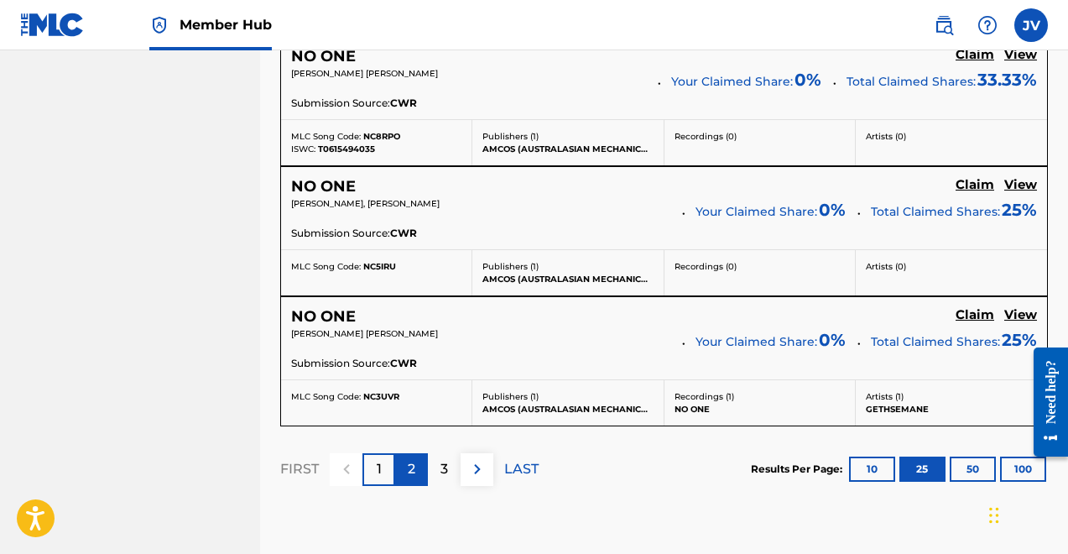
click at [410, 473] on p "2" at bounding box center [412, 469] width 8 height 20
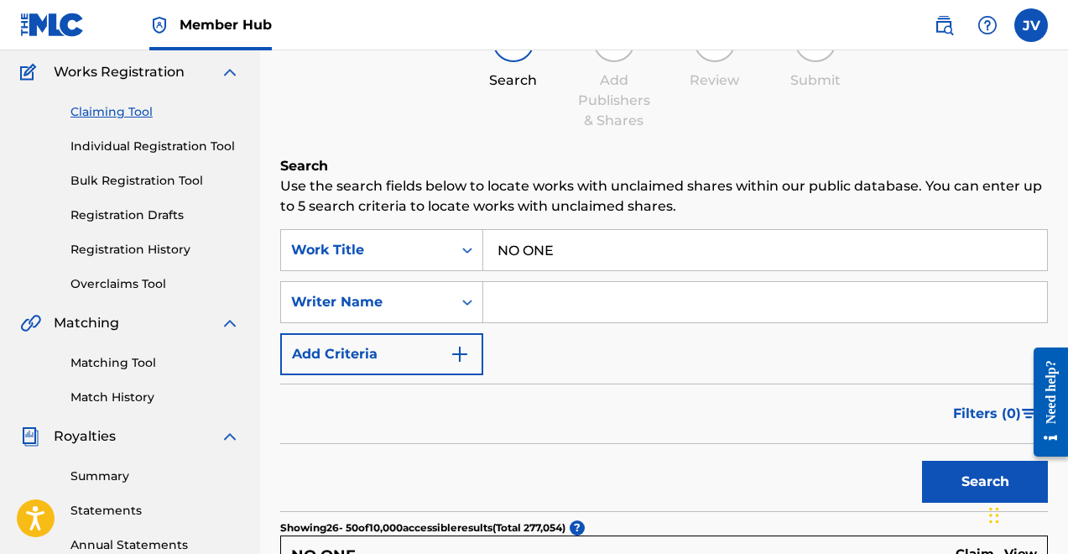
scroll to position [134, 0]
click at [503, 300] on input "Search Form" at bounding box center [765, 303] width 564 height 40
type input "PREE THE VIBES"
click at [922, 462] on button "Search" at bounding box center [985, 483] width 126 height 42
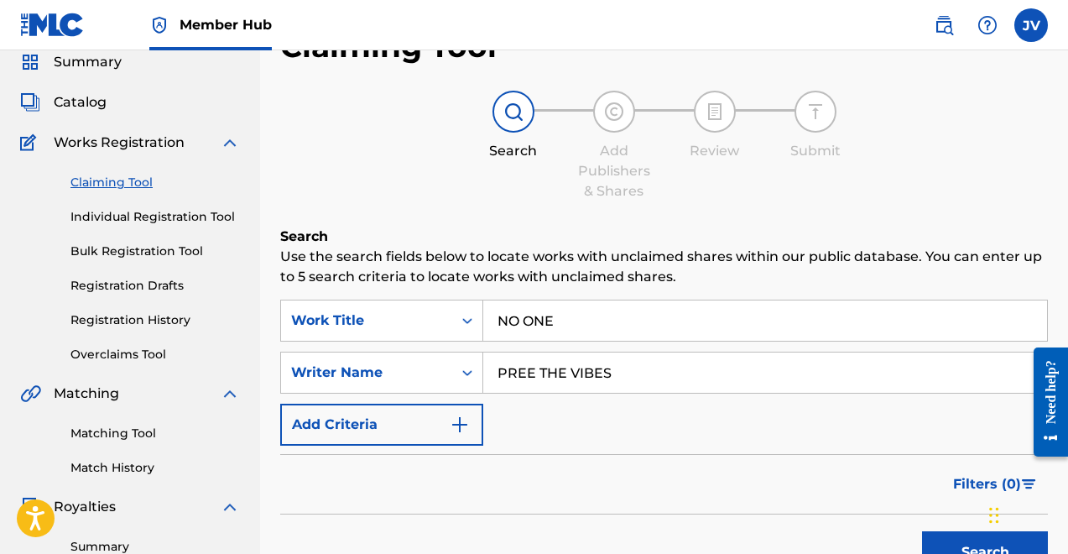
scroll to position [0, 0]
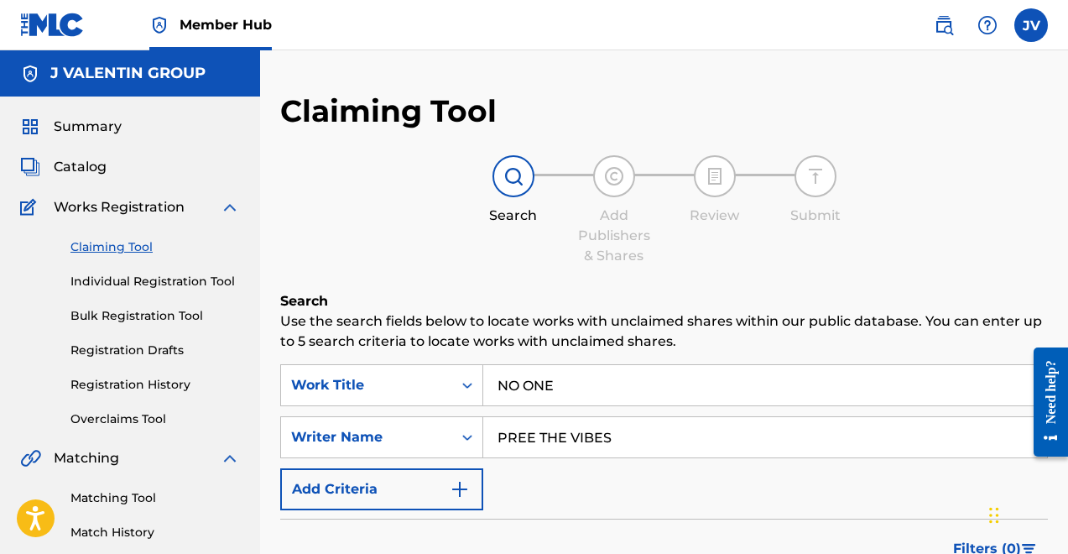
drag, startPoint x: 642, startPoint y: 446, endPoint x: 379, endPoint y: 358, distance: 276.8
click at [379, 358] on div "Search Use the search fields below to locate works with unclaimed shares within…" at bounding box center [664, 522] width 768 height 463
drag, startPoint x: 608, startPoint y: 388, endPoint x: 202, endPoint y: 173, distance: 458.8
click at [202, 173] on main "J VALENTIN GROUP Summary Catalog Works Registration Claiming Tool Individual Re…" at bounding box center [534, 505] width 1068 height 910
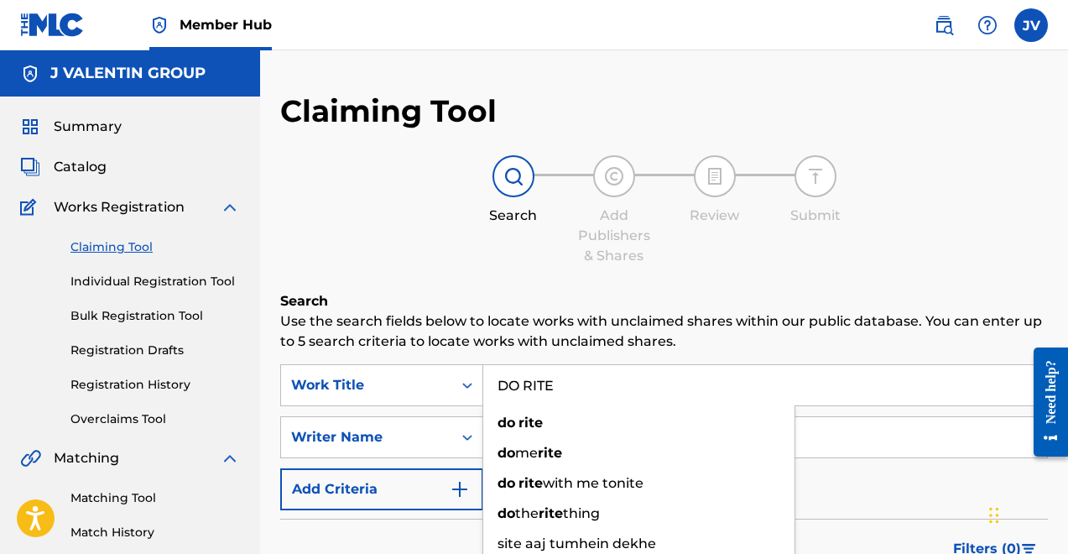
type input "DO RITE"
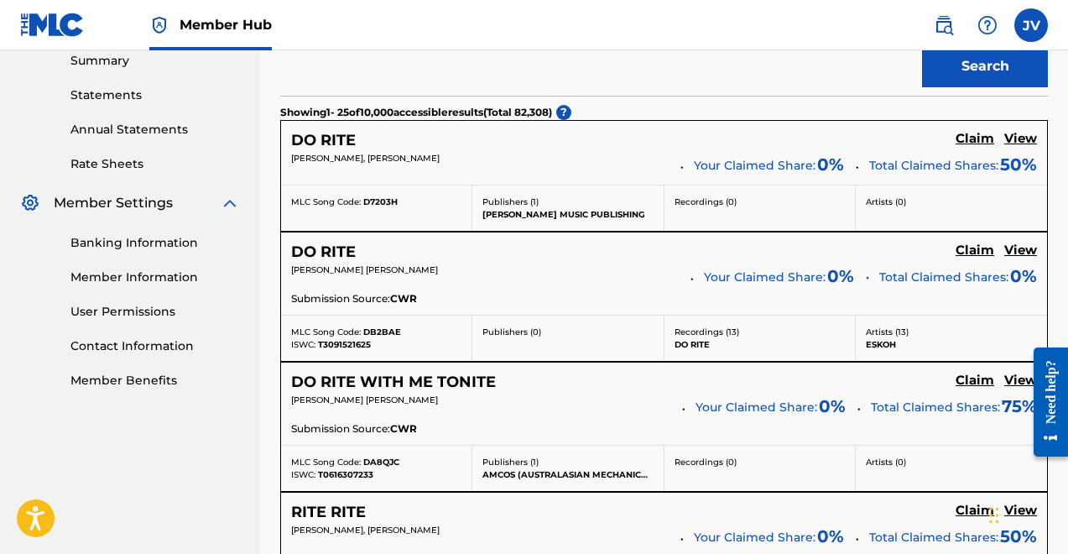
scroll to position [554, 0]
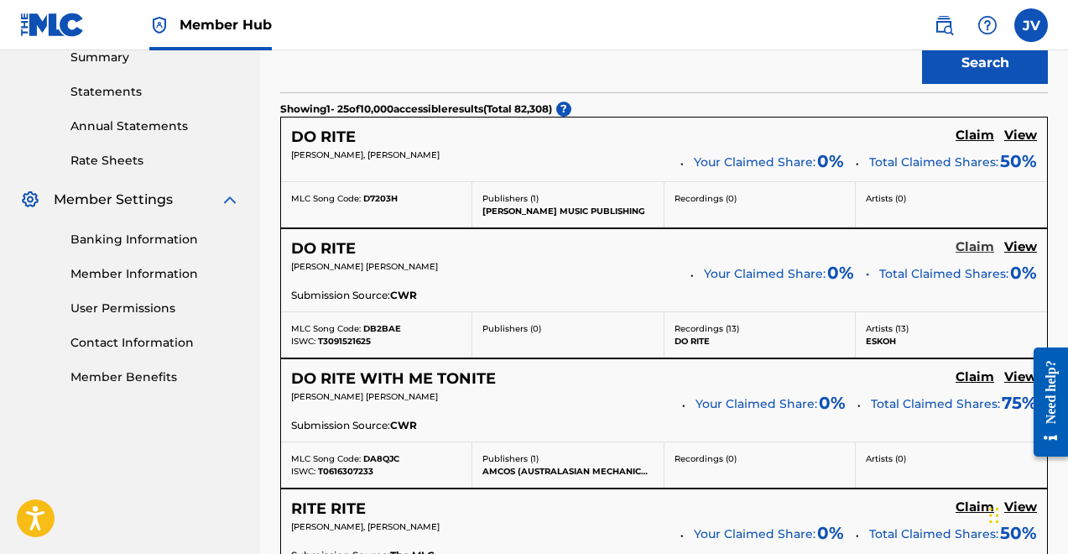
click at [973, 245] on h5 "Claim" at bounding box center [975, 247] width 39 height 16
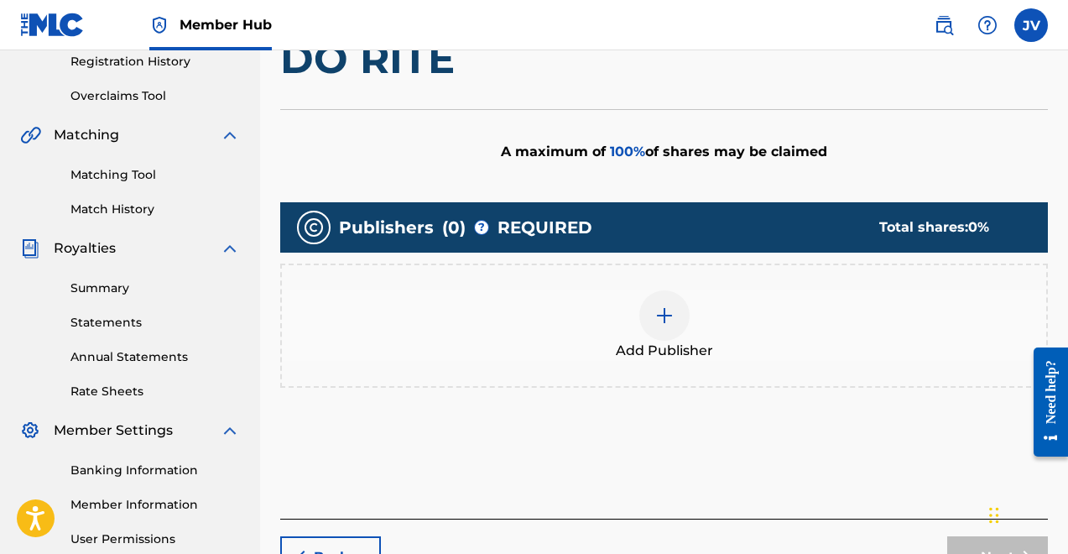
scroll to position [292, 0]
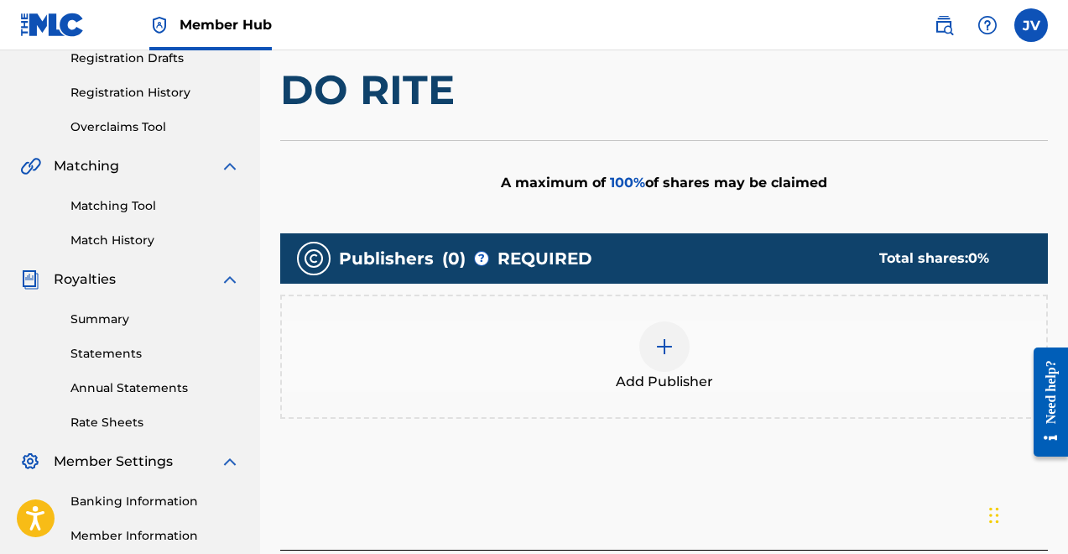
click at [669, 353] on img at bounding box center [665, 347] width 20 height 20
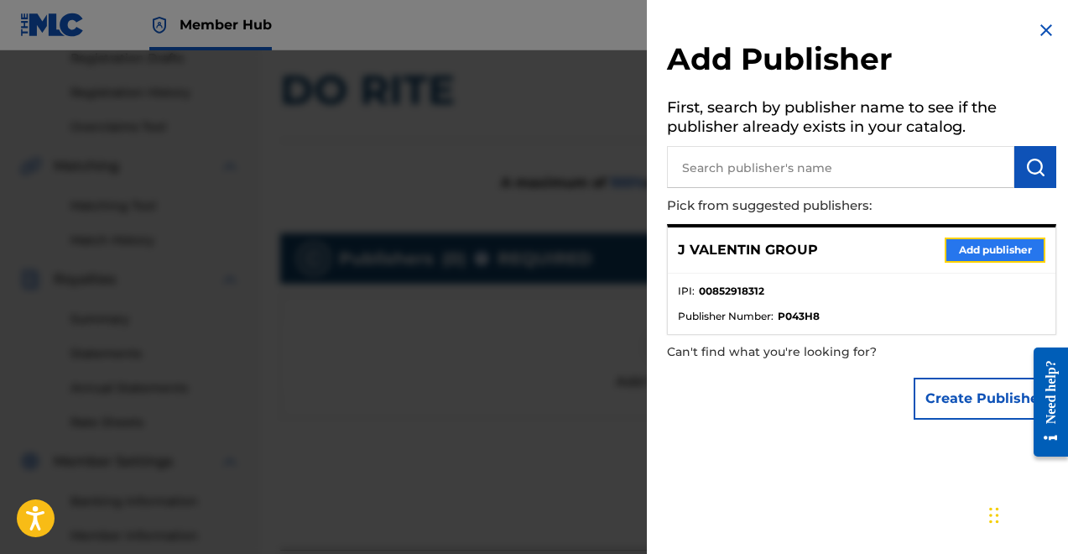
click at [970, 252] on button "Add publisher" at bounding box center [995, 250] width 101 height 25
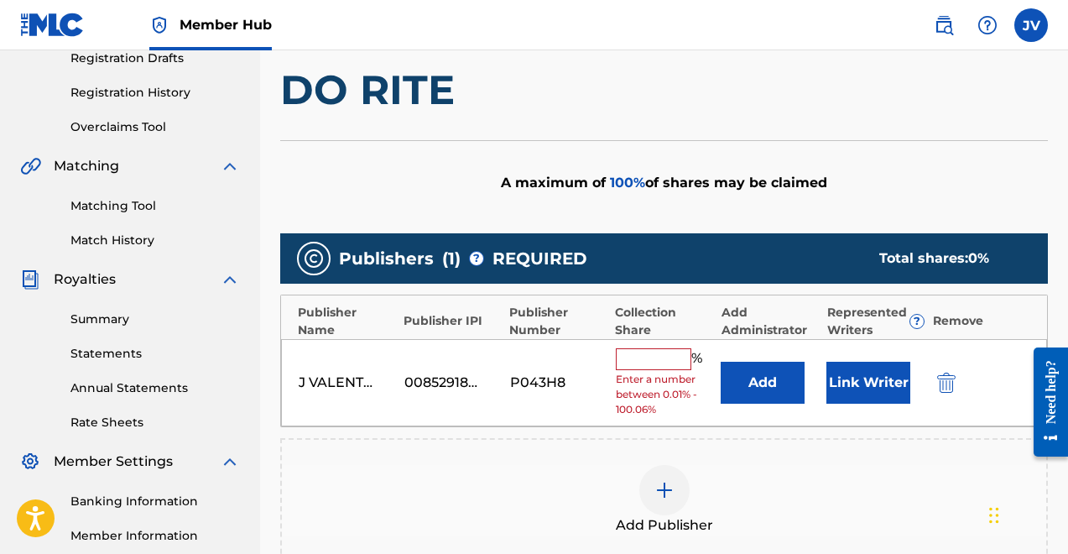
click at [646, 355] on input "text" at bounding box center [654, 359] width 76 height 22
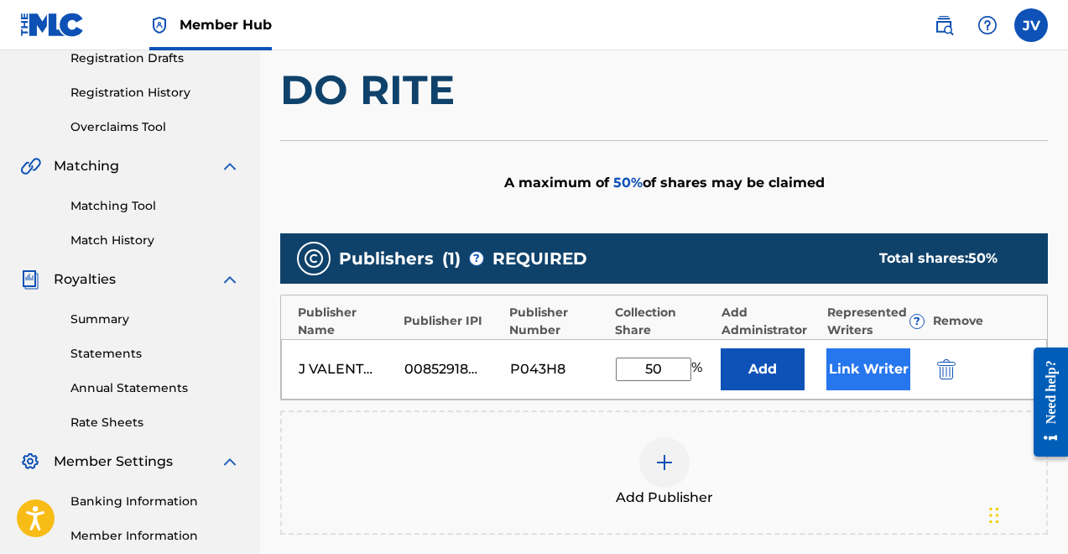
type input "50"
click at [875, 371] on button "Link Writer" at bounding box center [869, 369] width 84 height 42
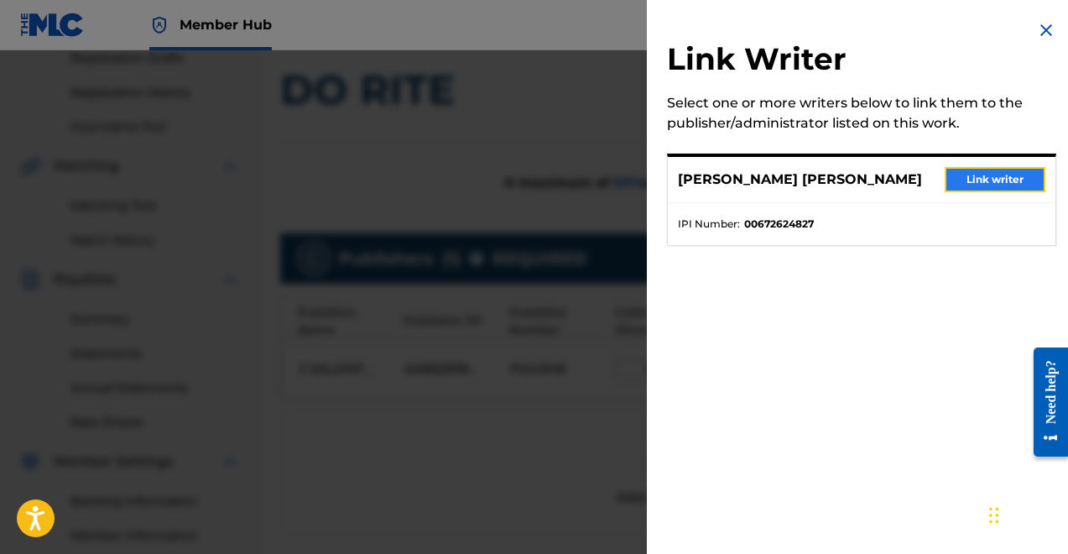
click at [986, 179] on button "Link writer" at bounding box center [995, 179] width 101 height 25
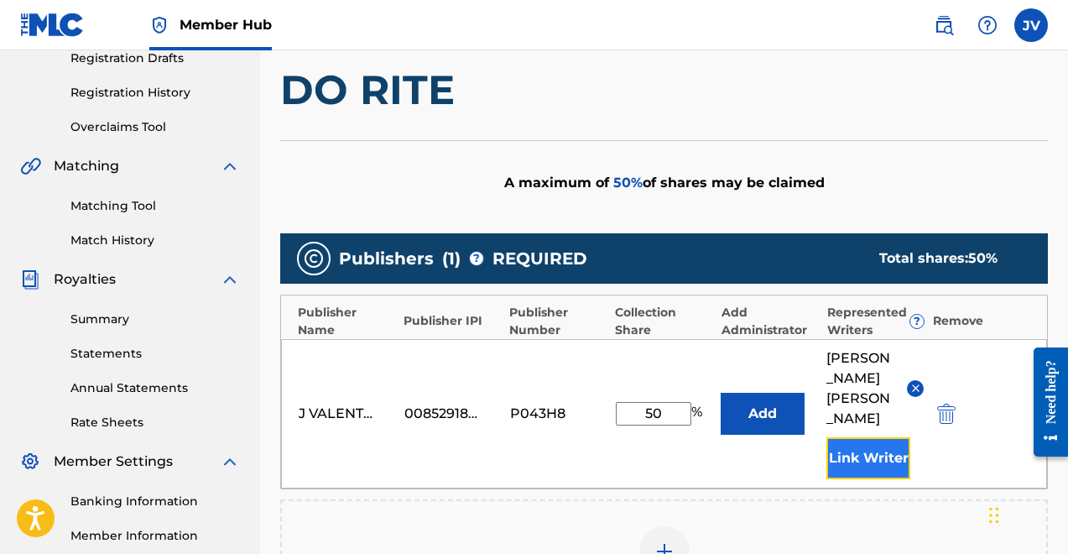
click at [870, 441] on button "Link Writer" at bounding box center [869, 458] width 84 height 42
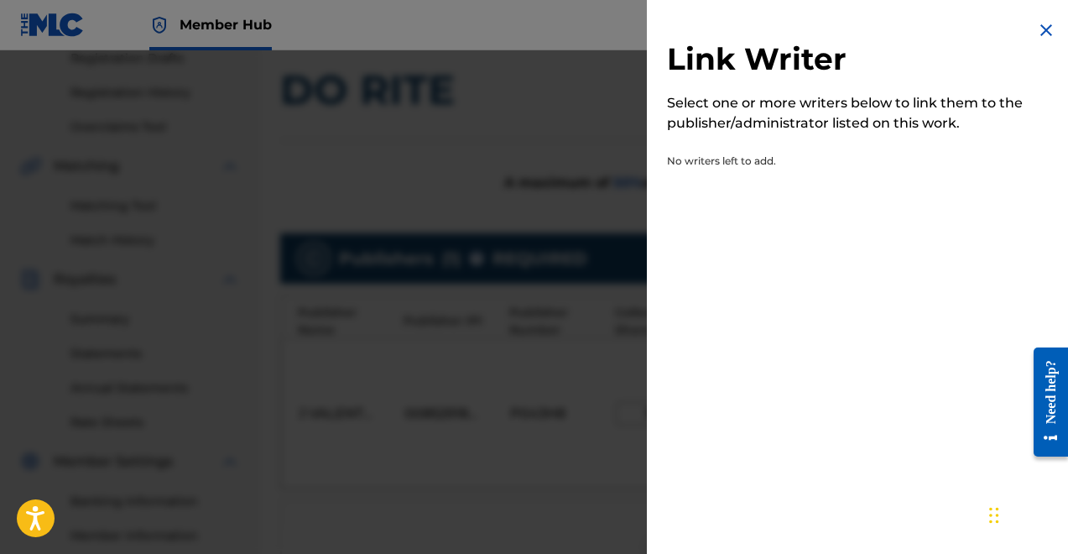
click at [1043, 31] on img at bounding box center [1047, 30] width 20 height 20
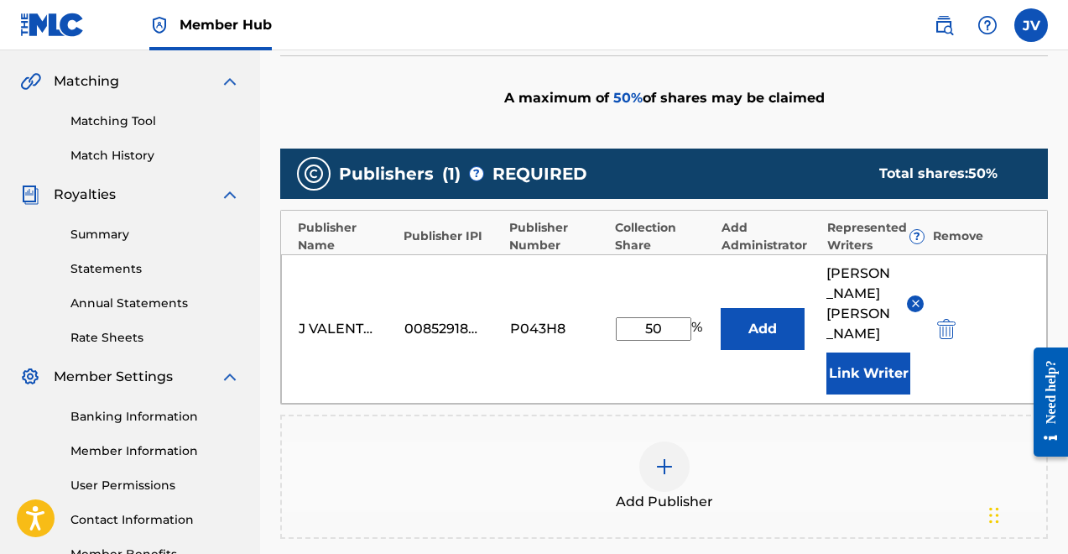
scroll to position [613, 0]
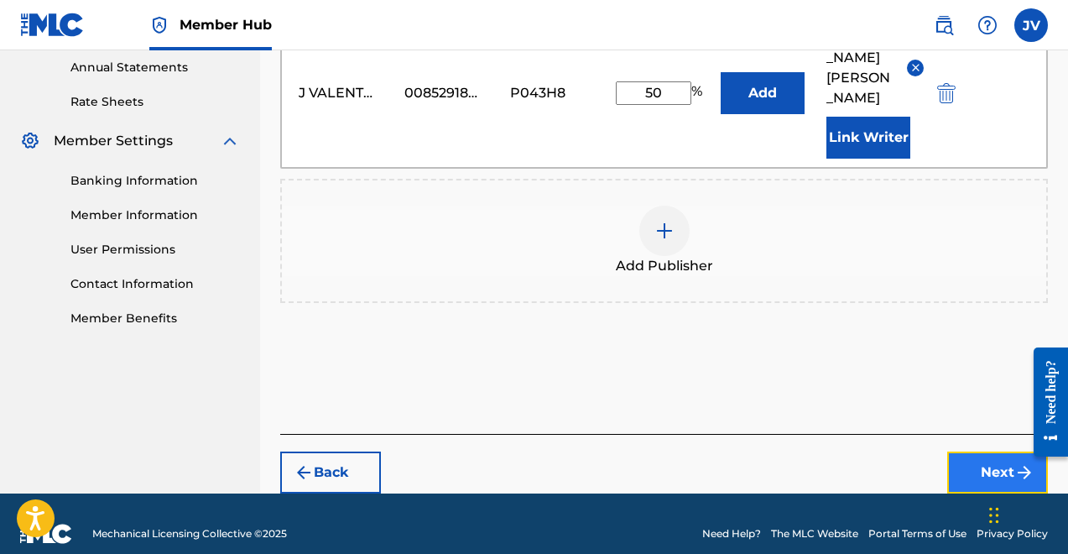
click at [973, 452] on button "Next" at bounding box center [998, 473] width 101 height 42
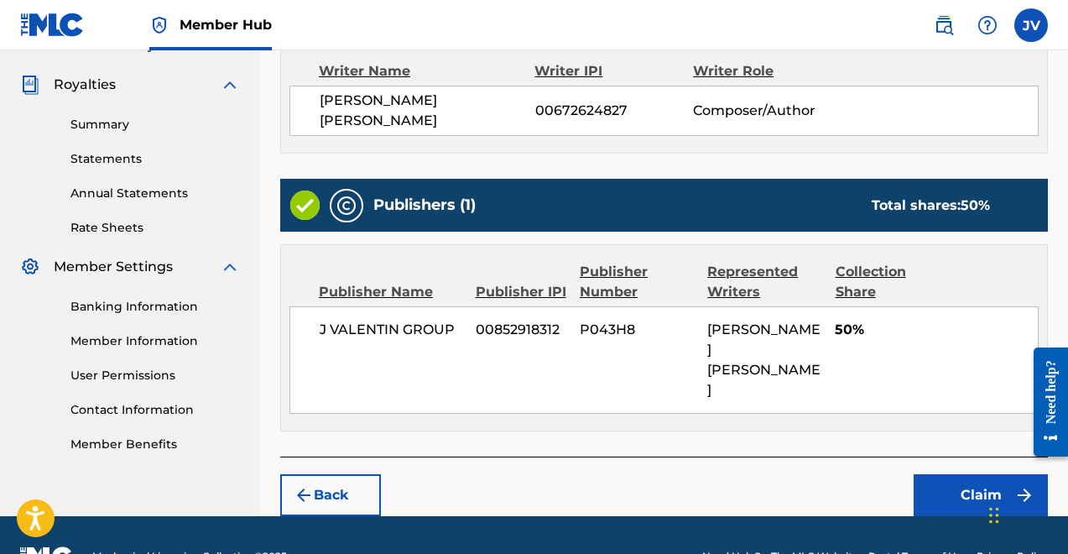
scroll to position [484, 0]
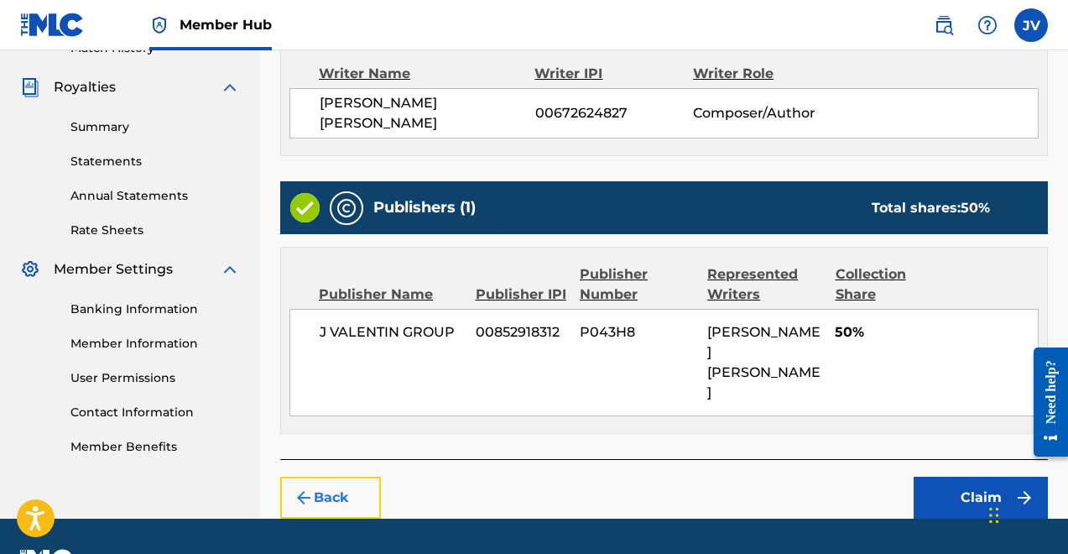
click at [348, 477] on button "Back" at bounding box center [330, 498] width 101 height 42
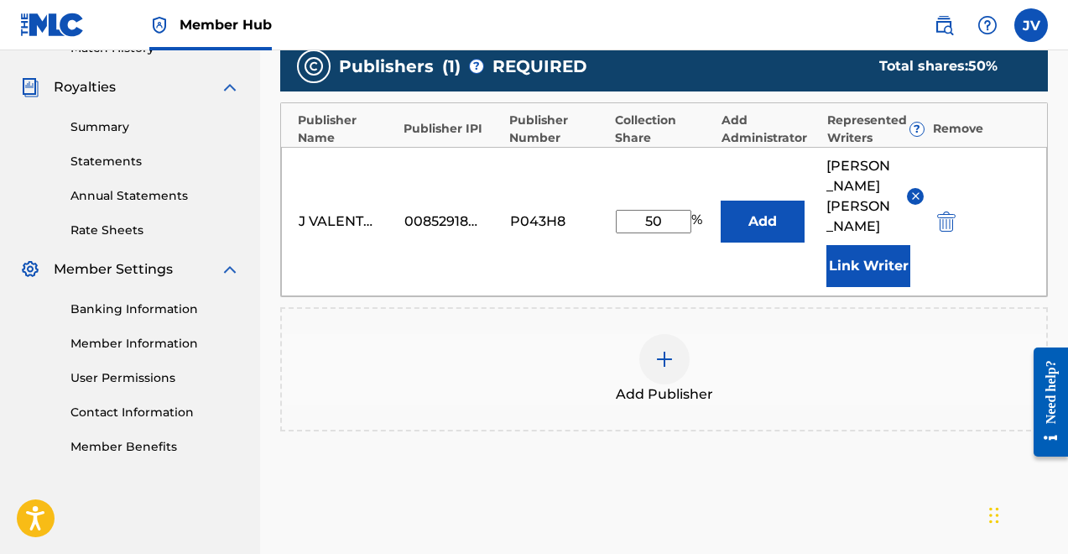
click at [916, 190] on img at bounding box center [916, 196] width 13 height 13
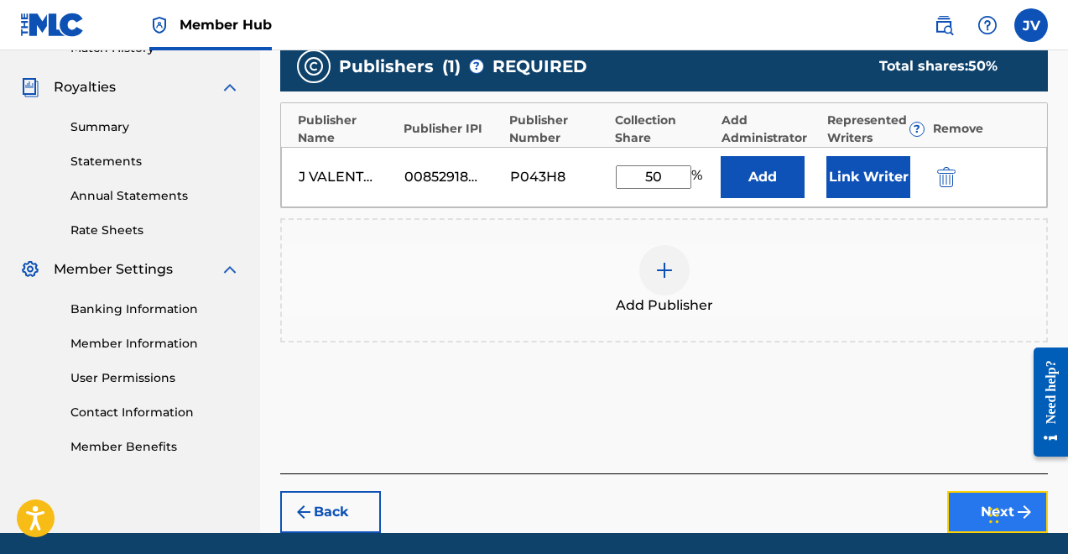
click at [978, 506] on button "Next" at bounding box center [998, 512] width 101 height 42
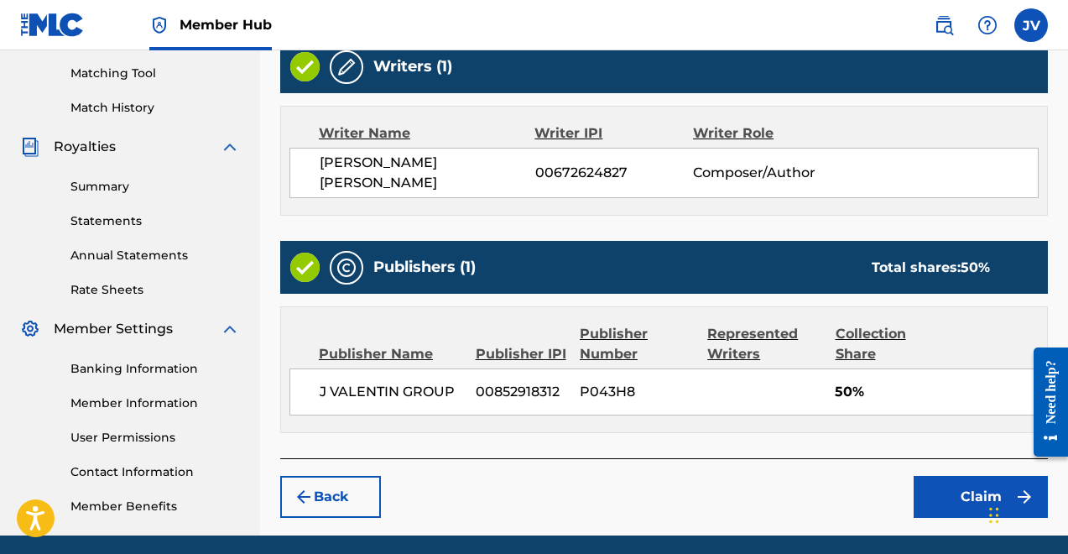
scroll to position [487, 0]
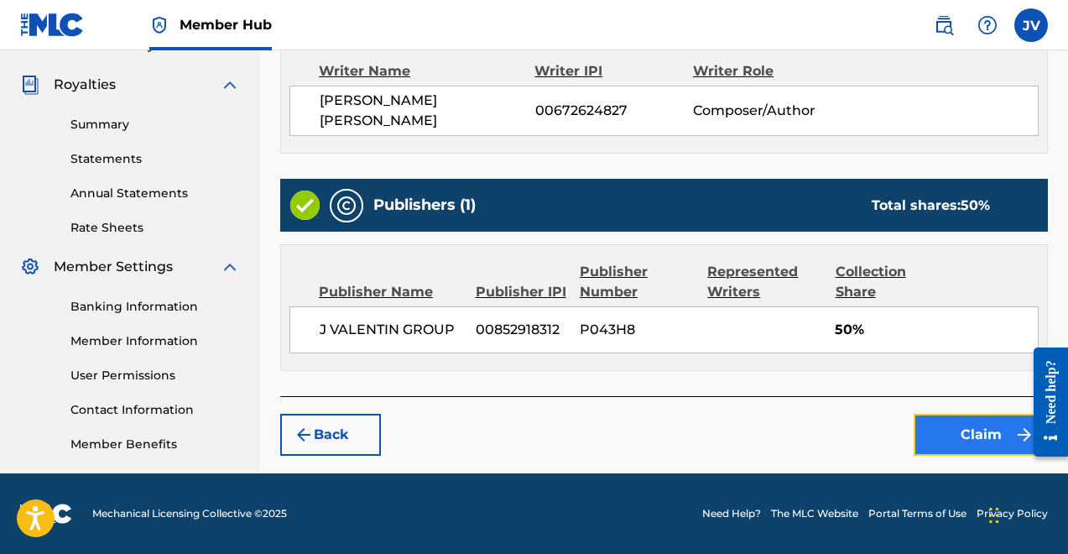
click at [960, 434] on button "Claim" at bounding box center [981, 435] width 134 height 42
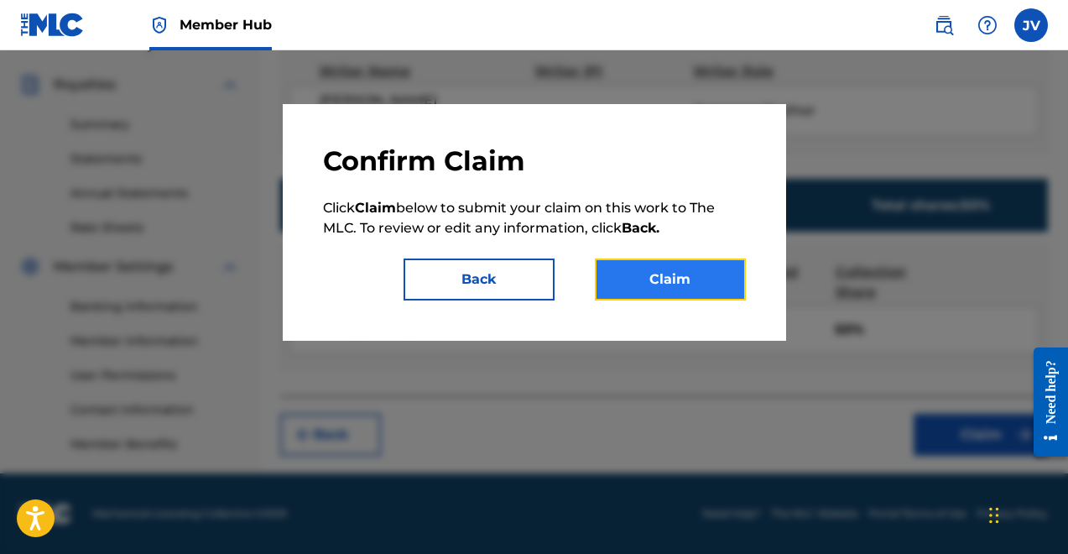
click at [671, 281] on button "Claim" at bounding box center [670, 280] width 151 height 42
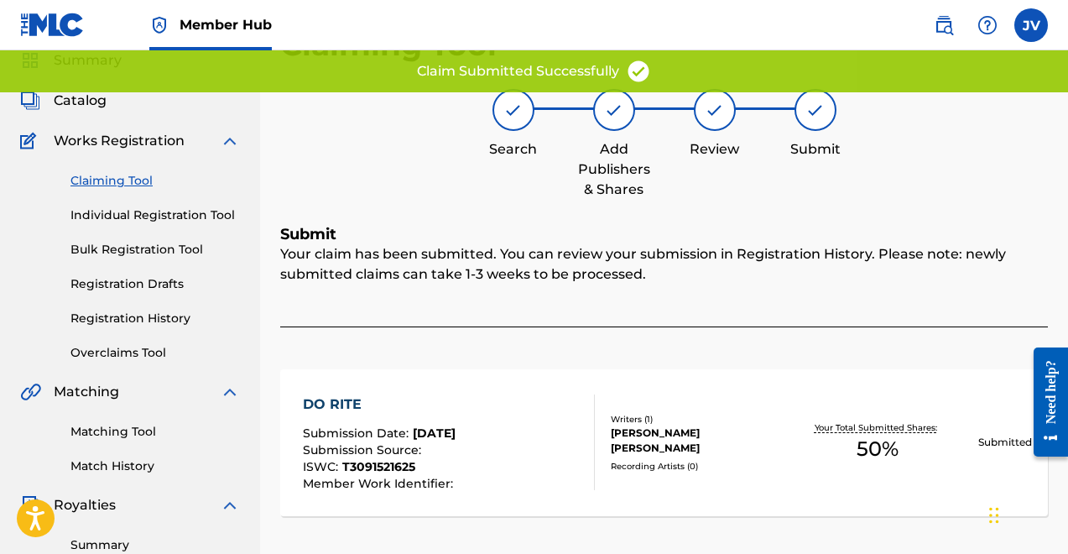
scroll to position [7, 0]
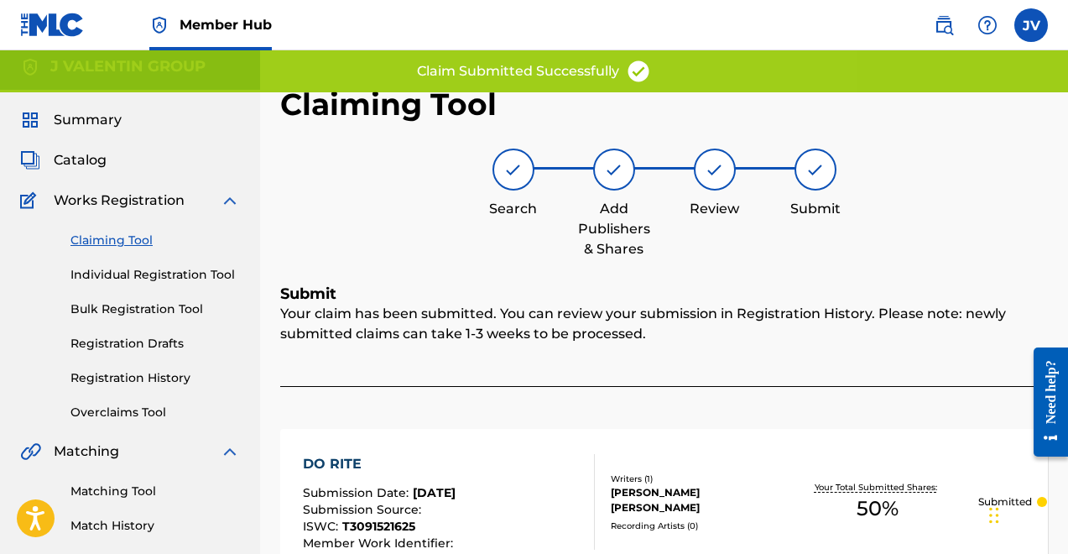
click at [120, 243] on link "Claiming Tool" at bounding box center [156, 241] width 170 height 18
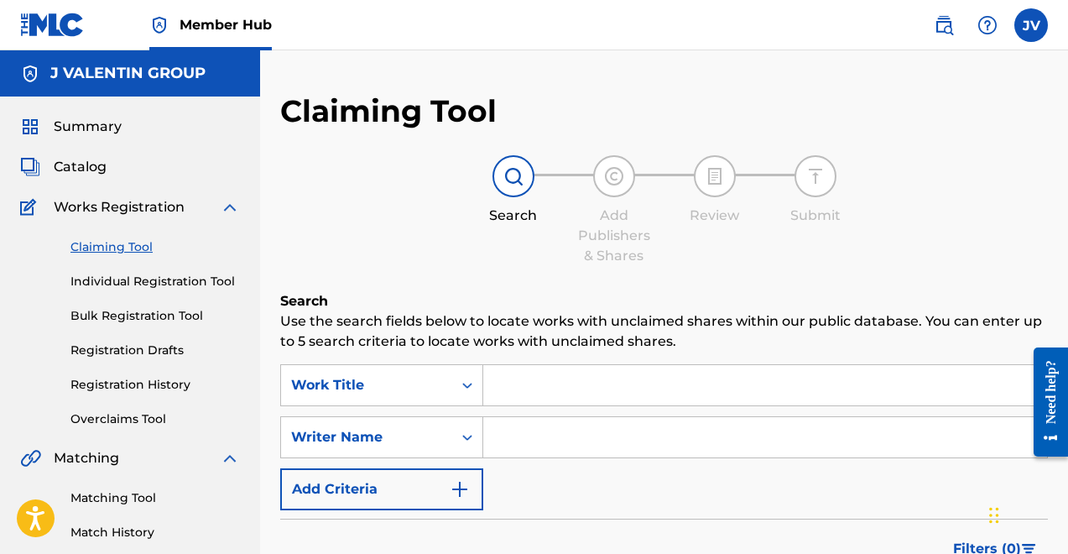
click at [562, 390] on input "Search Form" at bounding box center [765, 385] width 564 height 40
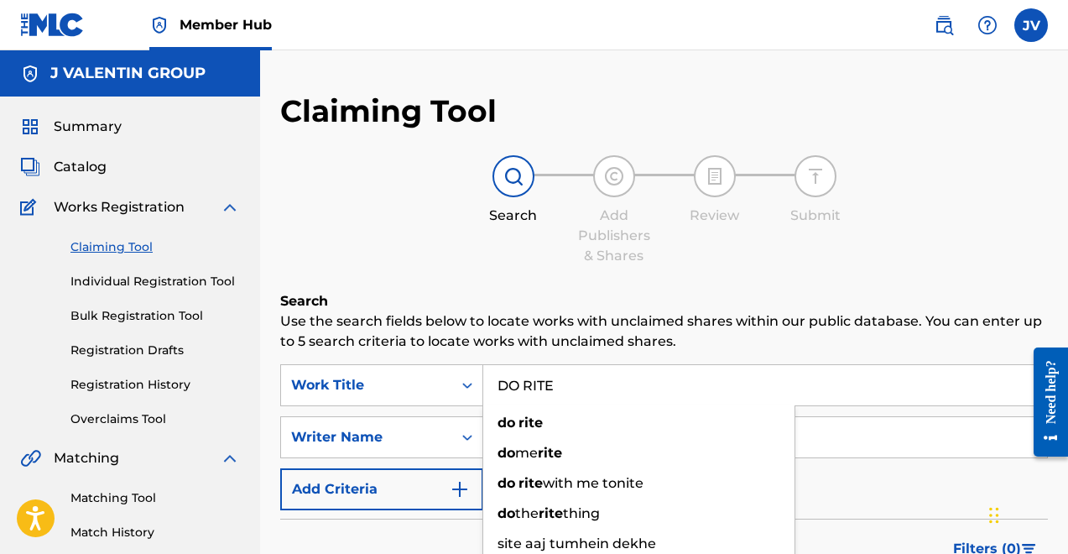
type input "DO RITE"
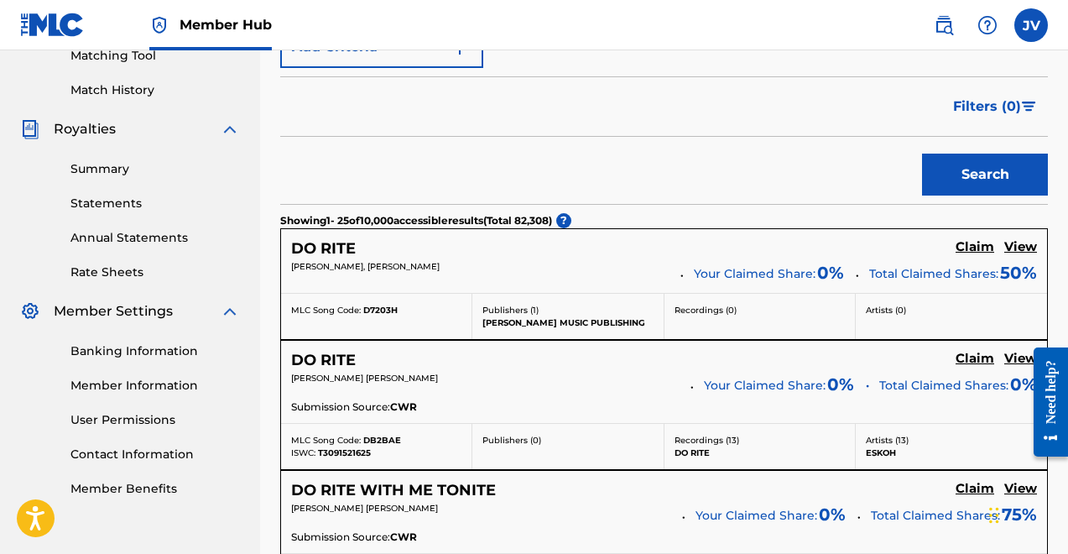
scroll to position [441, 0]
click at [970, 358] on h5 "Claim" at bounding box center [975, 360] width 39 height 16
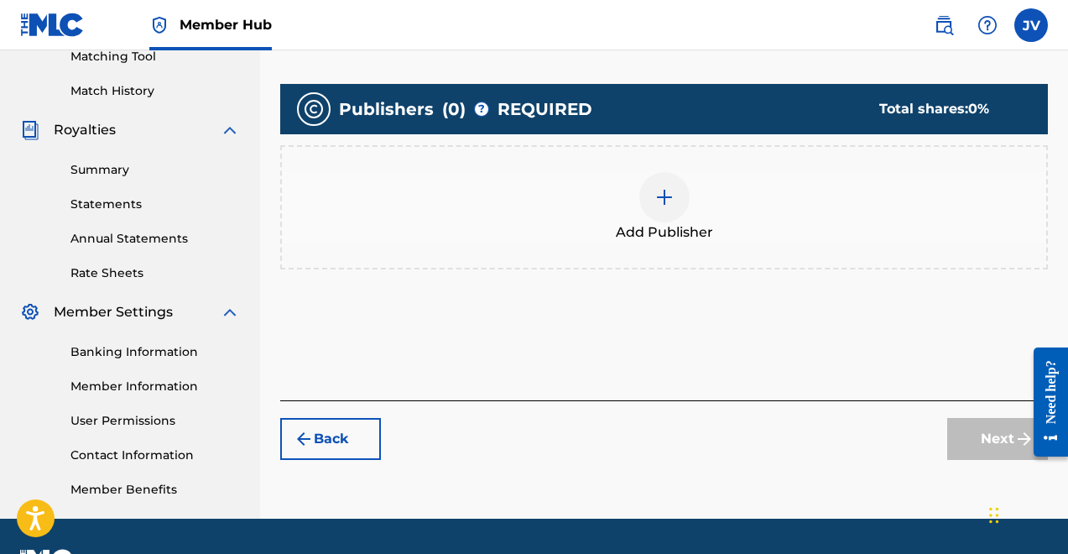
scroll to position [0, 0]
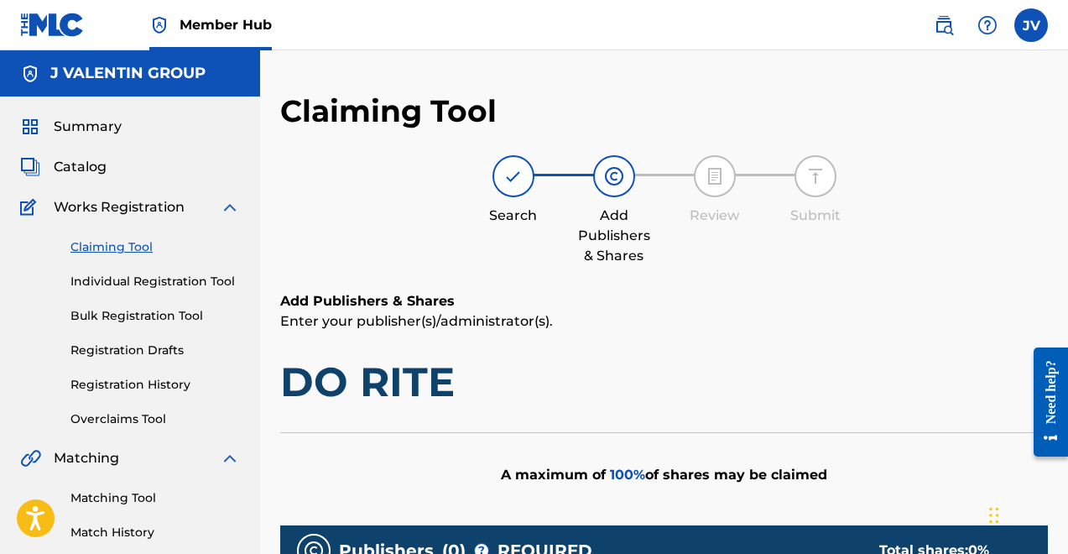
click at [111, 243] on link "Claiming Tool" at bounding box center [156, 247] width 170 height 18
click at [124, 251] on link "Claiming Tool" at bounding box center [156, 247] width 170 height 18
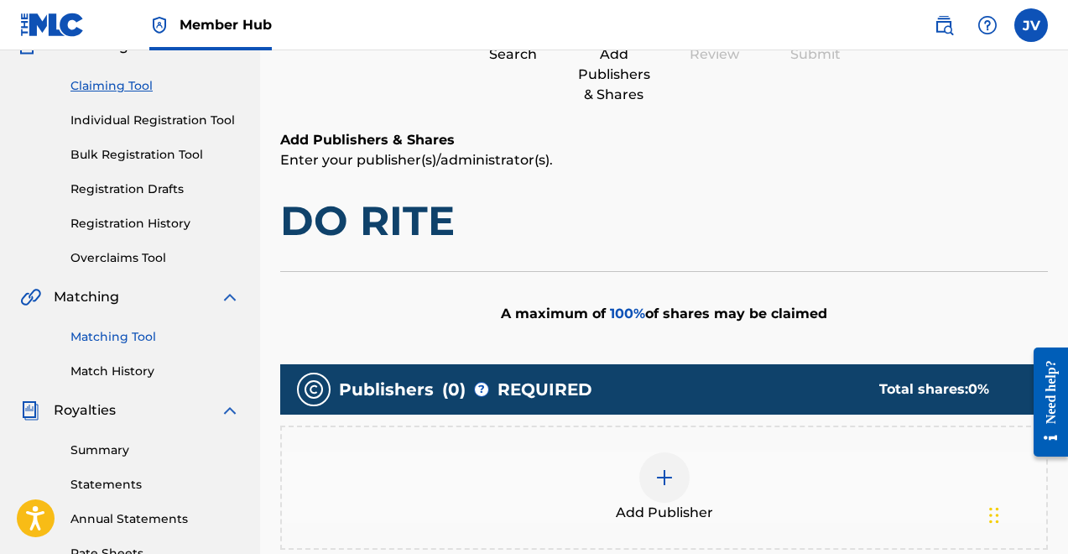
scroll to position [54, 0]
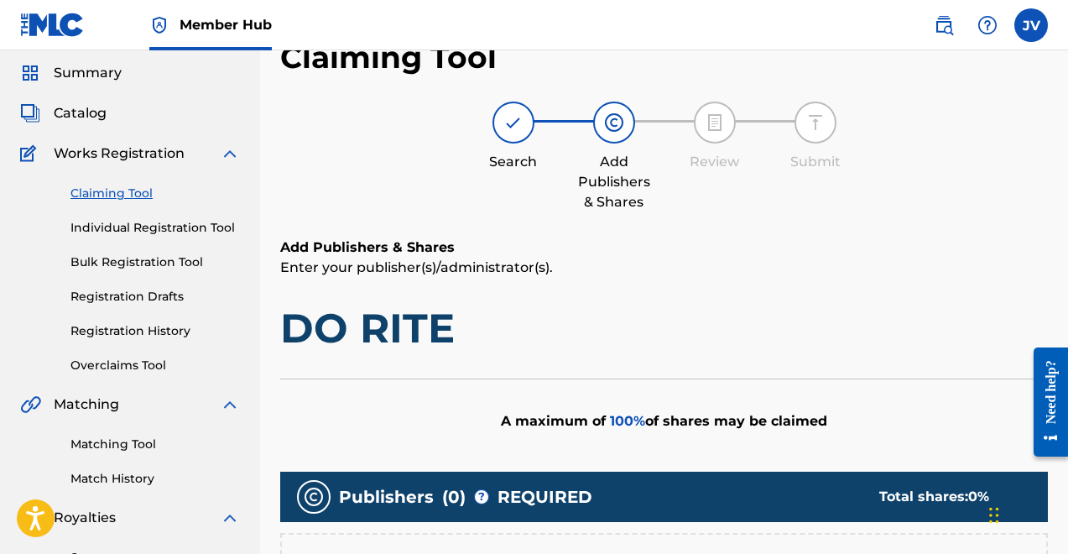
click at [136, 196] on link "Claiming Tool" at bounding box center [156, 194] width 170 height 18
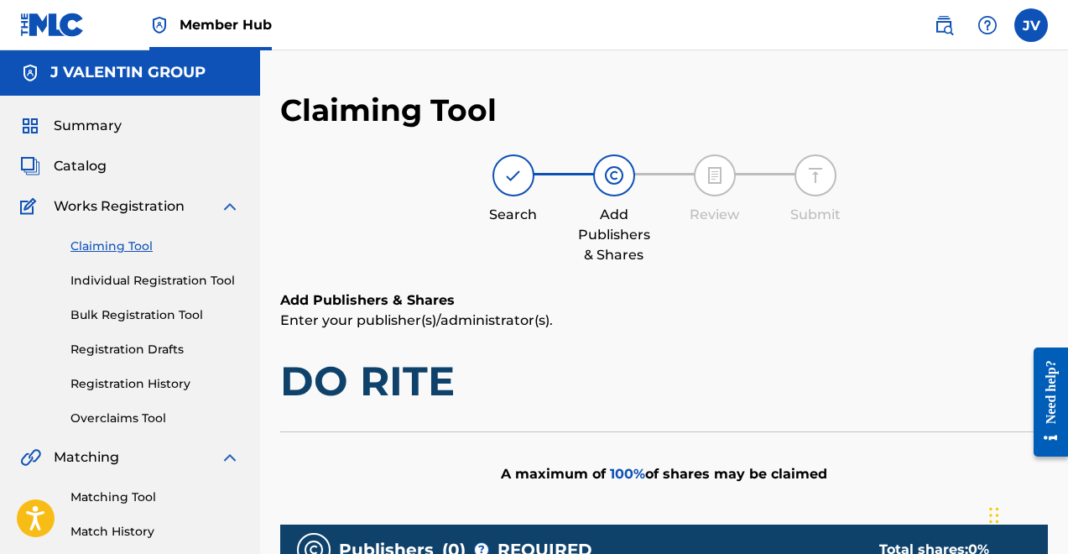
scroll to position [0, 0]
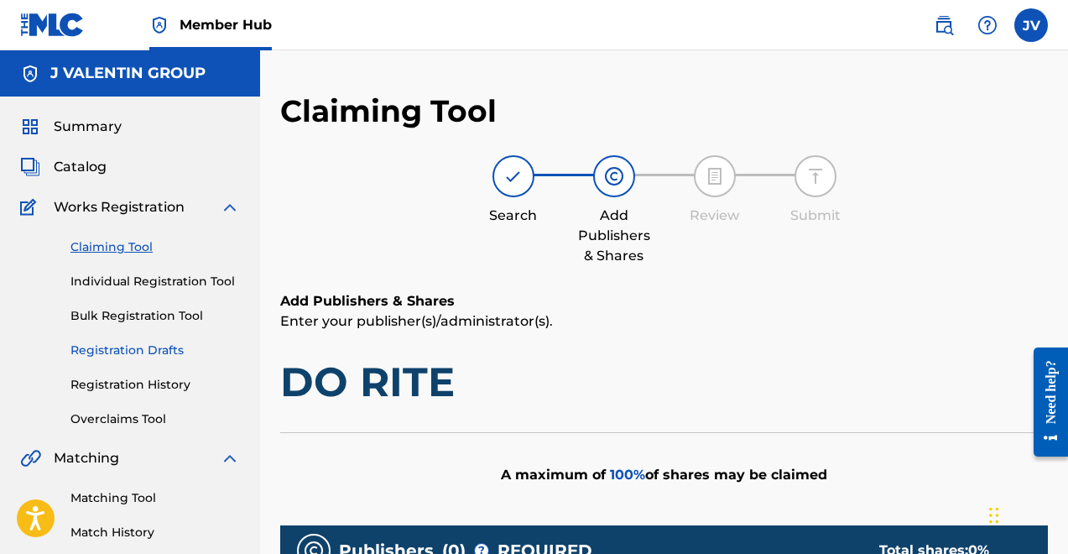
click at [156, 347] on link "Registration Drafts" at bounding box center [156, 351] width 170 height 18
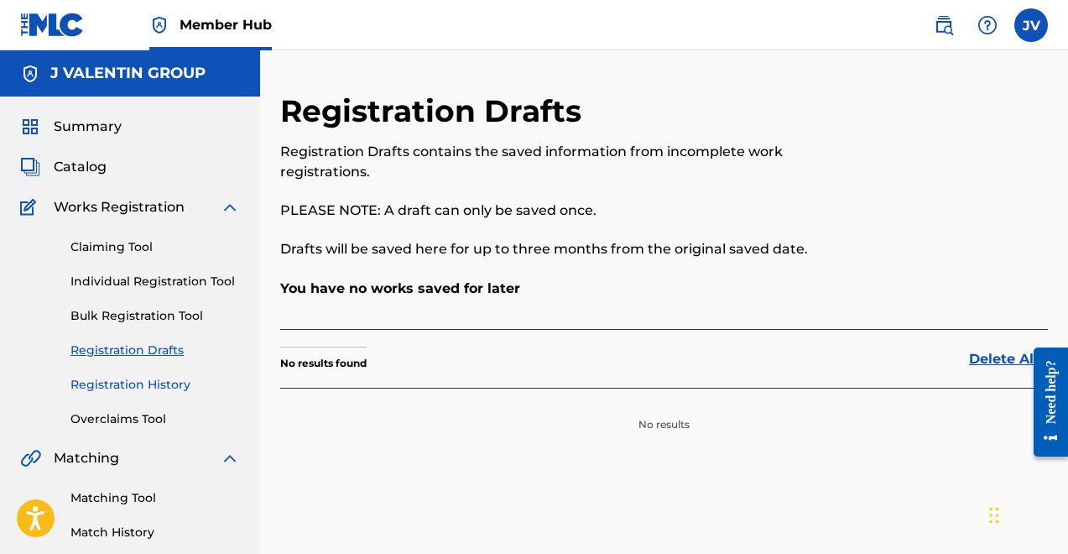
click at [148, 386] on link "Registration History" at bounding box center [156, 385] width 170 height 18
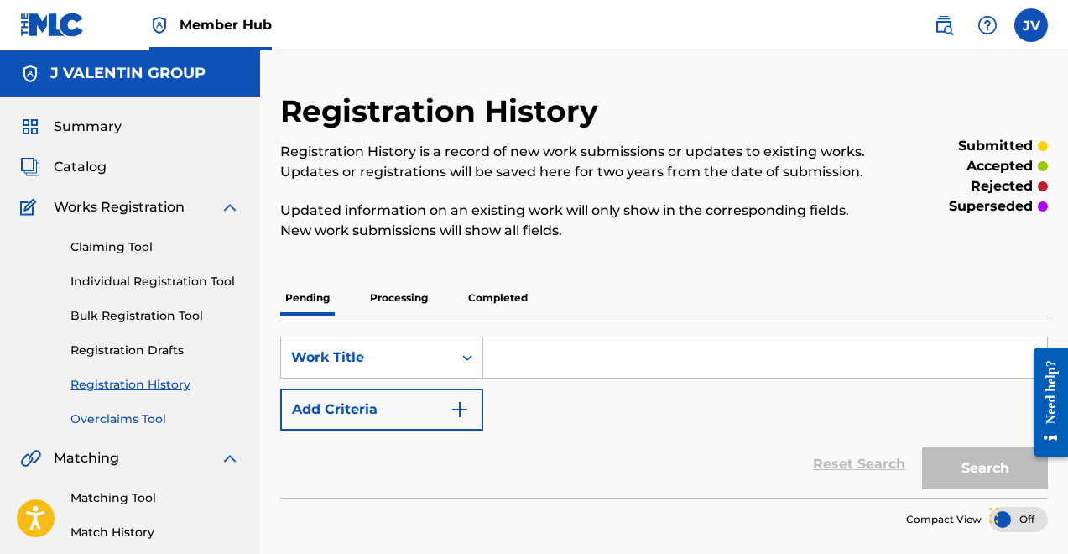
click at [137, 422] on link "Overclaims Tool" at bounding box center [156, 419] width 170 height 18
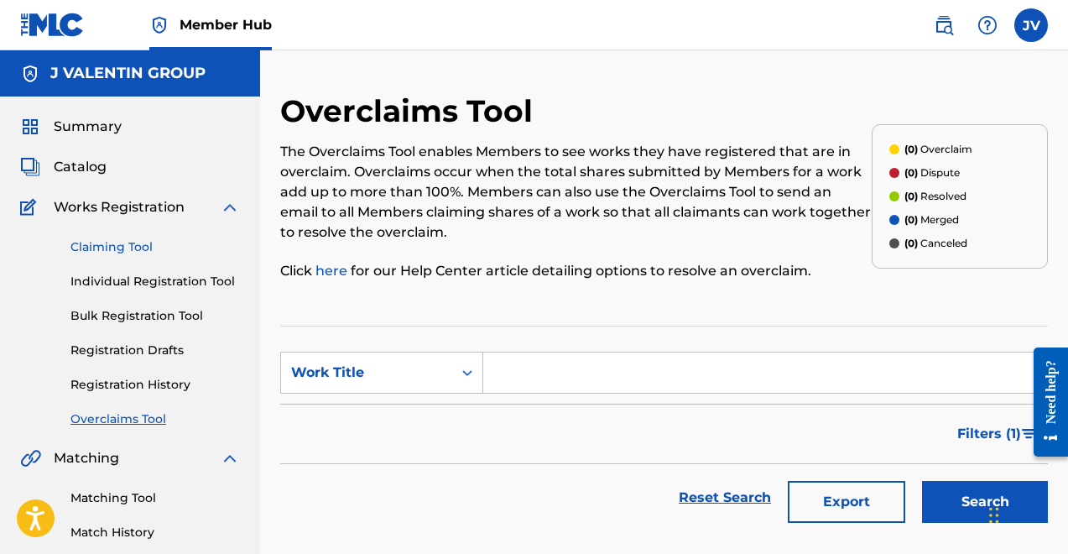
click at [123, 241] on link "Claiming Tool" at bounding box center [156, 247] width 170 height 18
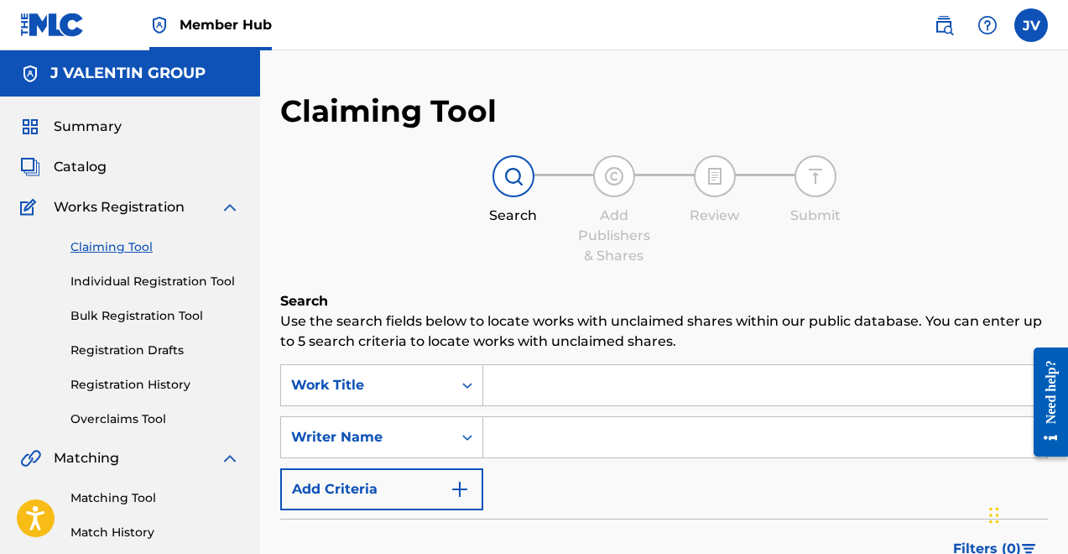
click at [548, 392] on input "Search Form" at bounding box center [765, 385] width 564 height 40
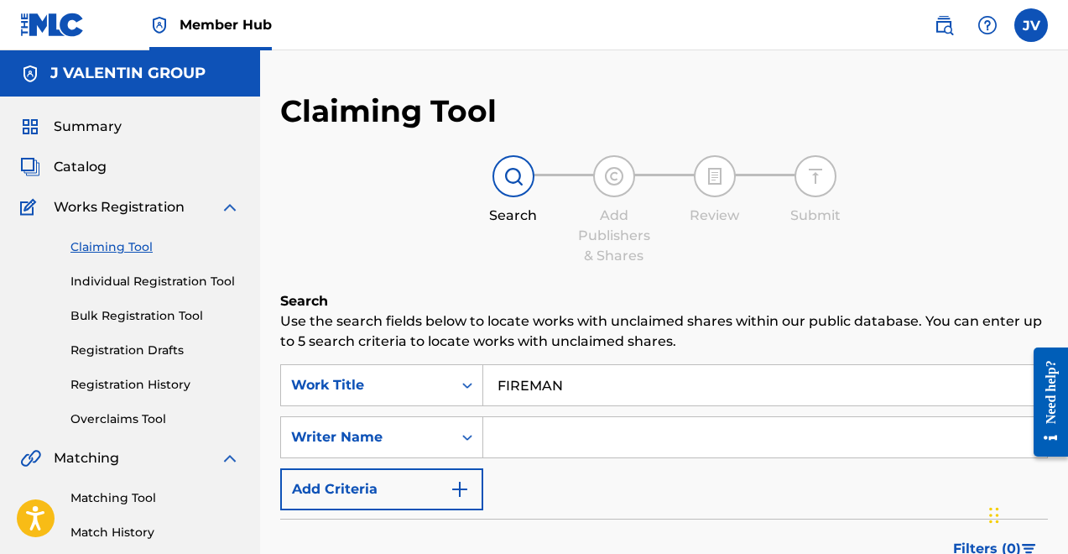
drag, startPoint x: 595, startPoint y: 389, endPoint x: 400, endPoint y: 321, distance: 206.2
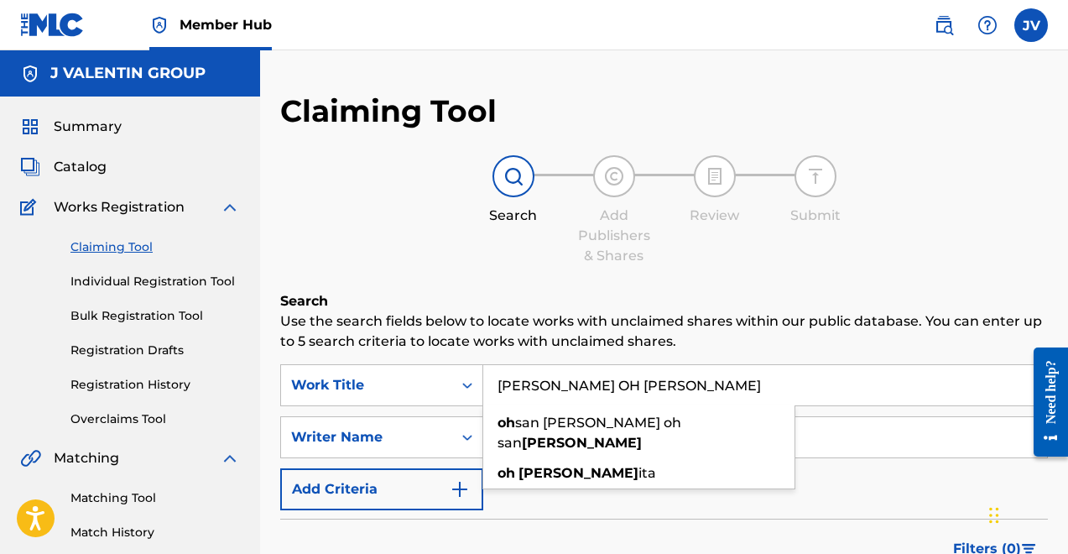
type input "JUAN OH JUAN"
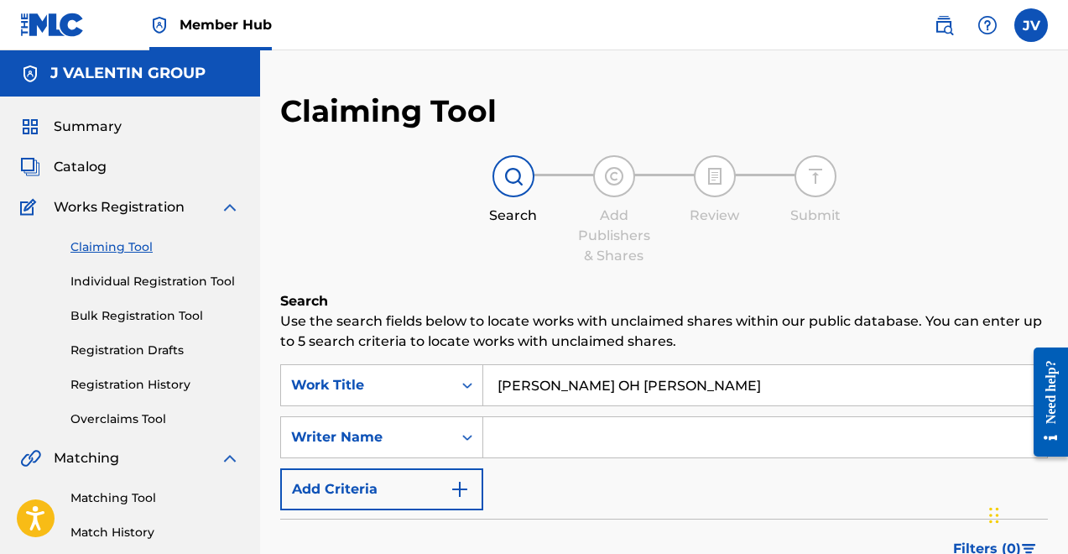
click at [143, 247] on link "Claiming Tool" at bounding box center [156, 247] width 170 height 18
drag, startPoint x: 614, startPoint y: 390, endPoint x: 339, endPoint y: 340, distance: 279.9
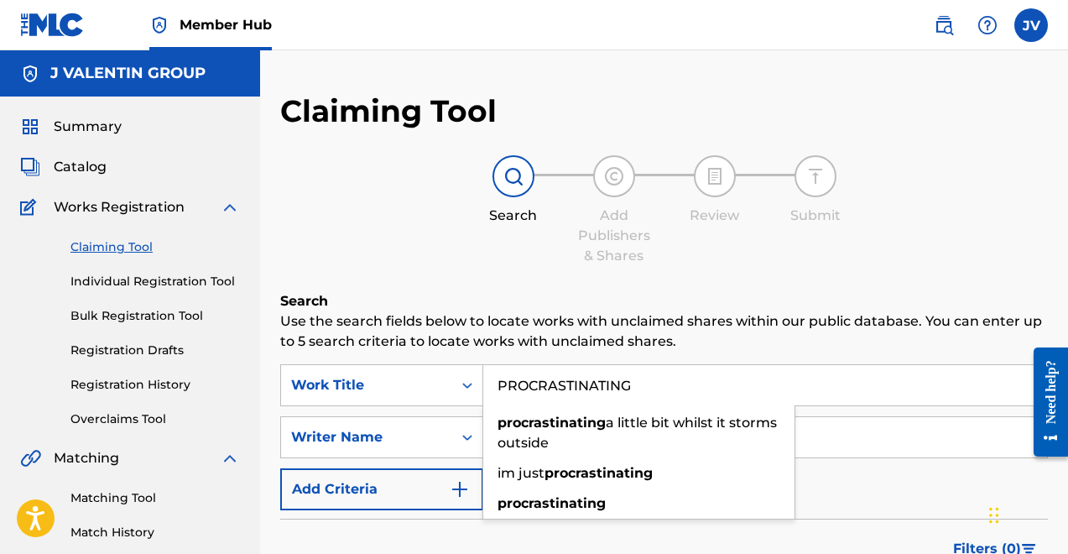
type input "PROCRASTINATING"
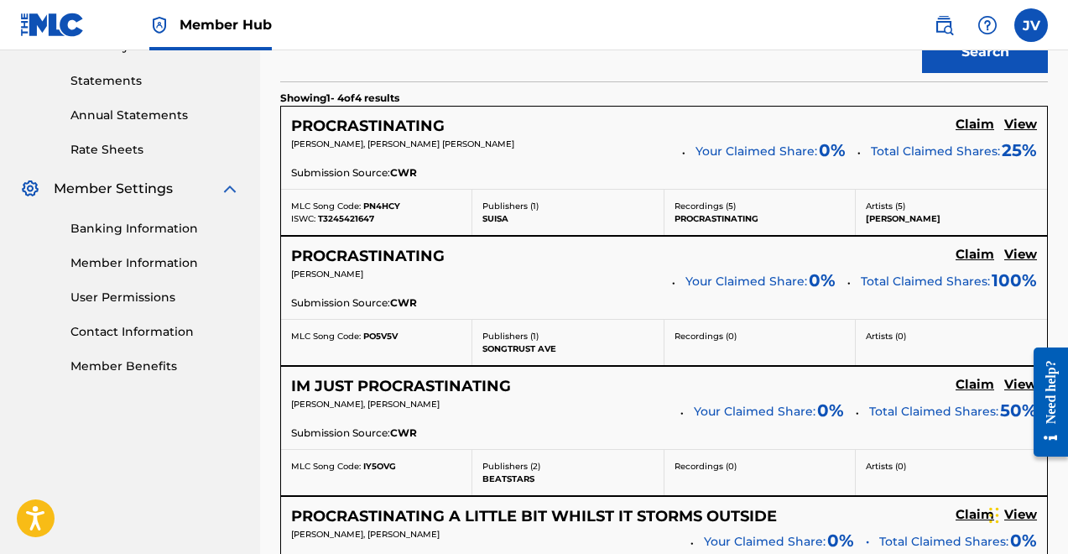
scroll to position [564, 0]
click at [727, 209] on p "Recordings ( 5 )" at bounding box center [760, 207] width 170 height 13
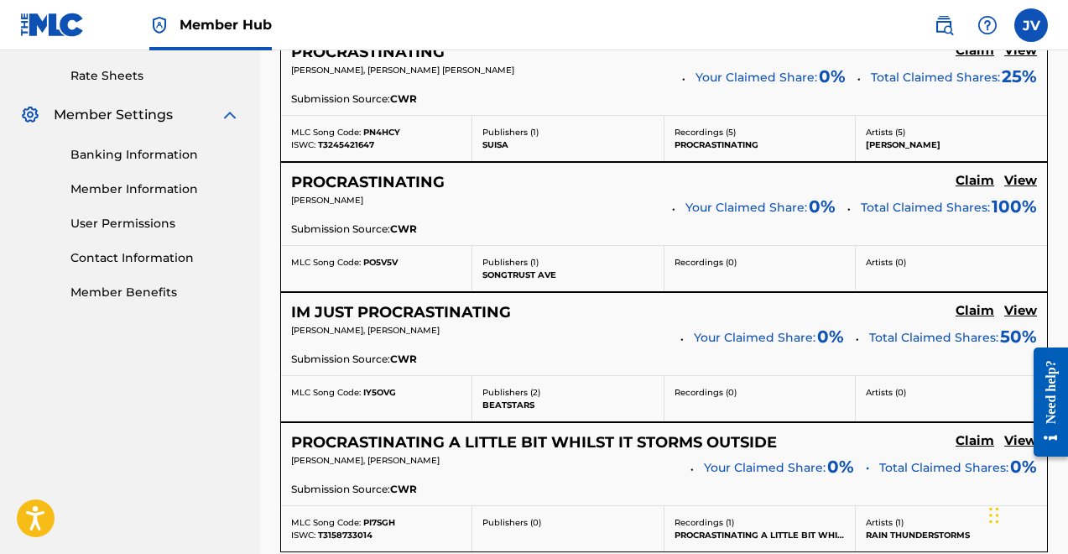
scroll to position [0, 0]
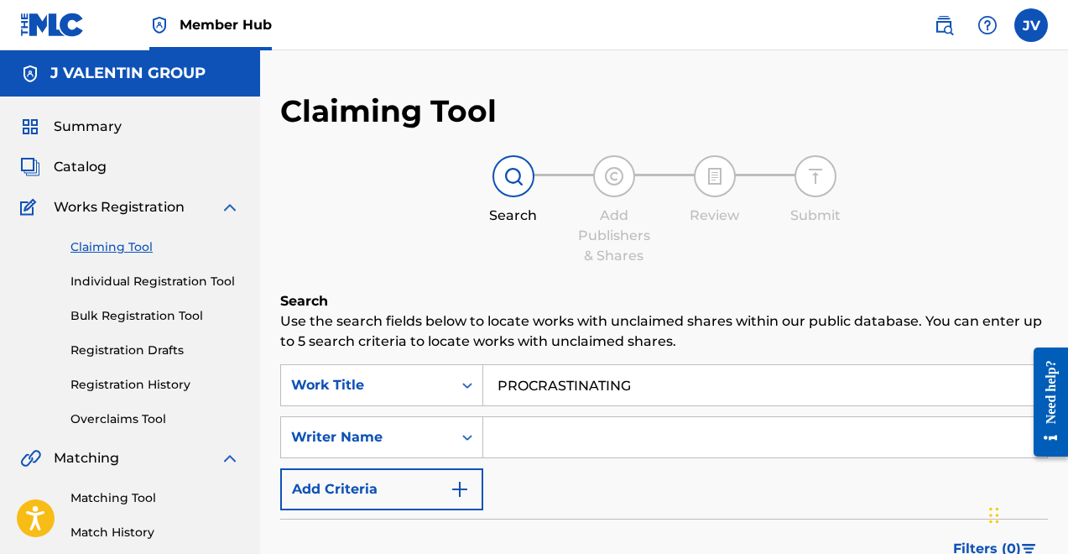
click at [129, 253] on link "Claiming Tool" at bounding box center [156, 247] width 170 height 18
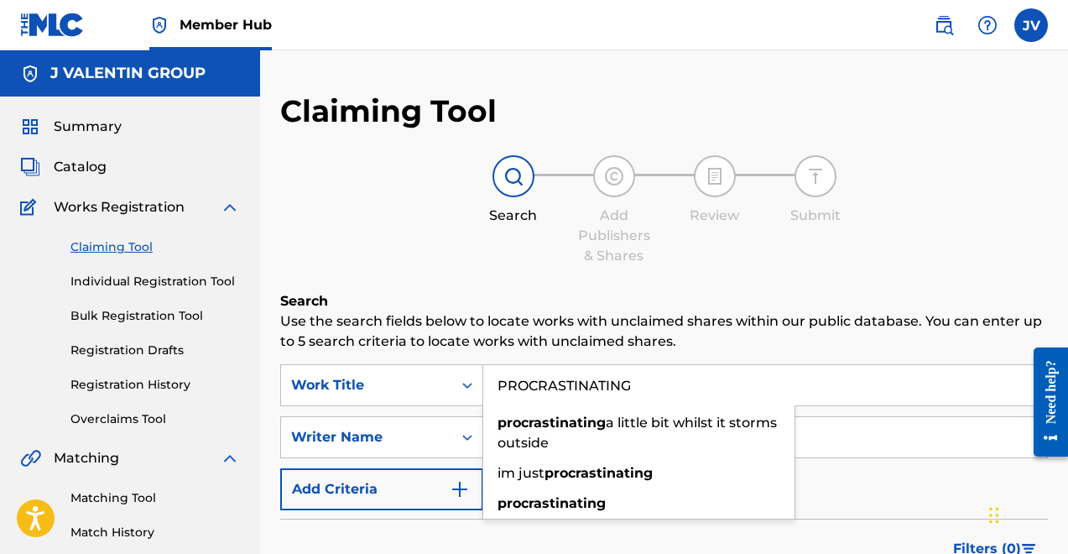
drag, startPoint x: 678, startPoint y: 380, endPoint x: 263, endPoint y: 326, distance: 419.0
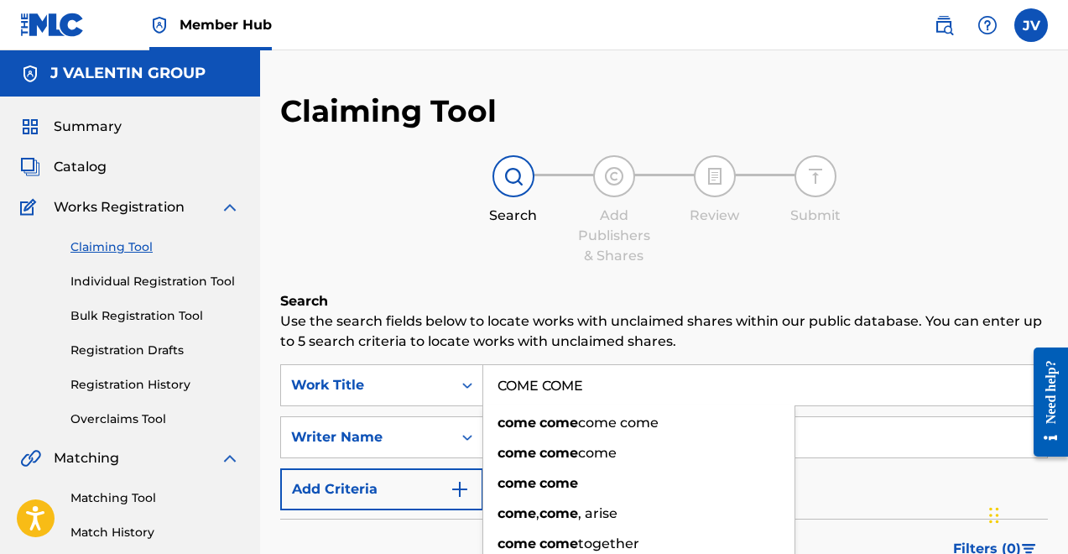
type input "COME COME"
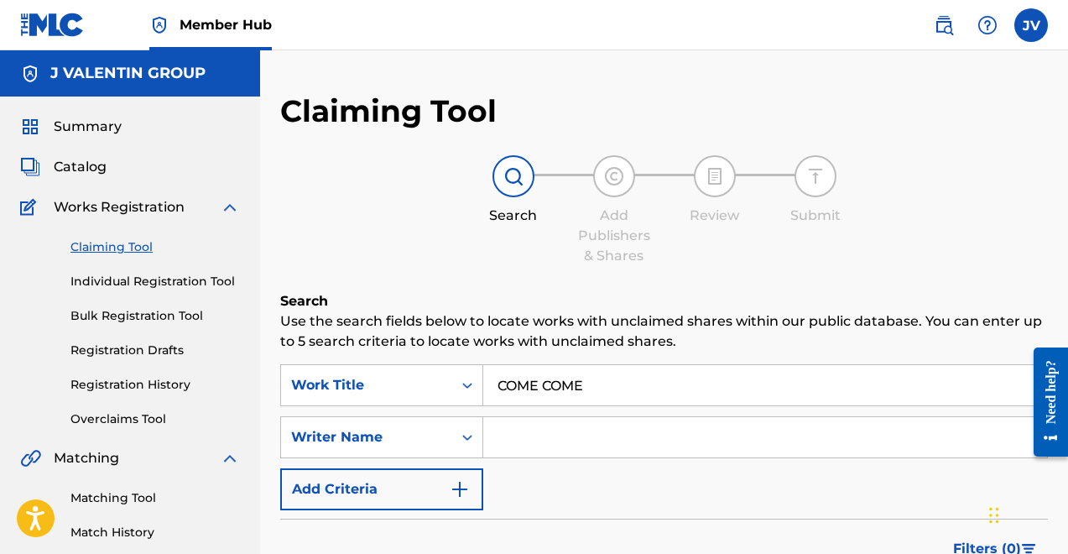
click at [530, 444] on input "Search Form" at bounding box center [765, 437] width 564 height 40
type input "AMBER"
